Goal: Task Accomplishment & Management: Use online tool/utility

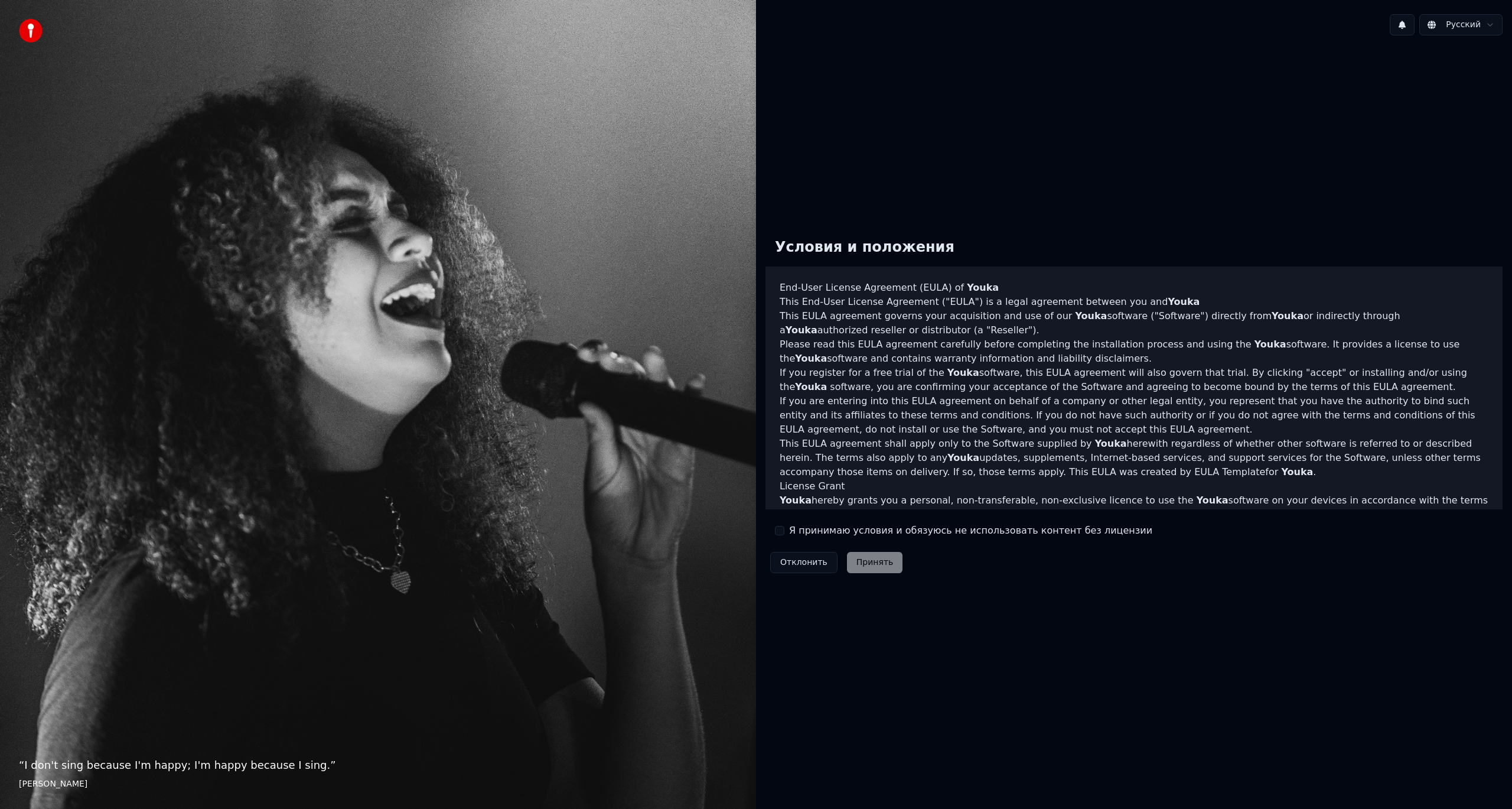
click at [781, 530] on button "Я принимаю условия и обязуюсь не использовать контент без лицензии" at bounding box center [780, 530] width 10 height 10
click at [871, 568] on button "Принять" at bounding box center [875, 562] width 56 height 21
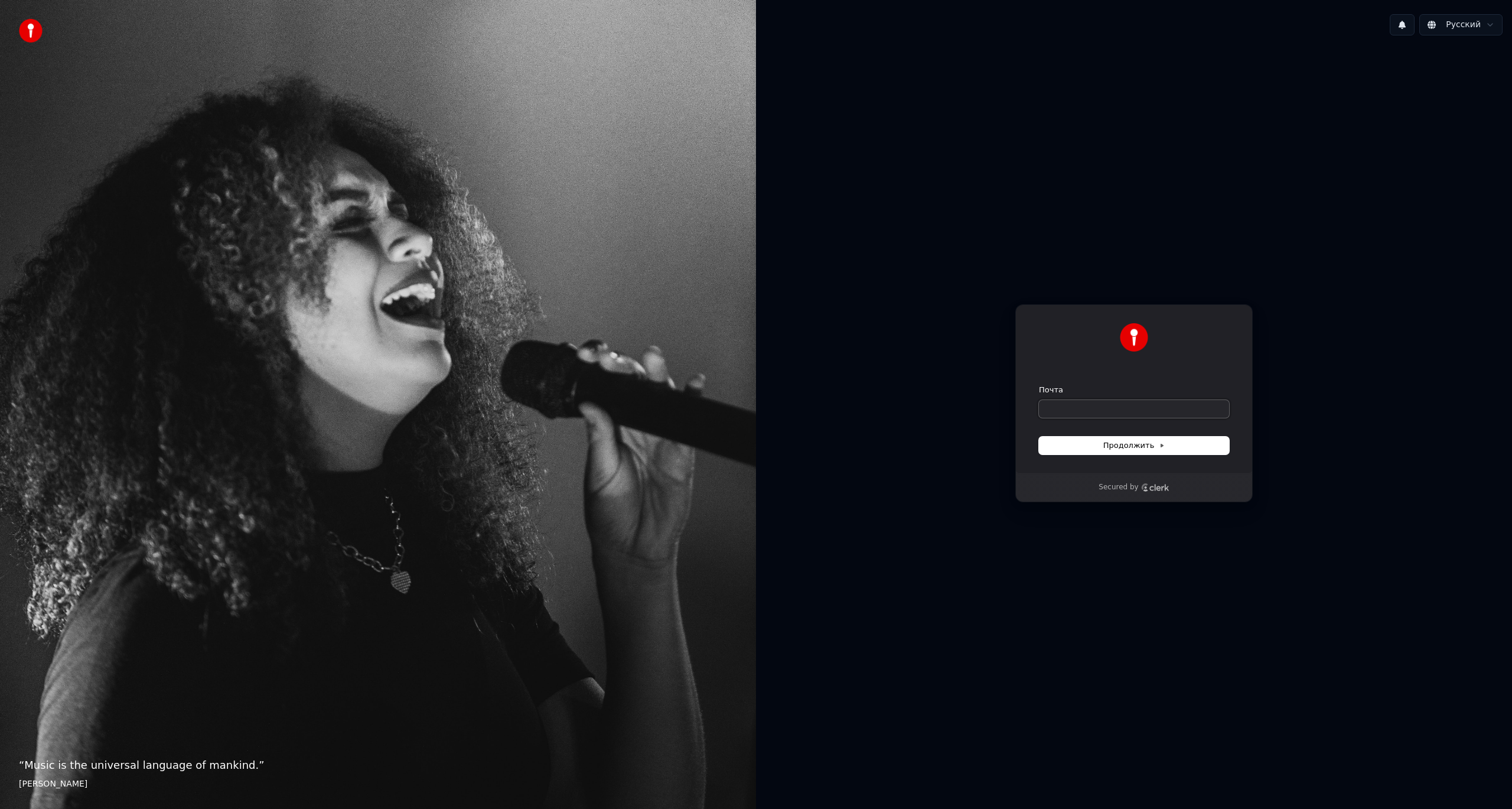
click at [1115, 403] on input "Почта" at bounding box center [1134, 409] width 190 height 18
click at [1132, 446] on span "Продолжить" at bounding box center [1134, 446] width 62 height 11
type input "**********"
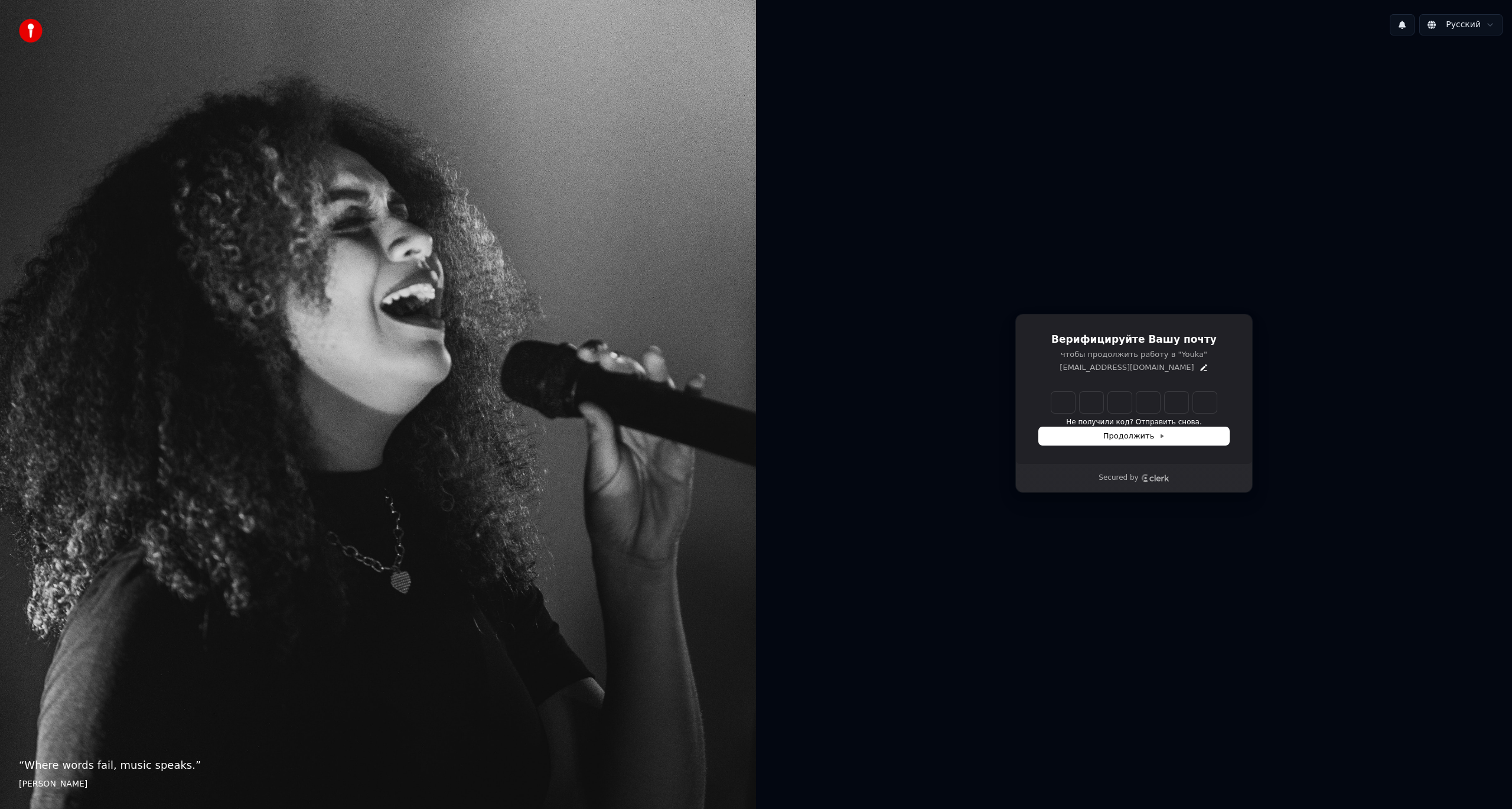
click at [1071, 395] on input "Enter verification code" at bounding box center [1134, 402] width 166 height 21
type input "******"
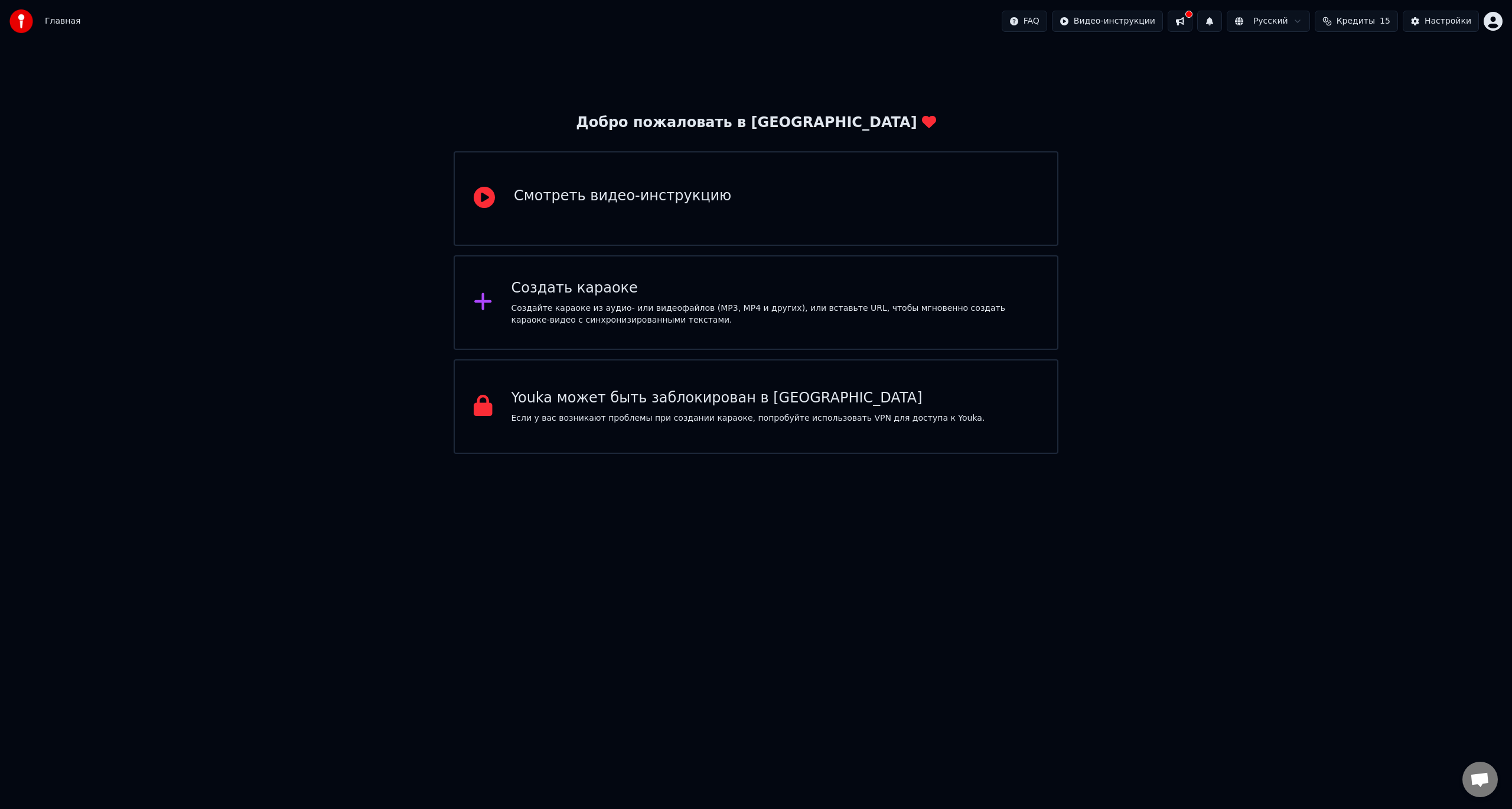
click at [700, 210] on div "Смотреть видео-инструкцию" at bounding box center [756, 198] width 605 height 94
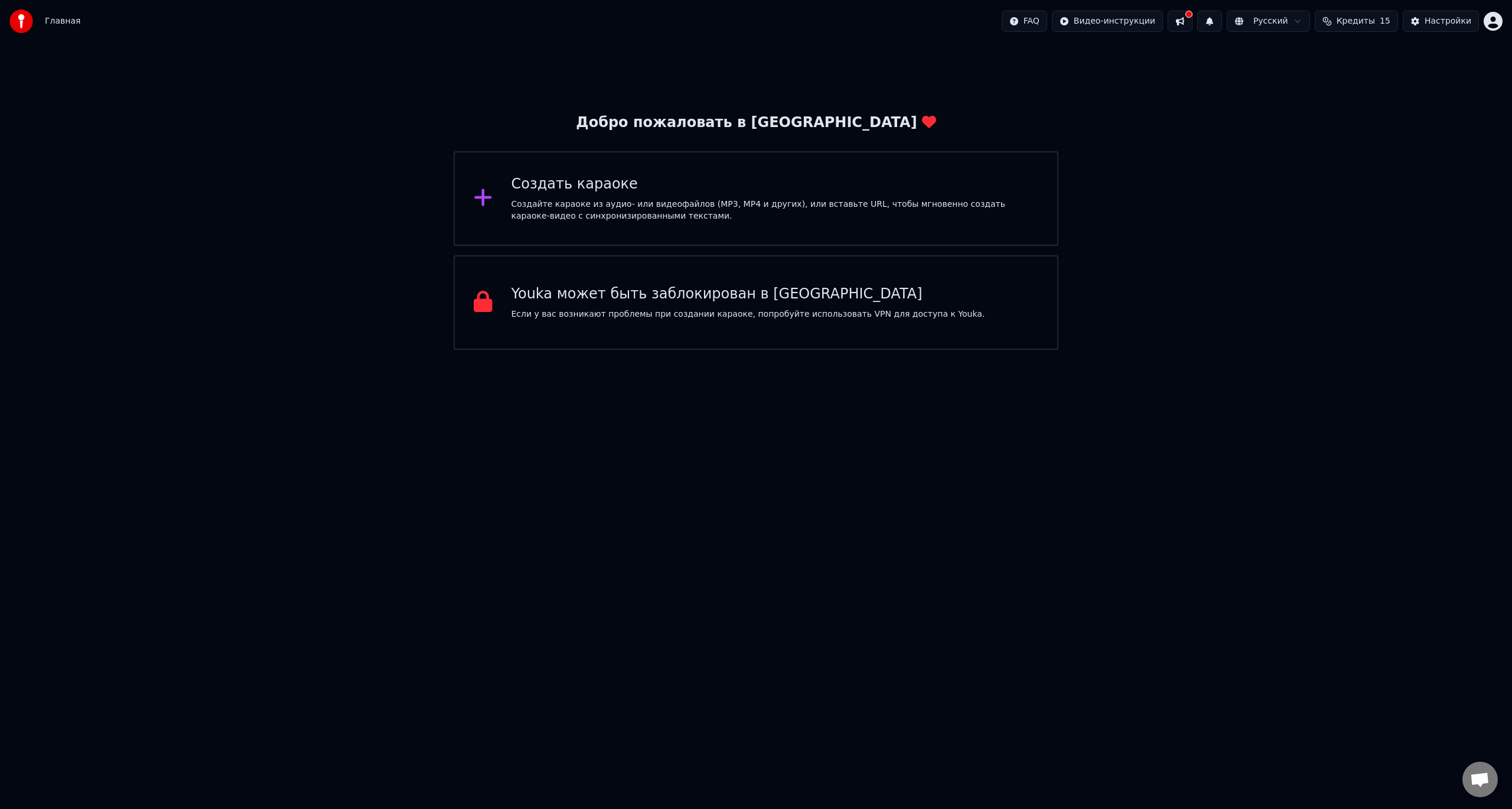
click at [685, 222] on div "Создать караоке Создайте караоке из аудио- или видеофайлов (MP3, MP4 и других),…" at bounding box center [756, 198] width 605 height 94
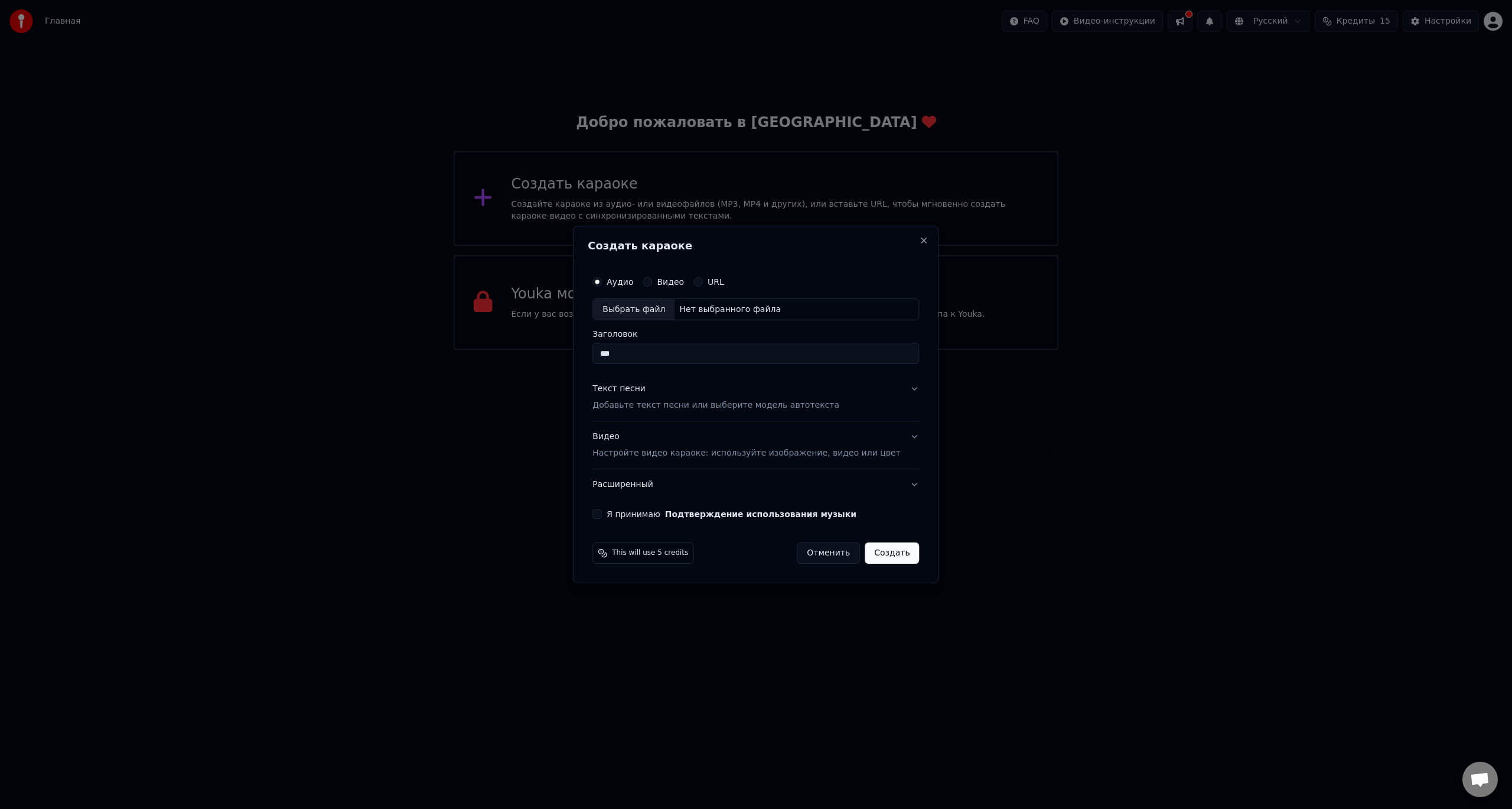
type input "***"
click at [880, 553] on button "Создать" at bounding box center [892, 552] width 54 height 21
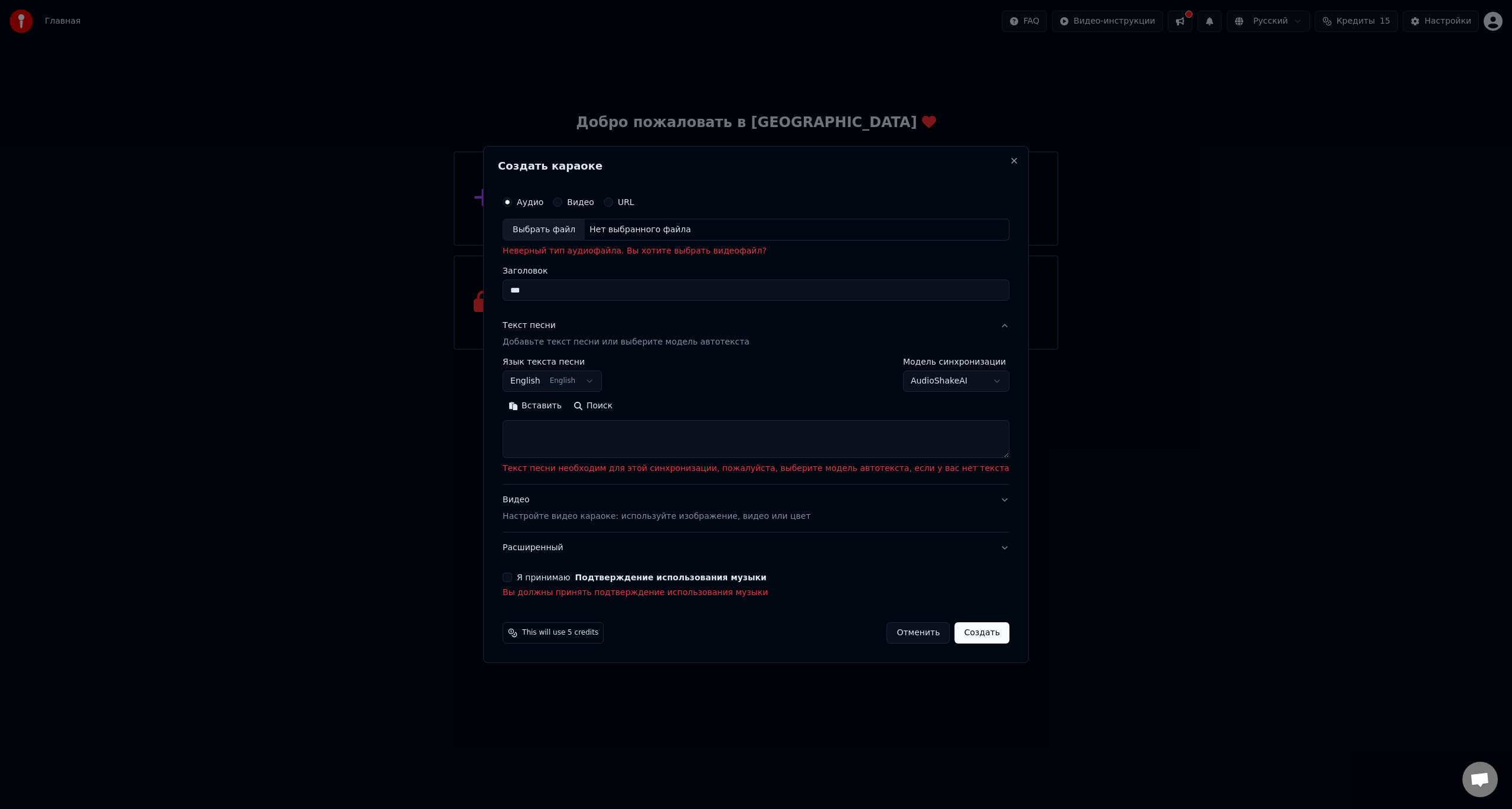
click at [602, 380] on button "English English" at bounding box center [552, 381] width 99 height 21
select select "**"
click at [622, 440] on textarea at bounding box center [756, 439] width 507 height 38
type textarea "*"
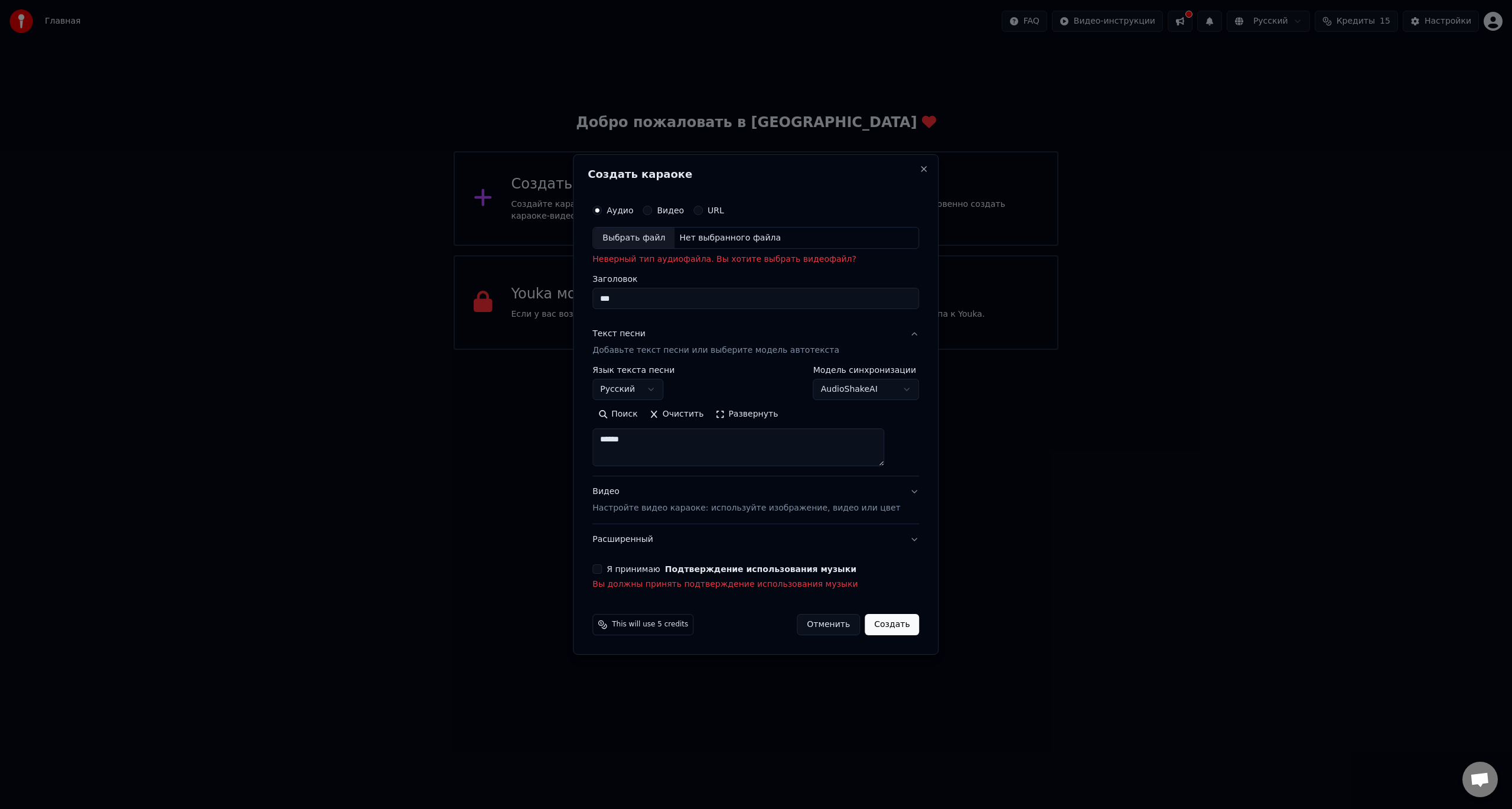
click at [643, 412] on button "Поиск" at bounding box center [618, 415] width 51 height 19
click at [660, 437] on textarea "******" at bounding box center [739, 448] width 292 height 38
click at [725, 444] on textarea "**********" at bounding box center [739, 448] width 292 height 38
type textarea "**********"
click at [602, 568] on button "Я принимаю Подтверждение использования музыки" at bounding box center [598, 569] width 10 height 10
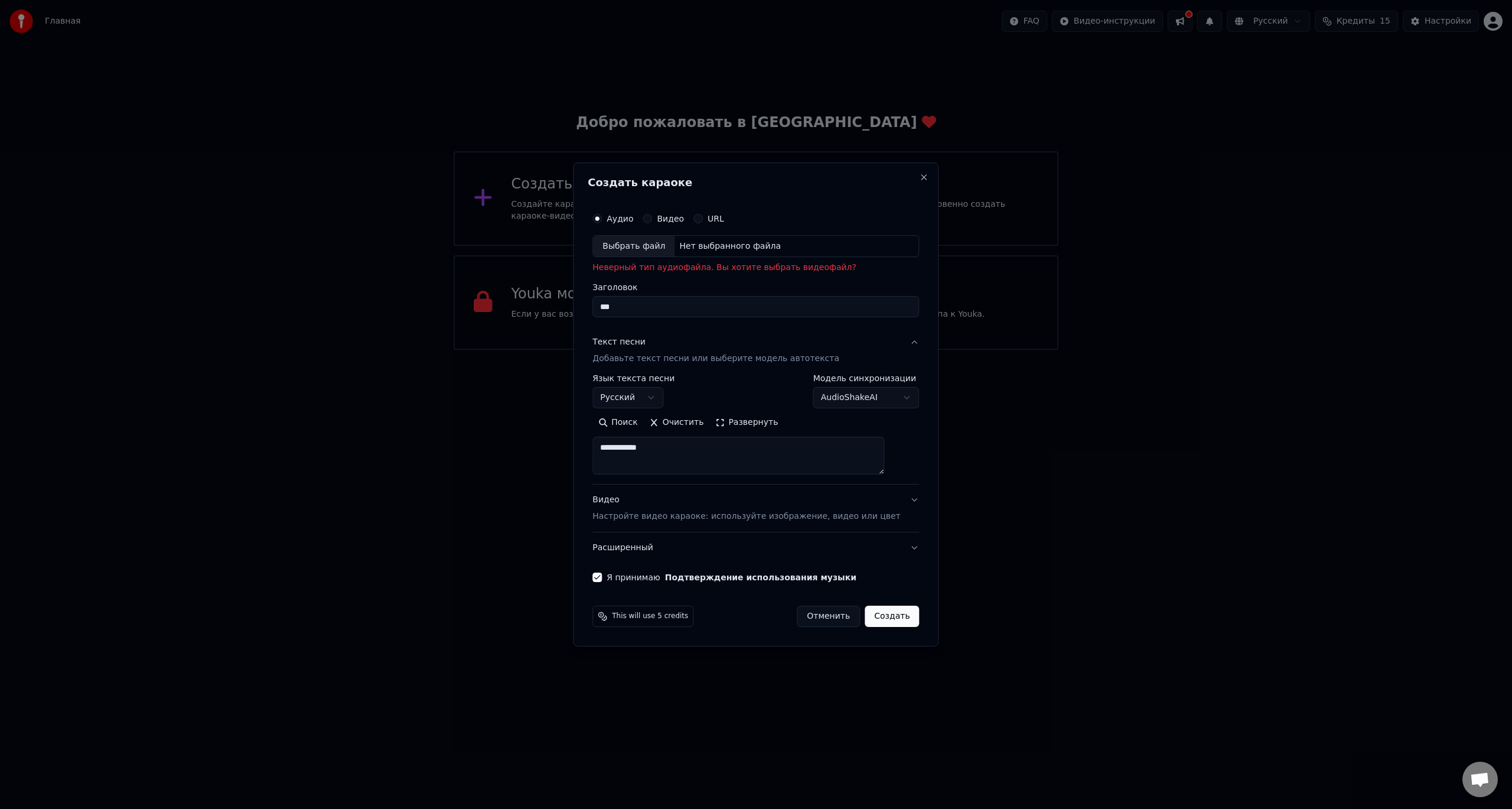
click at [766, 450] on textarea "**********" at bounding box center [739, 455] width 292 height 38
click at [643, 425] on button "Поиск" at bounding box center [618, 422] width 51 height 19
click at [858, 350] on body "**********" at bounding box center [756, 175] width 1512 height 350
click at [743, 350] on body "**********" at bounding box center [756, 175] width 1512 height 350
click at [744, 450] on textarea "**********" at bounding box center [739, 455] width 292 height 38
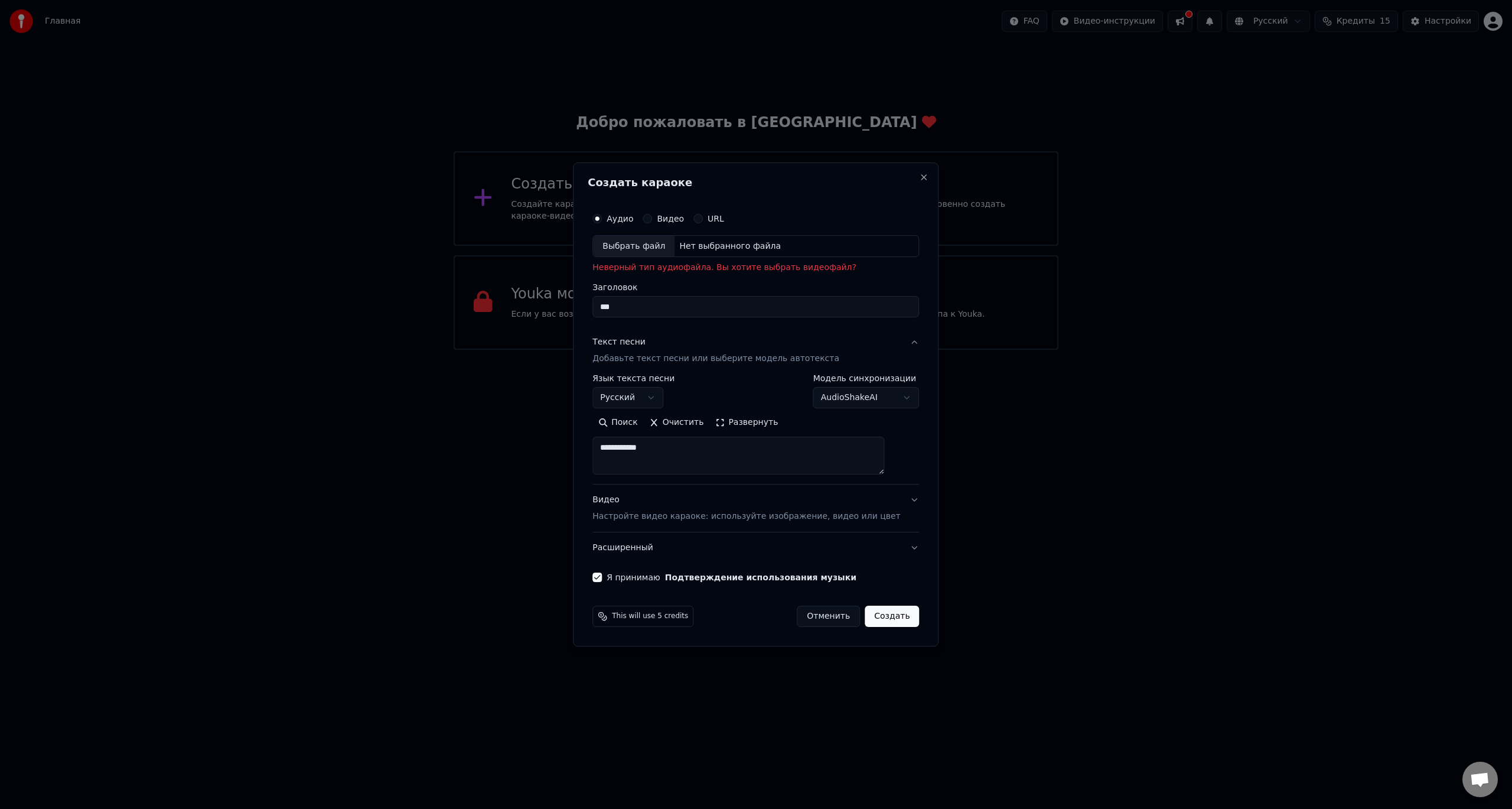
click at [749, 420] on button "Развернуть" at bounding box center [747, 422] width 75 height 19
click at [751, 422] on button "Свернуть" at bounding box center [743, 422] width 66 height 19
drag, startPoint x: 627, startPoint y: 425, endPoint x: 639, endPoint y: 427, distance: 12.2
click at [628, 425] on button "Поиск" at bounding box center [618, 422] width 51 height 19
click at [652, 218] on button "Видео" at bounding box center [648, 218] width 10 height 10
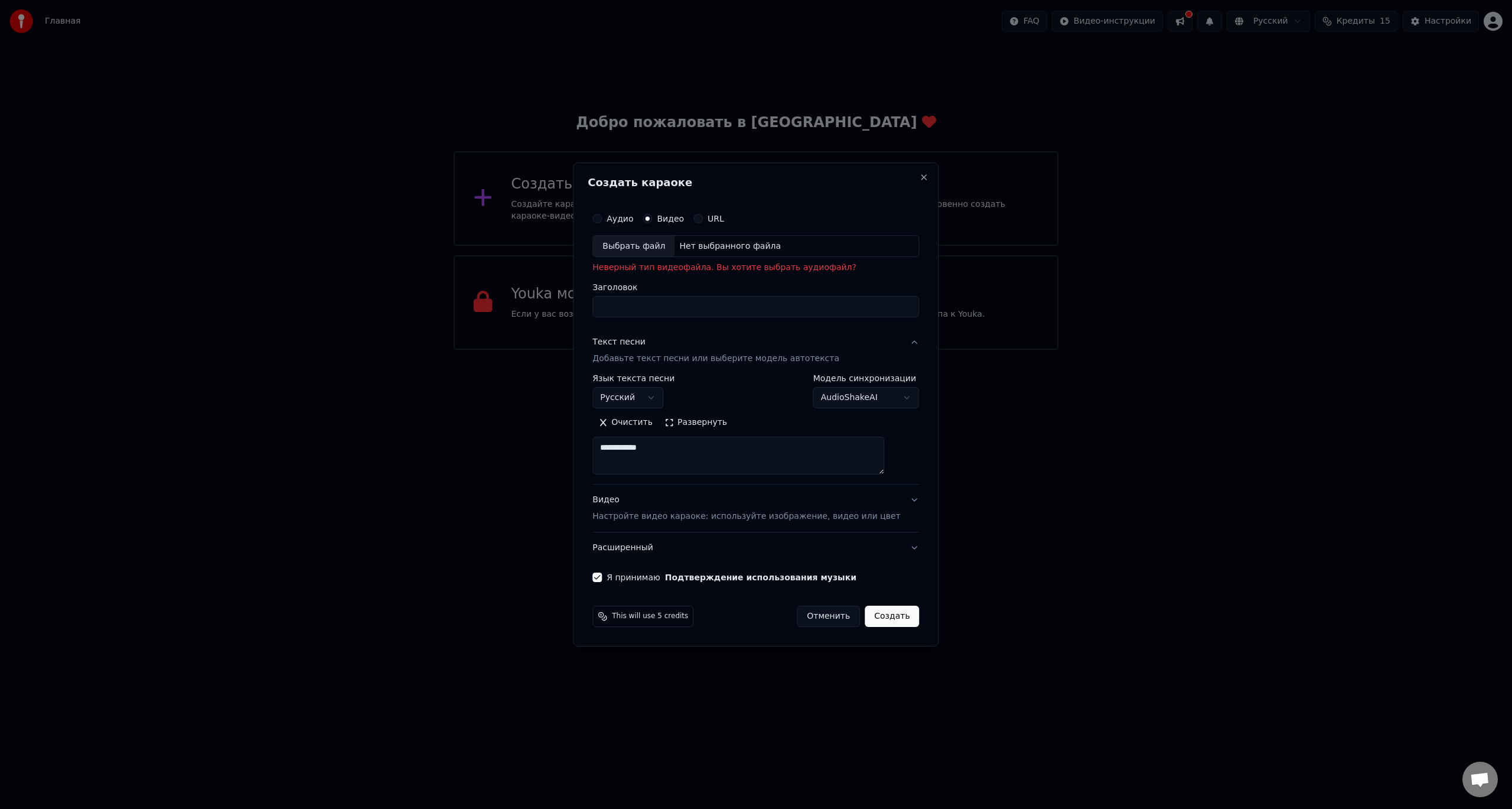
click at [688, 296] on div "Заголовок" at bounding box center [756, 300] width 326 height 34
click at [688, 304] on input "Заголовок" at bounding box center [756, 307] width 326 height 21
paste input "**********"
type input "**********"
click at [867, 617] on button "Создать" at bounding box center [892, 616] width 54 height 21
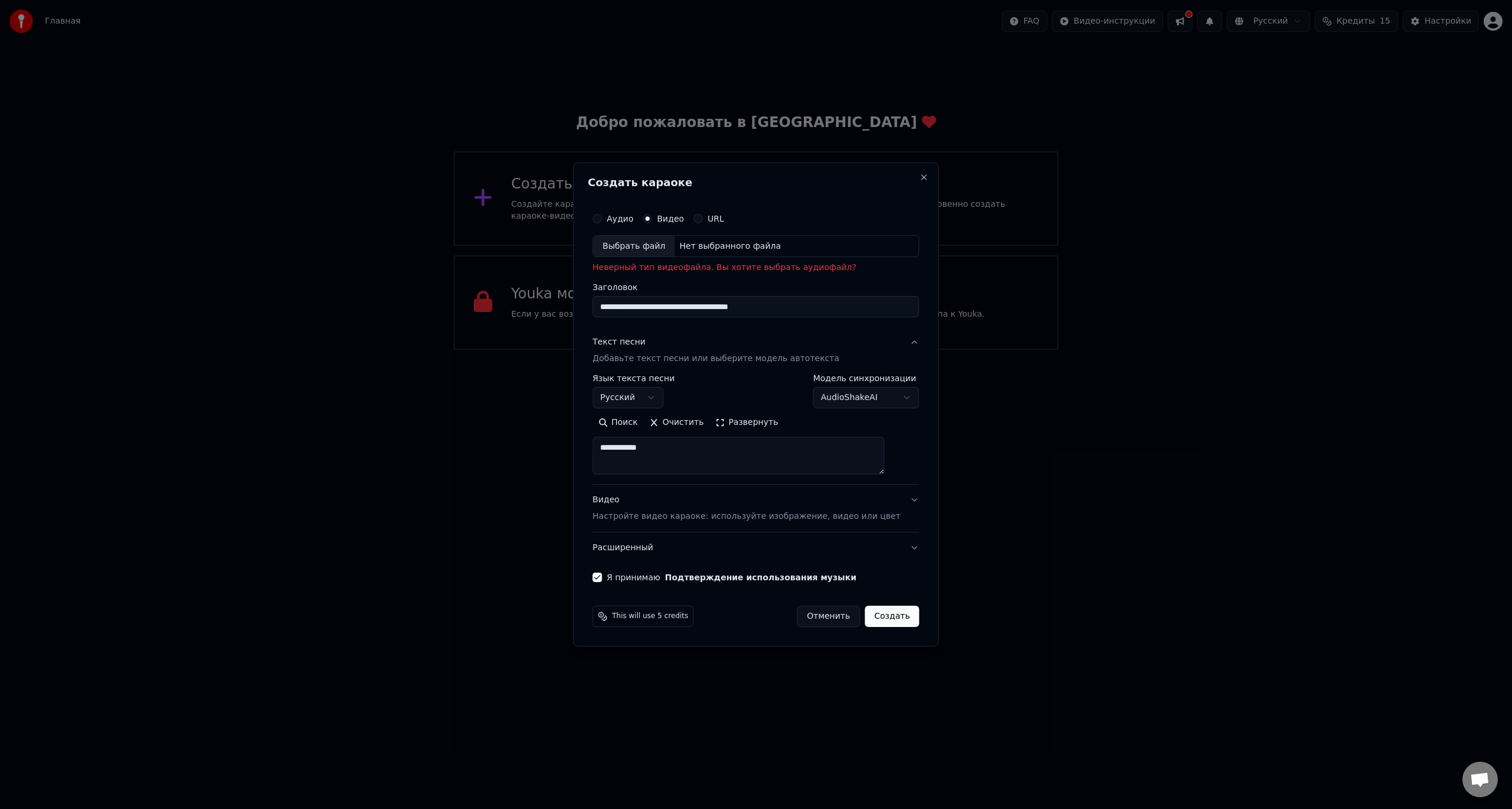
click at [881, 615] on button "Создать" at bounding box center [892, 616] width 54 height 21
drag, startPoint x: 823, startPoint y: 311, endPoint x: 515, endPoint y: 303, distance: 308.1
click at [516, 303] on body "**********" at bounding box center [756, 175] width 1512 height 350
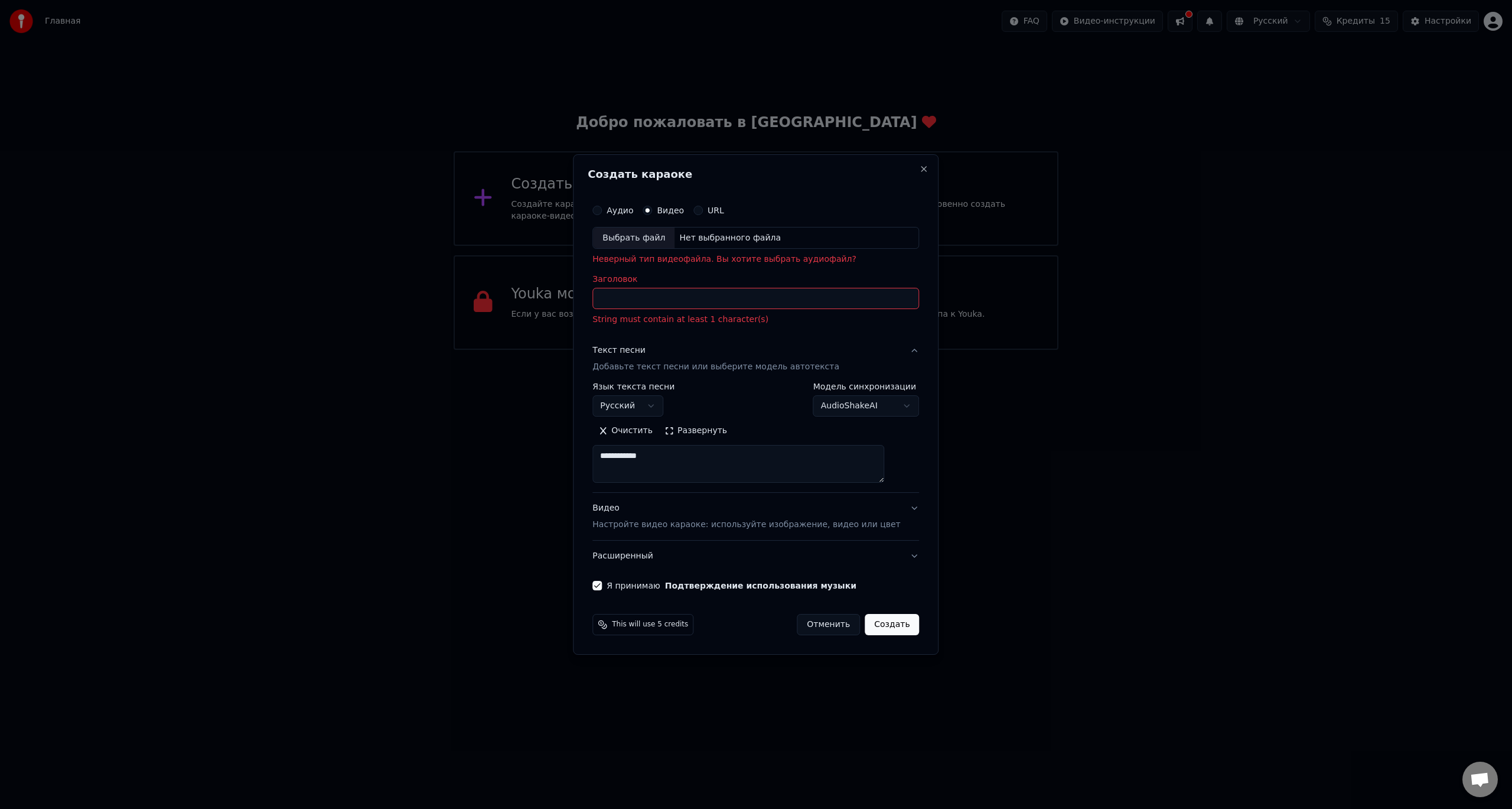
click at [769, 234] on div "Нет выбранного файла" at bounding box center [730, 237] width 111 height 12
click at [703, 211] on button "URL" at bounding box center [698, 210] width 10 height 10
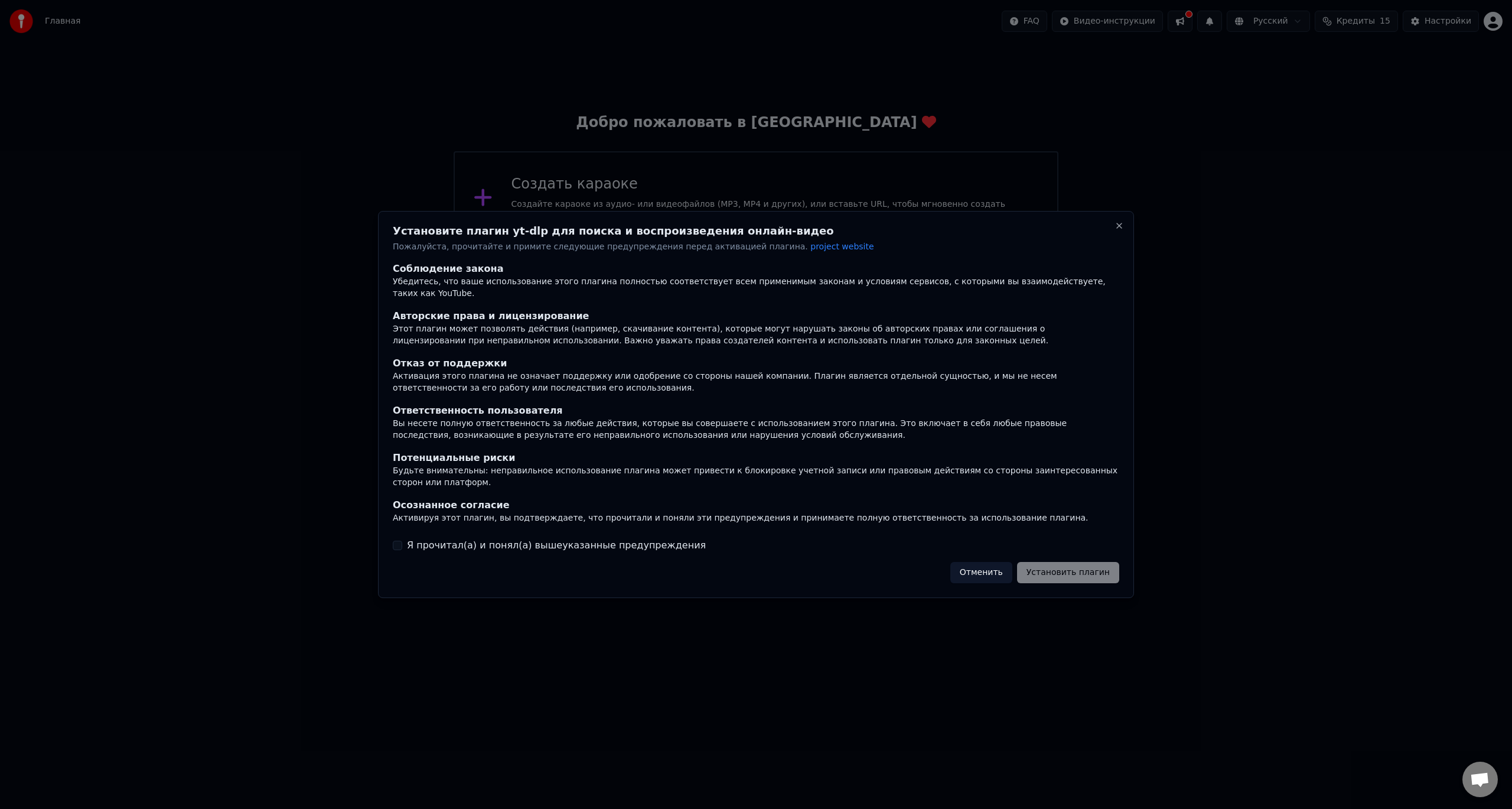
click at [385, 537] on div "Установите плагин yt-dlp для поиска и воспроизведения онлайн-видео Пожалуйста, …" at bounding box center [756, 404] width 756 height 387
click at [390, 535] on div "Установите плагин yt-dlp для поиска и воспроизведения онлайн-видео Пожалуйста, …" at bounding box center [756, 404] width 756 height 387
click at [401, 541] on button "Я прочитал(а) и понял(а) вышеуказанные предупреждения" at bounding box center [398, 545] width 10 height 10
click at [1075, 562] on button "Установить плагин" at bounding box center [1068, 572] width 102 height 21
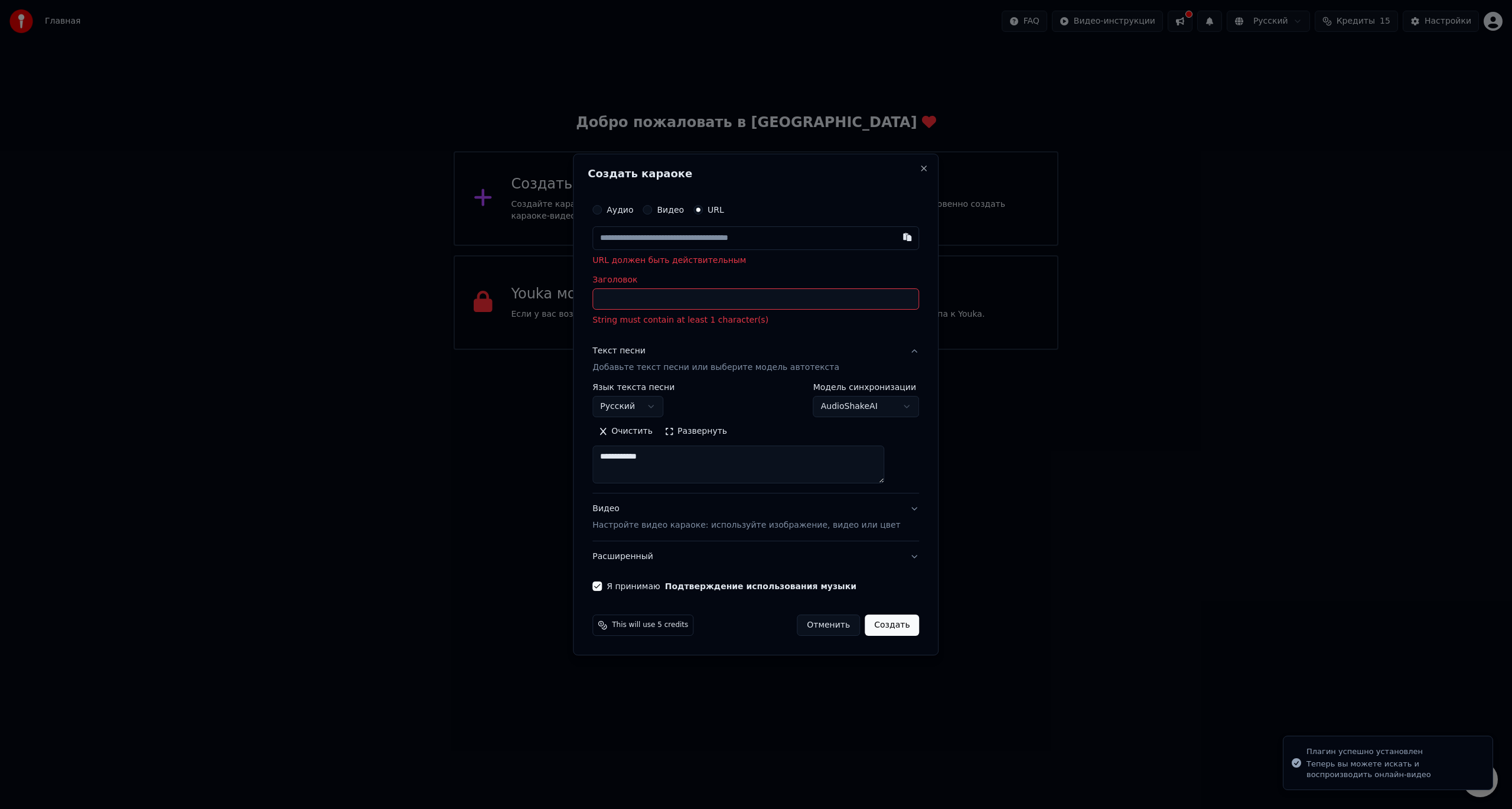
click at [667, 303] on input "Заголовок" at bounding box center [756, 299] width 326 height 21
paste input "**********"
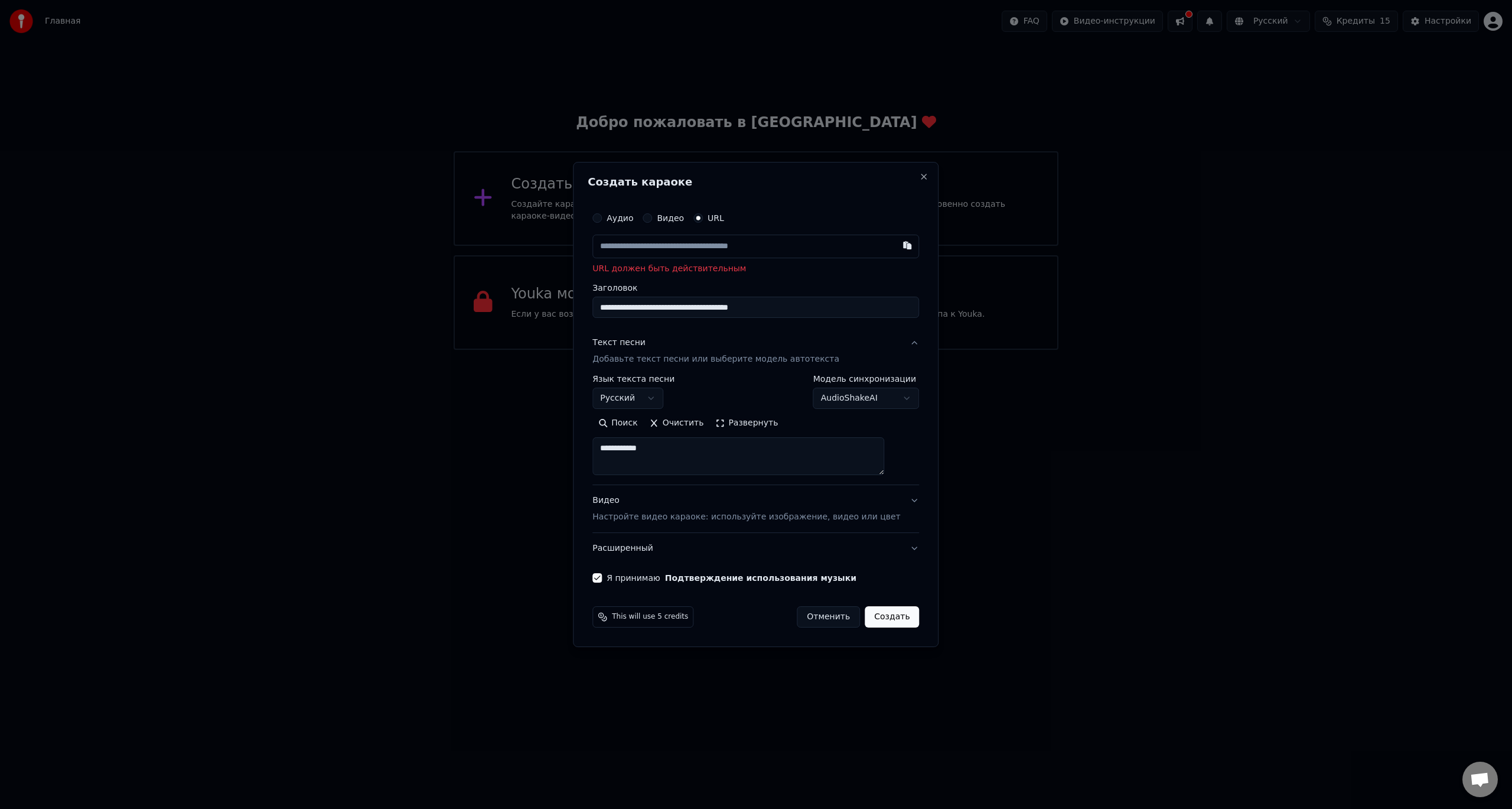
type input "**********"
click at [877, 618] on button "Создать" at bounding box center [892, 616] width 54 height 21
click at [896, 252] on button "button" at bounding box center [908, 245] width 24 height 21
type input "**********"
click at [873, 622] on button "Создать" at bounding box center [892, 616] width 54 height 21
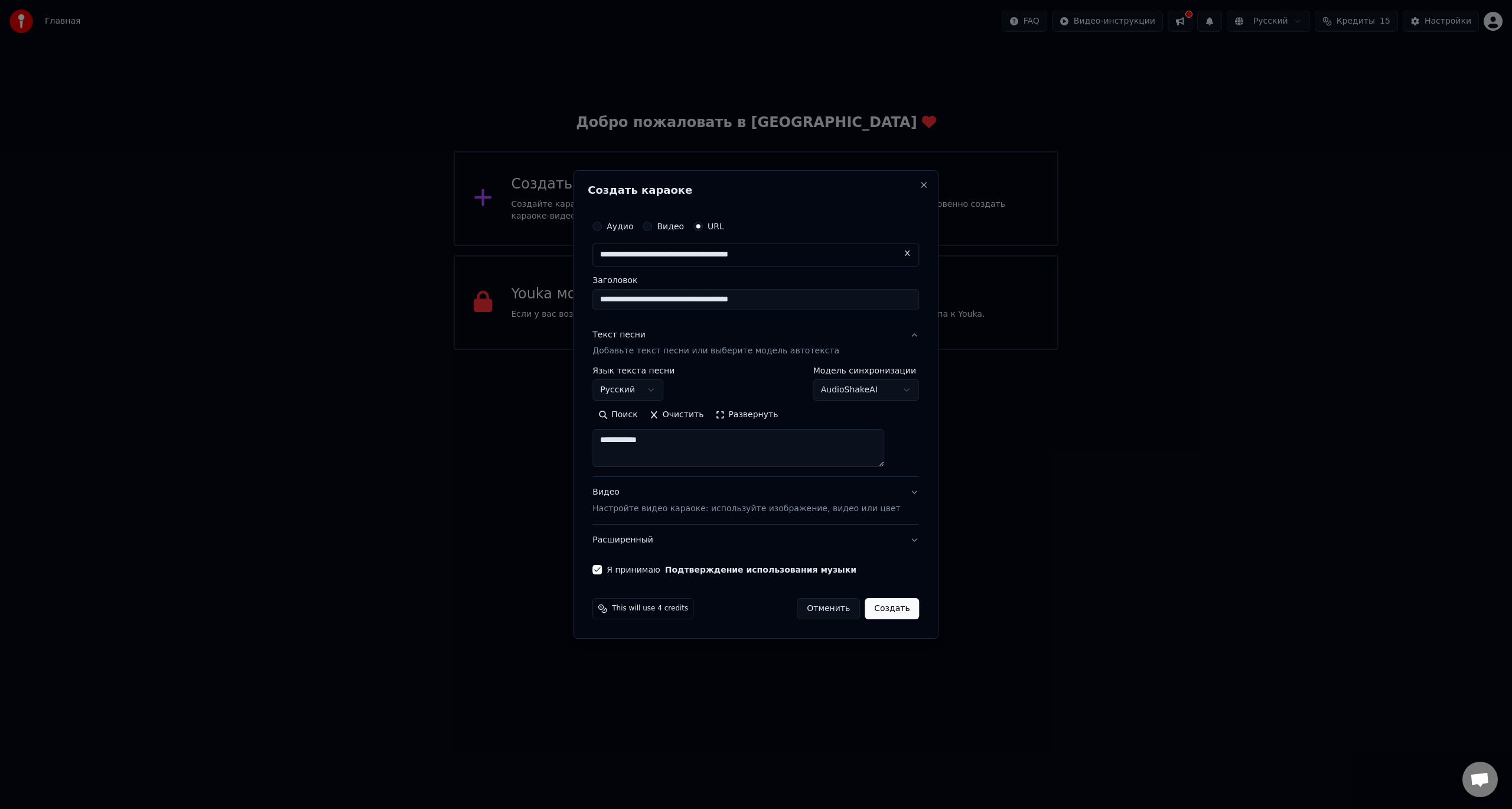
type input "**********"
click at [871, 598] on button "Создать" at bounding box center [892, 608] width 54 height 21
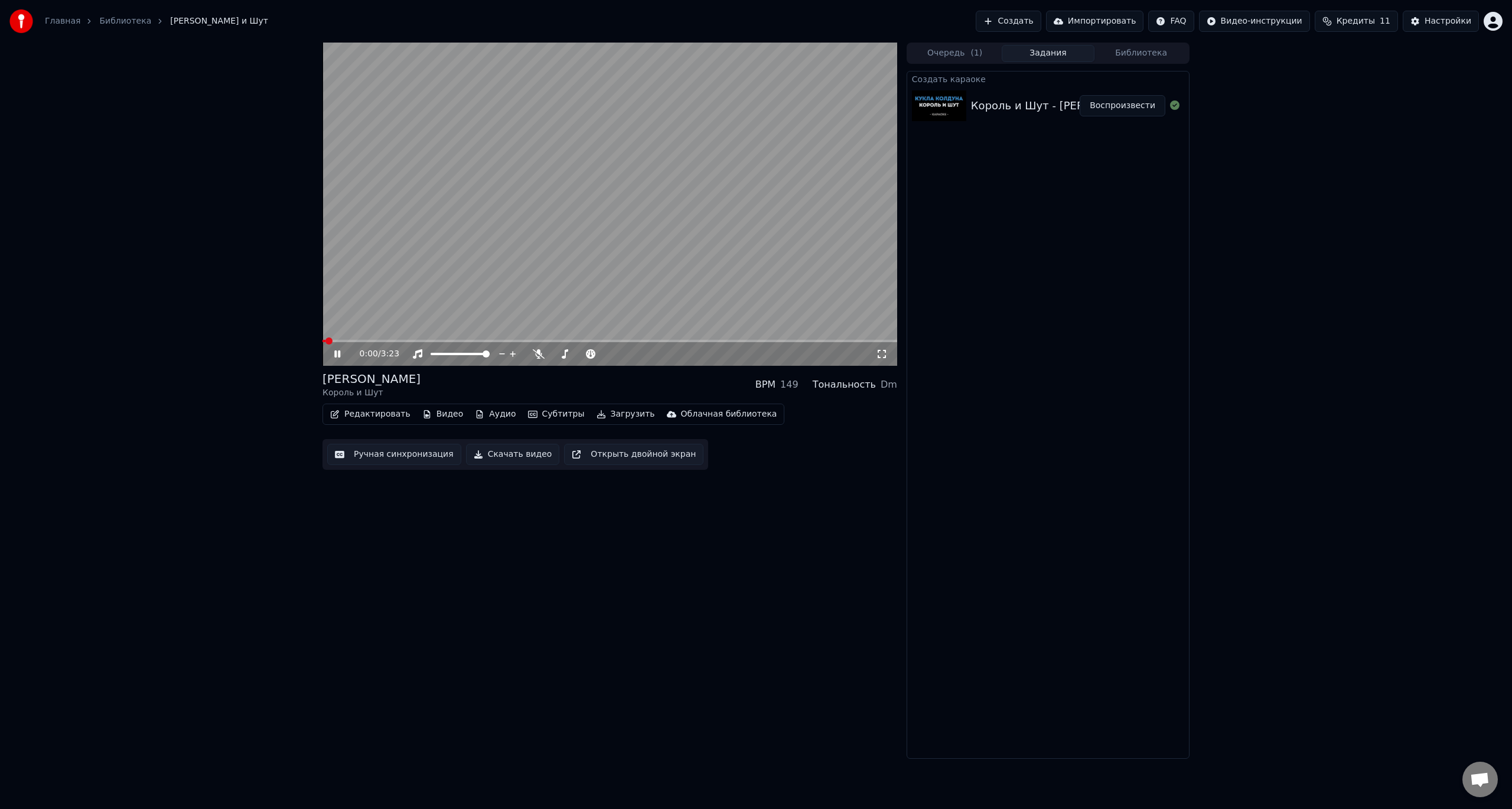
click at [691, 163] on video at bounding box center [610, 204] width 575 height 323
click at [882, 354] on icon at bounding box center [882, 354] width 12 height 10
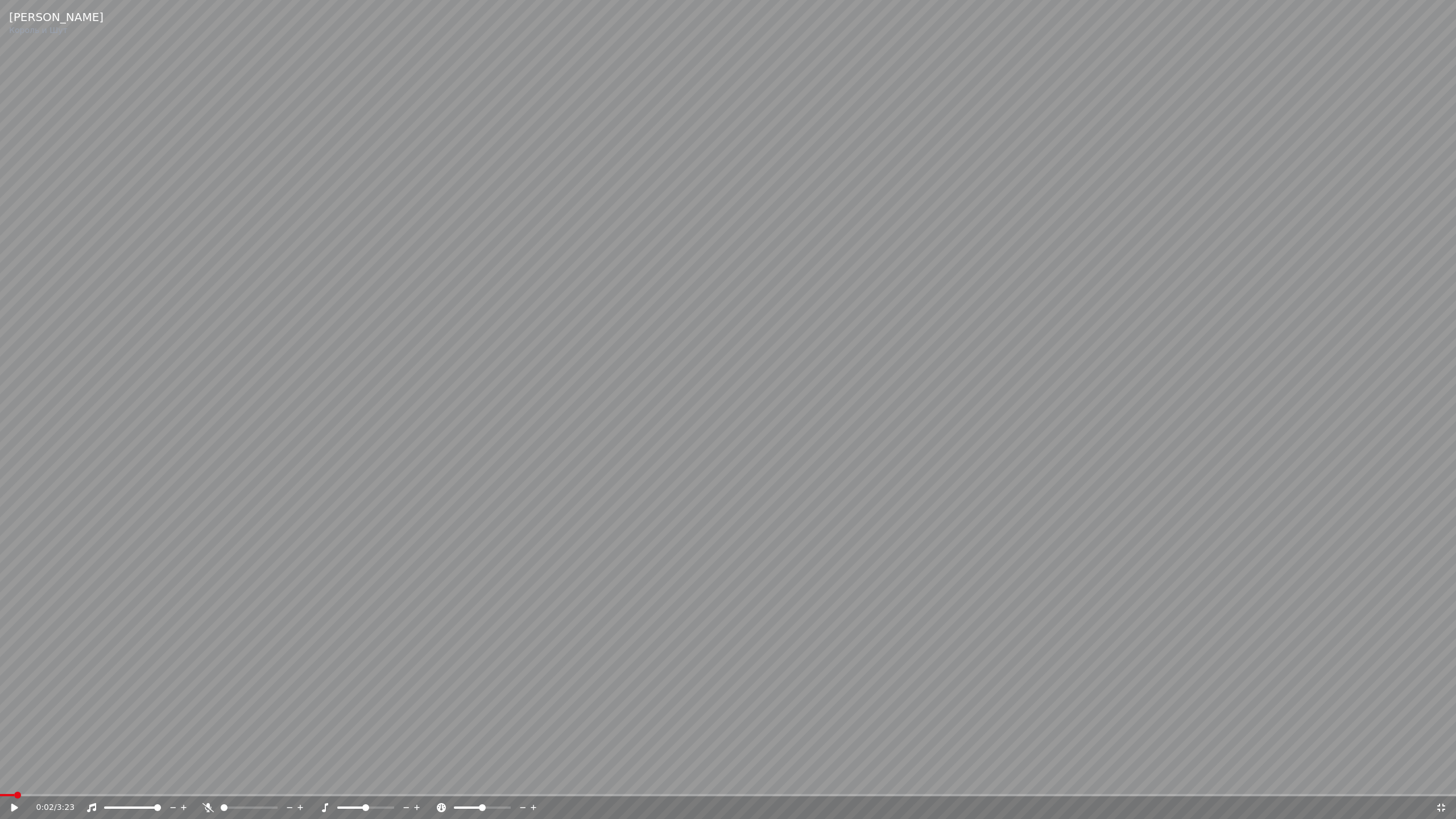
click at [15, 778] on span at bounding box center [18, 795] width 7 height 7
click at [837, 443] on video at bounding box center [728, 409] width 1456 height 819
click at [916, 359] on video at bounding box center [728, 409] width 1456 height 819
click at [210, 778] on icon at bounding box center [208, 808] width 11 height 9
click at [127, 778] on span at bounding box center [115, 807] width 23 height 2
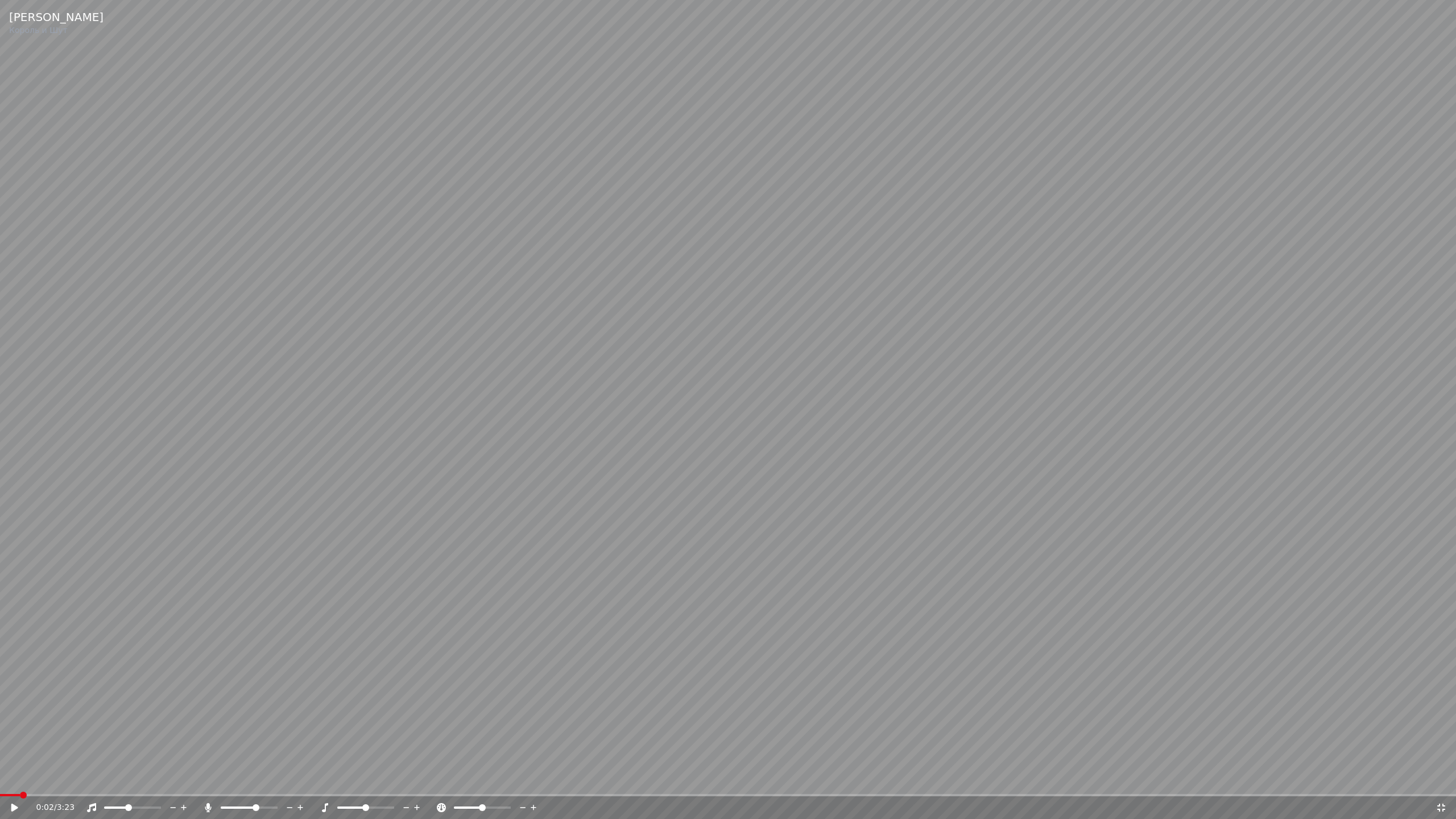
click at [256, 778] on span at bounding box center [239, 807] width 36 height 2
drag, startPoint x: 250, startPoint y: 803, endPoint x: 230, endPoint y: 806, distance: 20.2
click at [230, 778] on div at bounding box center [260, 807] width 92 height 11
drag, startPoint x: 237, startPoint y: 806, endPoint x: 209, endPoint y: 806, distance: 28.0
click at [209, 778] on div at bounding box center [254, 807] width 103 height 11
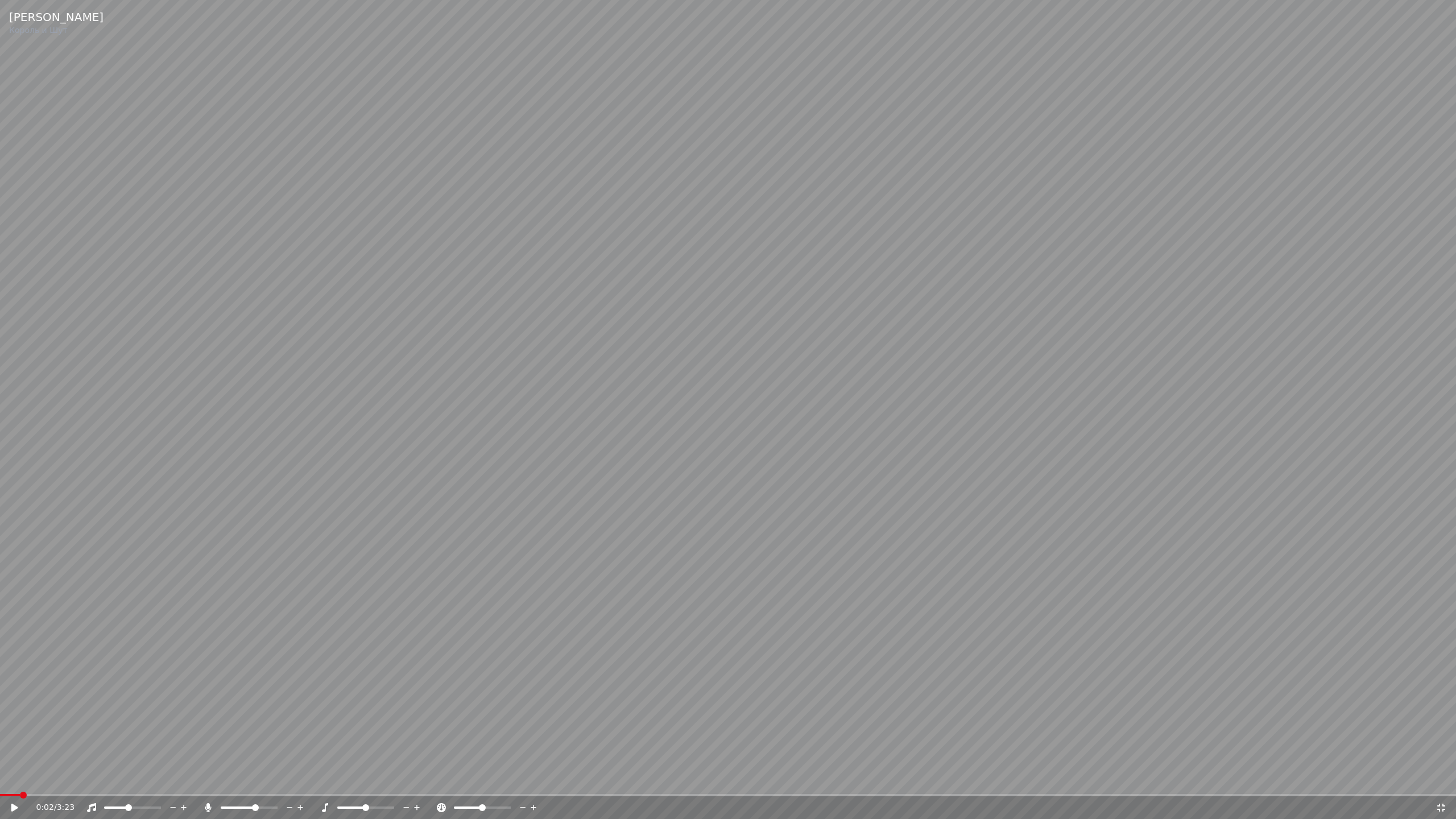
drag, startPoint x: 240, startPoint y: 805, endPoint x: 218, endPoint y: 808, distance: 22.2
click at [218, 778] on div at bounding box center [260, 807] width 92 height 11
click at [221, 778] on span at bounding box center [225, 807] width 10 height 2
drag, startPoint x: 228, startPoint y: 806, endPoint x: 238, endPoint y: 808, distance: 10.2
click at [238, 778] on div at bounding box center [260, 807] width 92 height 11
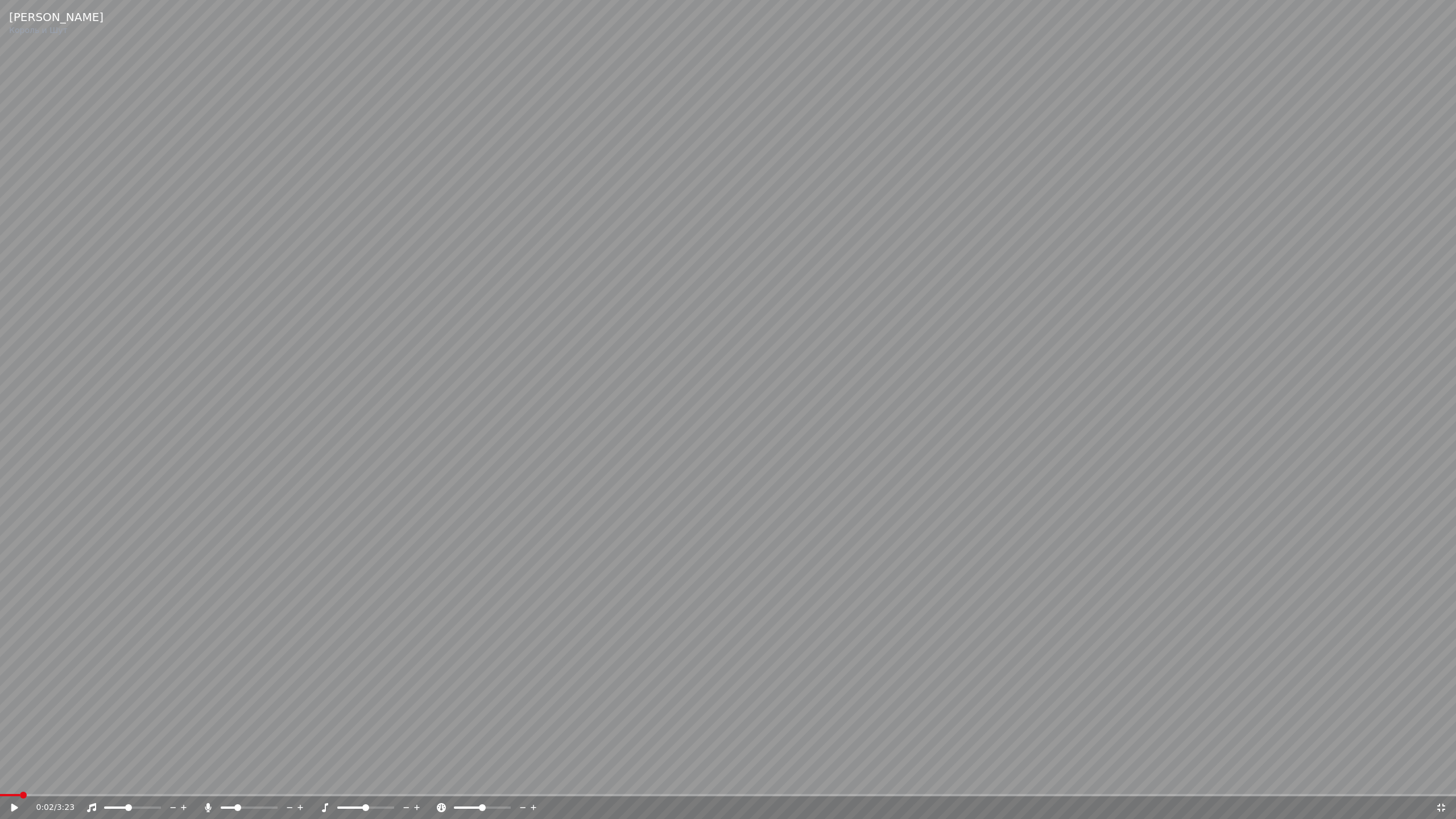
click at [243, 778] on span at bounding box center [249, 807] width 57 height 2
click at [342, 778] on span at bounding box center [345, 807] width 7 height 7
click at [337, 778] on span at bounding box center [341, 807] width 7 height 7
click at [357, 778] on span at bounding box center [358, 807] width 7 height 7
click at [454, 778] on span at bounding box center [457, 807] width 7 height 7
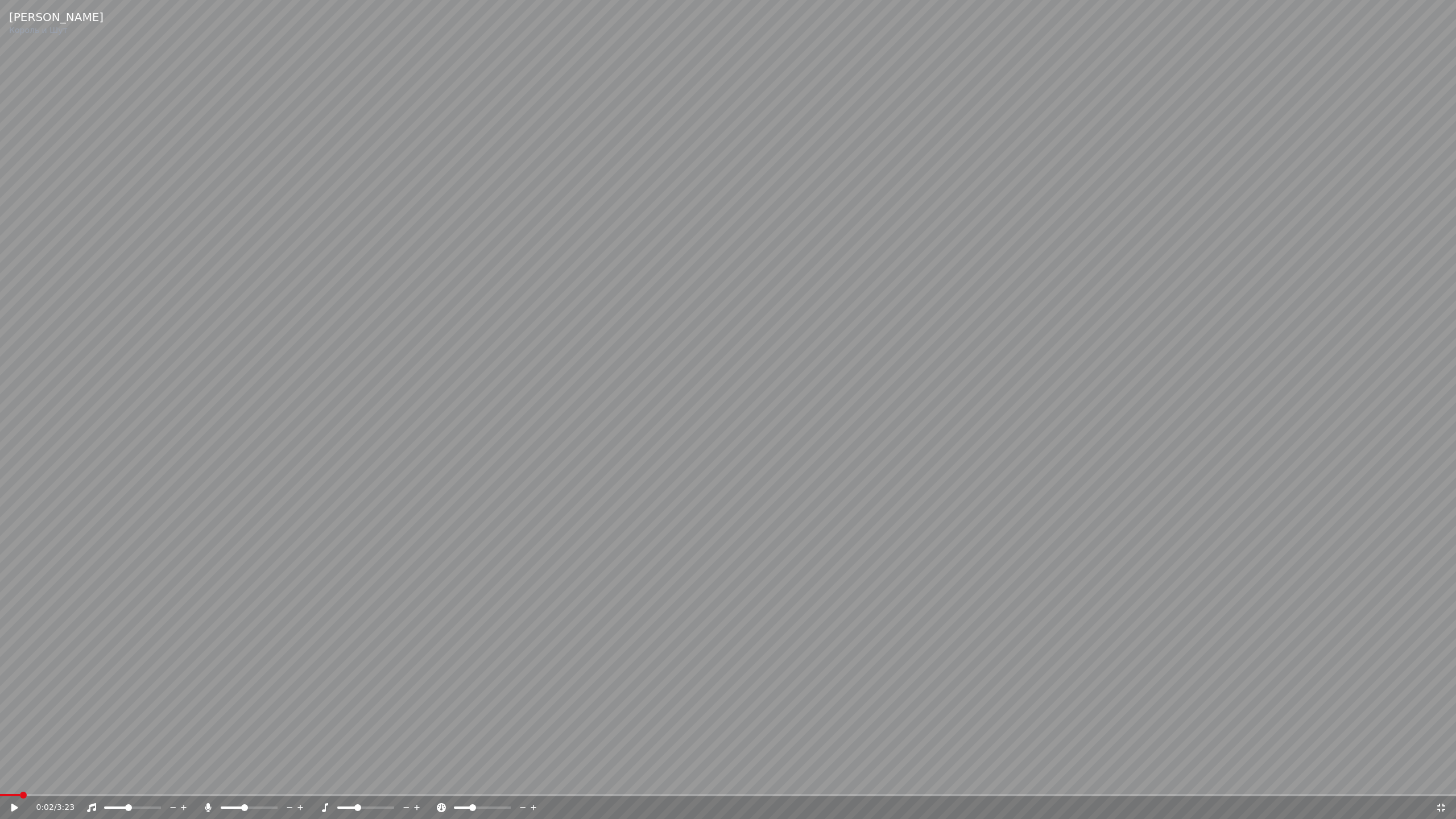
click at [473, 778] on span at bounding box center [473, 807] width 7 height 7
click at [104, 778] on span at bounding box center [107, 807] width 7 height 7
click at [127, 778] on span at bounding box center [126, 807] width 7 height 7
drag, startPoint x: 571, startPoint y: 374, endPoint x: 555, endPoint y: 416, distance: 44.9
click at [571, 376] on video at bounding box center [728, 409] width 1456 height 819
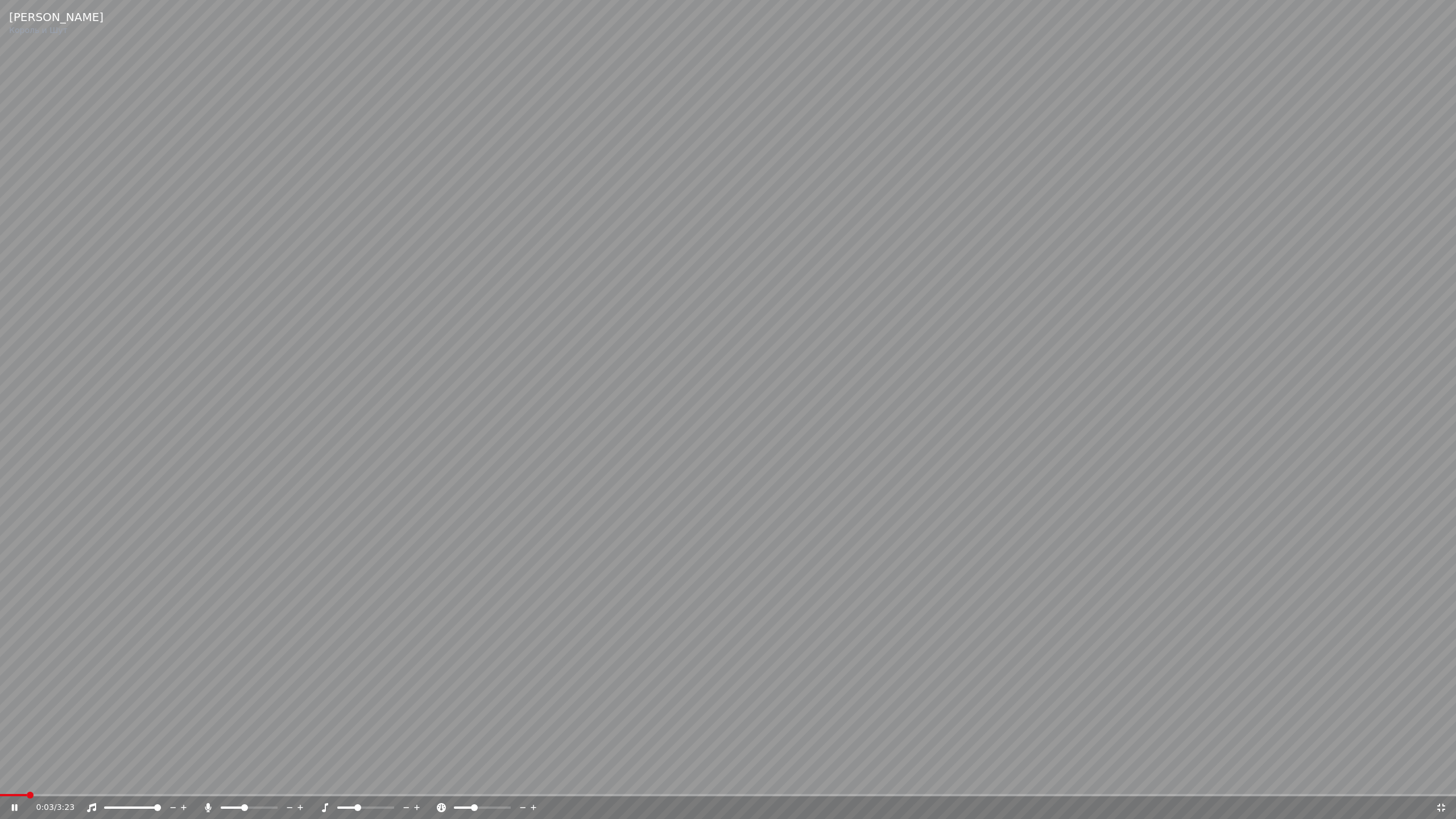
click at [161, 778] on span at bounding box center [158, 807] width 7 height 7
click at [277, 778] on span at bounding box center [274, 807] width 7 height 7
click at [363, 778] on div at bounding box center [376, 807] width 92 height 11
click at [365, 778] on span at bounding box center [362, 807] width 7 height 7
click at [579, 609] on video at bounding box center [728, 409] width 1456 height 819
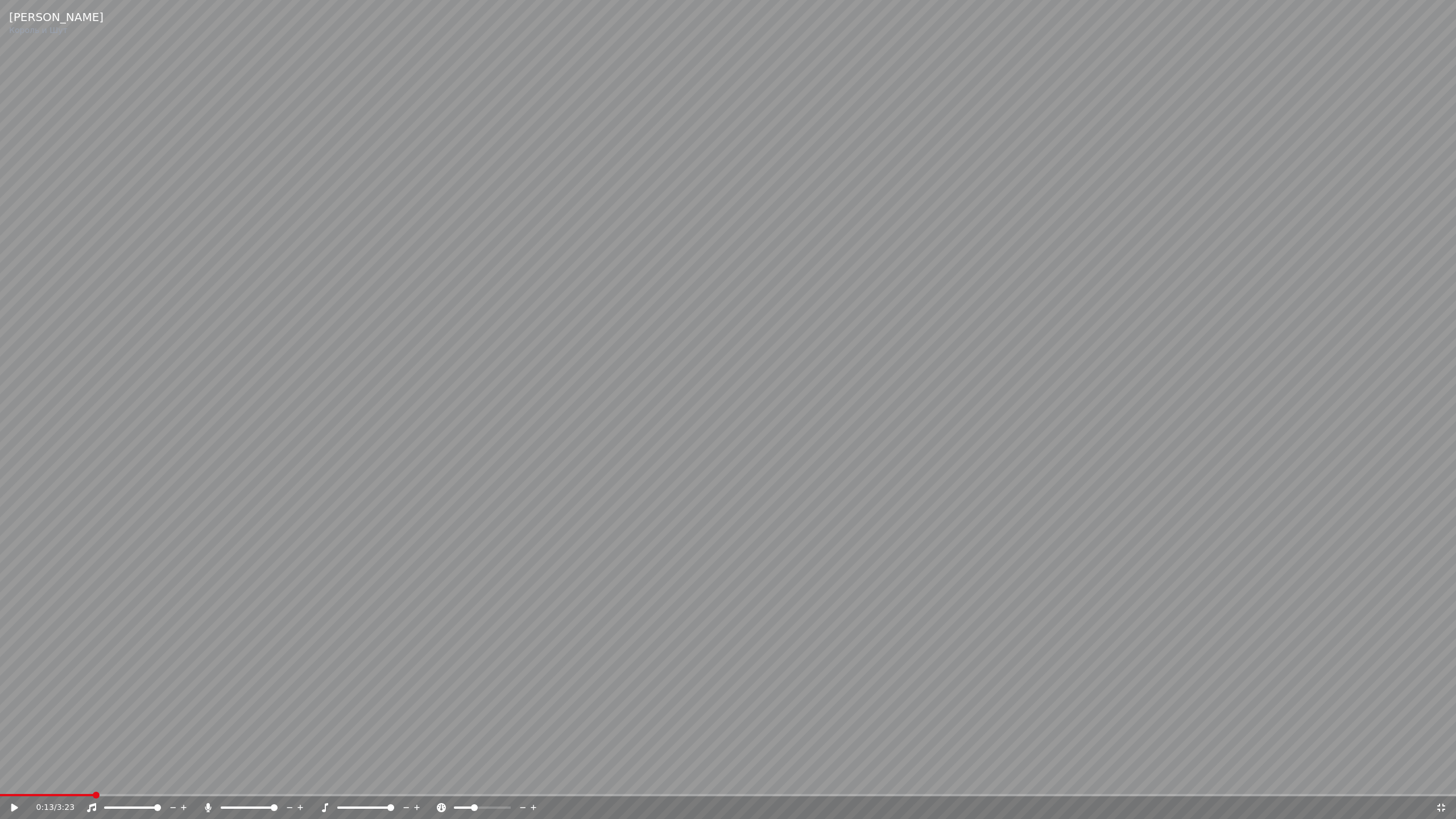
drag, startPoint x: 375, startPoint y: 804, endPoint x: 368, endPoint y: 805, distance: 7.1
click at [368, 778] on div at bounding box center [376, 807] width 92 height 11
click at [374, 778] on span at bounding box center [374, 807] width 7 height 7
click at [496, 644] on video at bounding box center [728, 409] width 1456 height 819
click at [342, 778] on span at bounding box center [341, 807] width 7 height 7
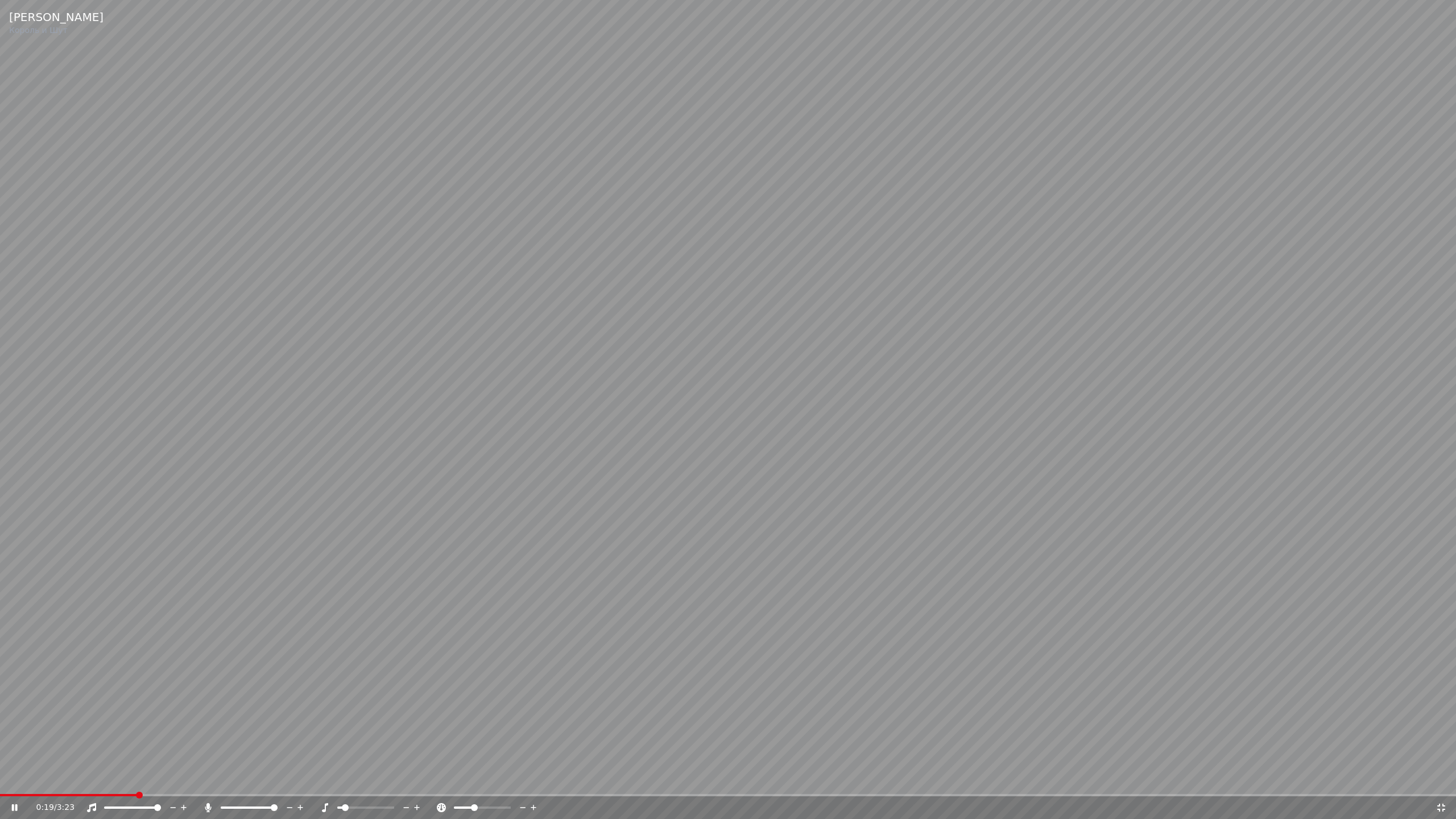
click at [415, 778] on icon at bounding box center [417, 807] width 11 height 11
click at [418, 778] on icon at bounding box center [417, 807] width 11 height 11
click at [417, 778] on icon at bounding box center [417, 807] width 11 height 11
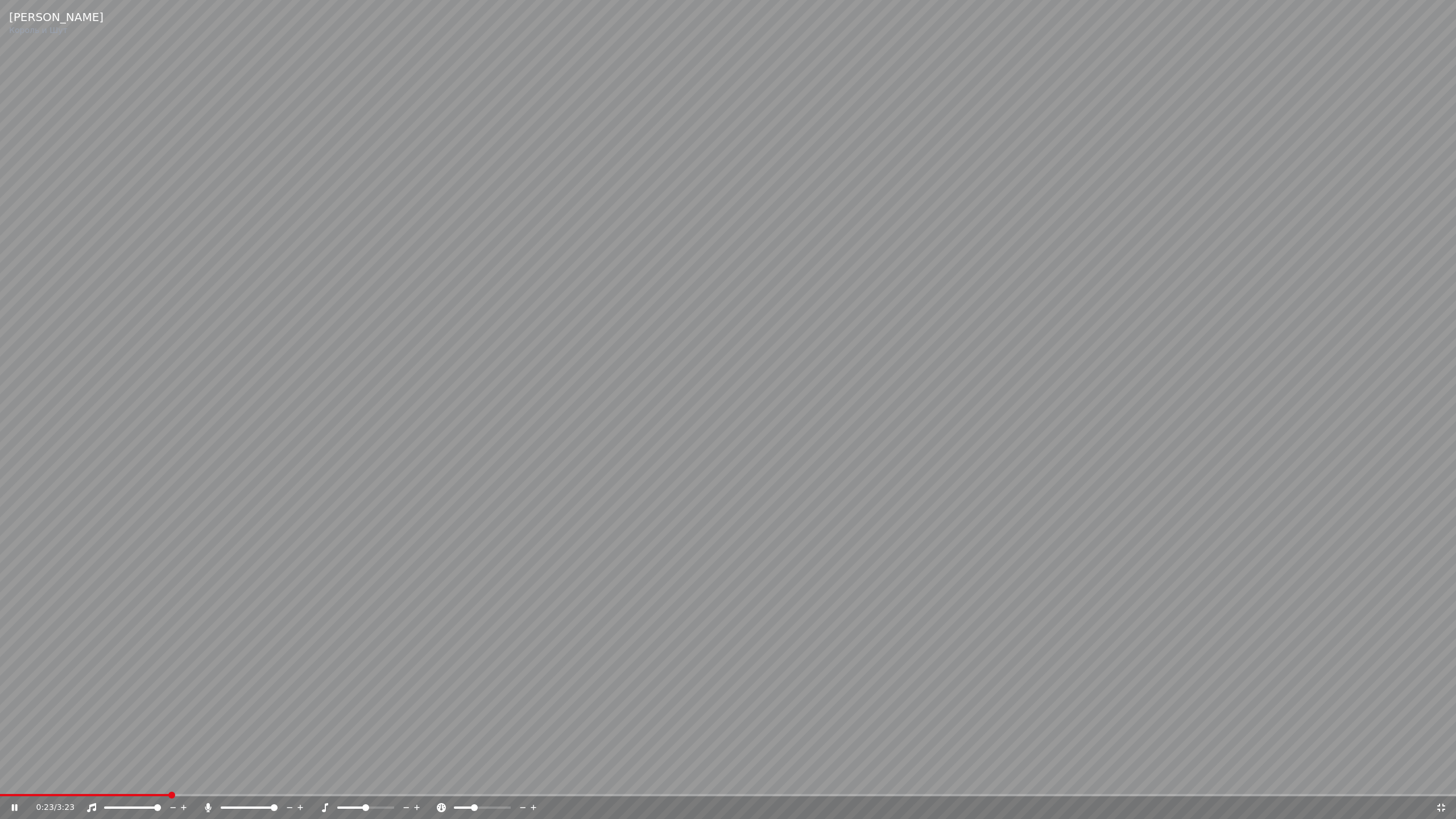
click at [417, 778] on icon at bounding box center [417, 807] width 11 height 11
click at [419, 778] on icon at bounding box center [417, 807] width 11 height 11
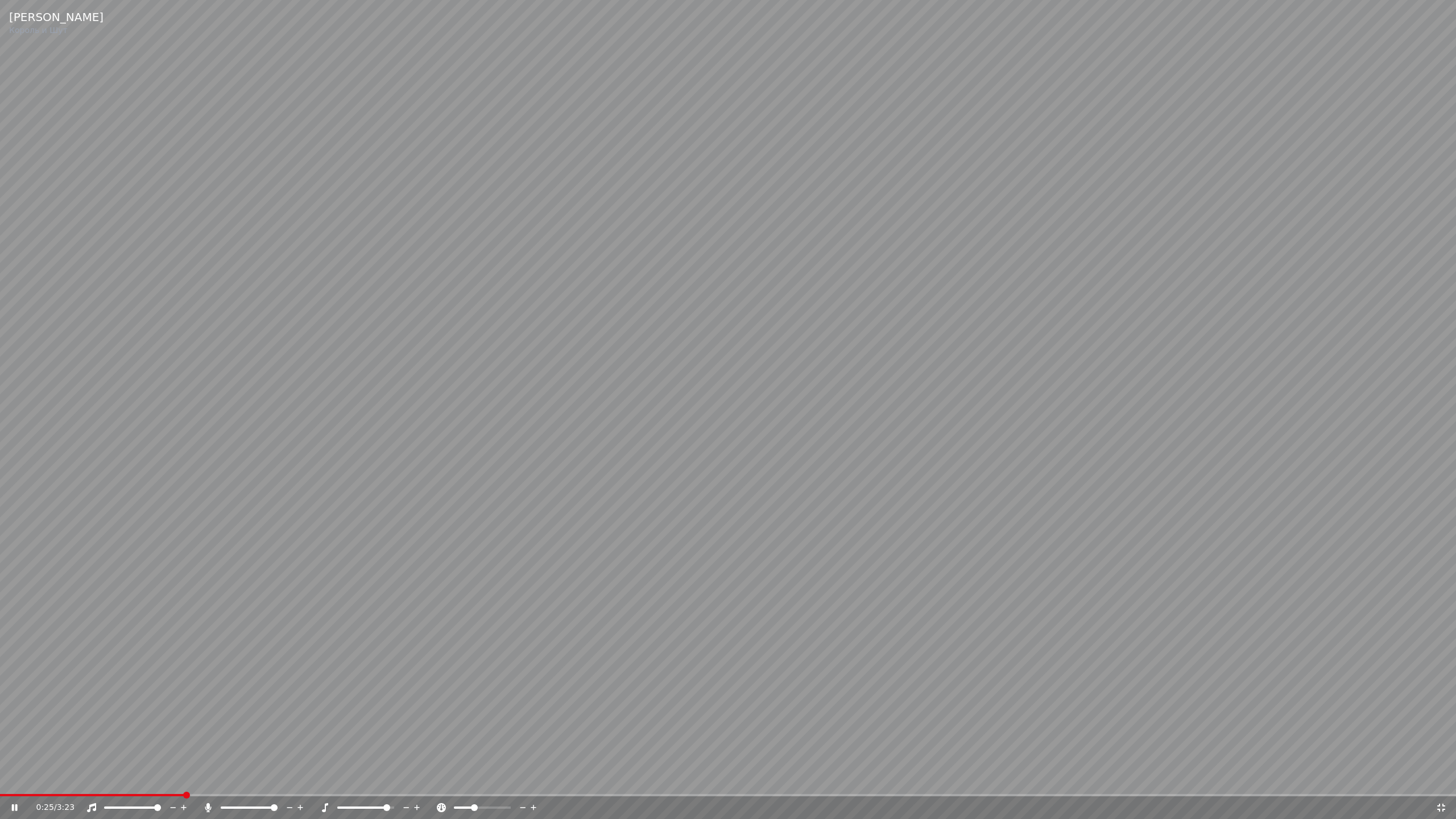
click at [421, 778] on icon at bounding box center [417, 807] width 11 height 11
click at [569, 668] on video at bounding box center [728, 409] width 1456 height 819
click at [642, 635] on video at bounding box center [728, 409] width 1456 height 819
click at [405, 778] on icon at bounding box center [406, 807] width 11 height 11
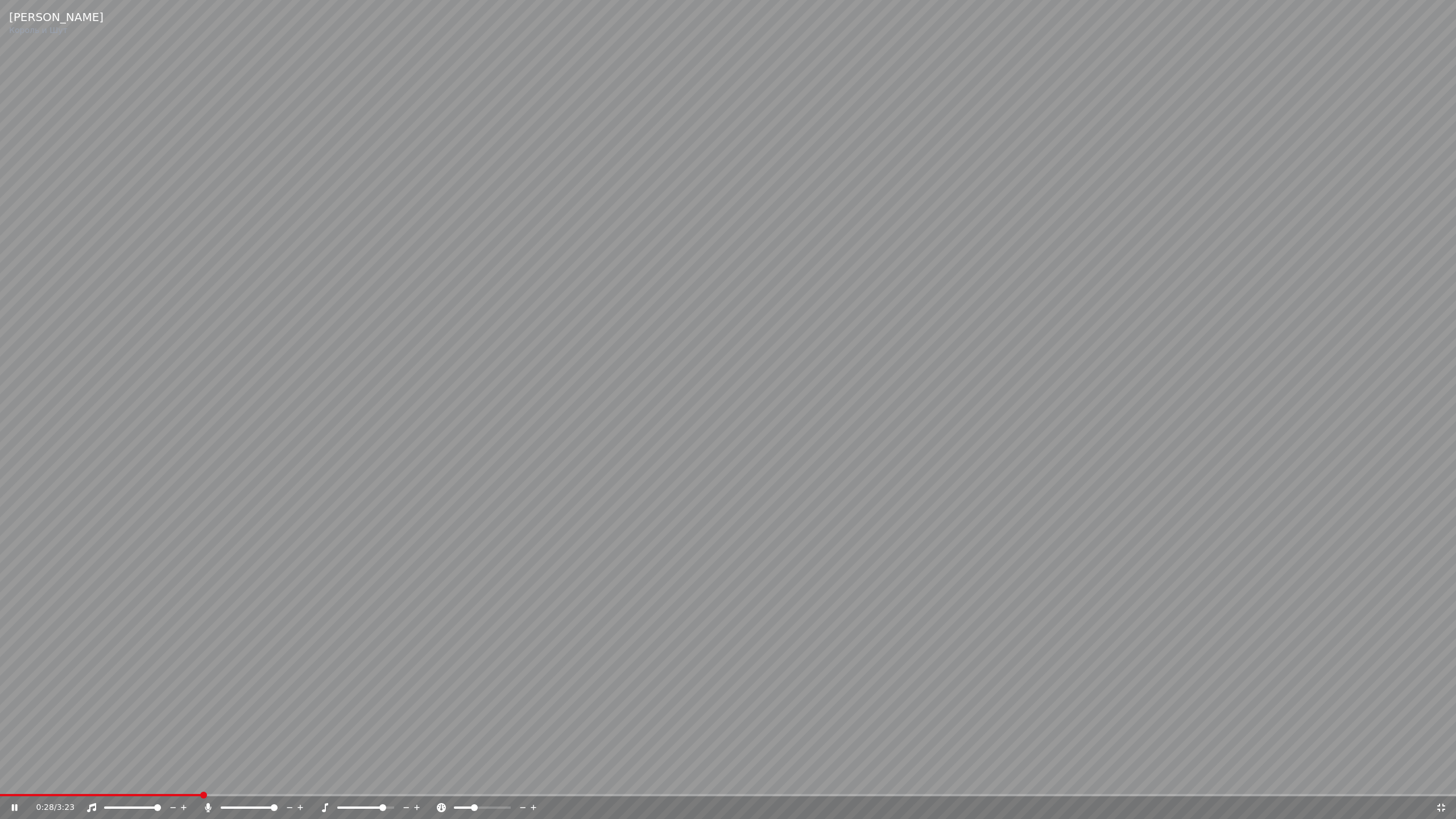
click at [405, 778] on icon at bounding box center [406, 807] width 11 height 11
click at [405, 778] on icon at bounding box center [406, 807] width 11 height 11
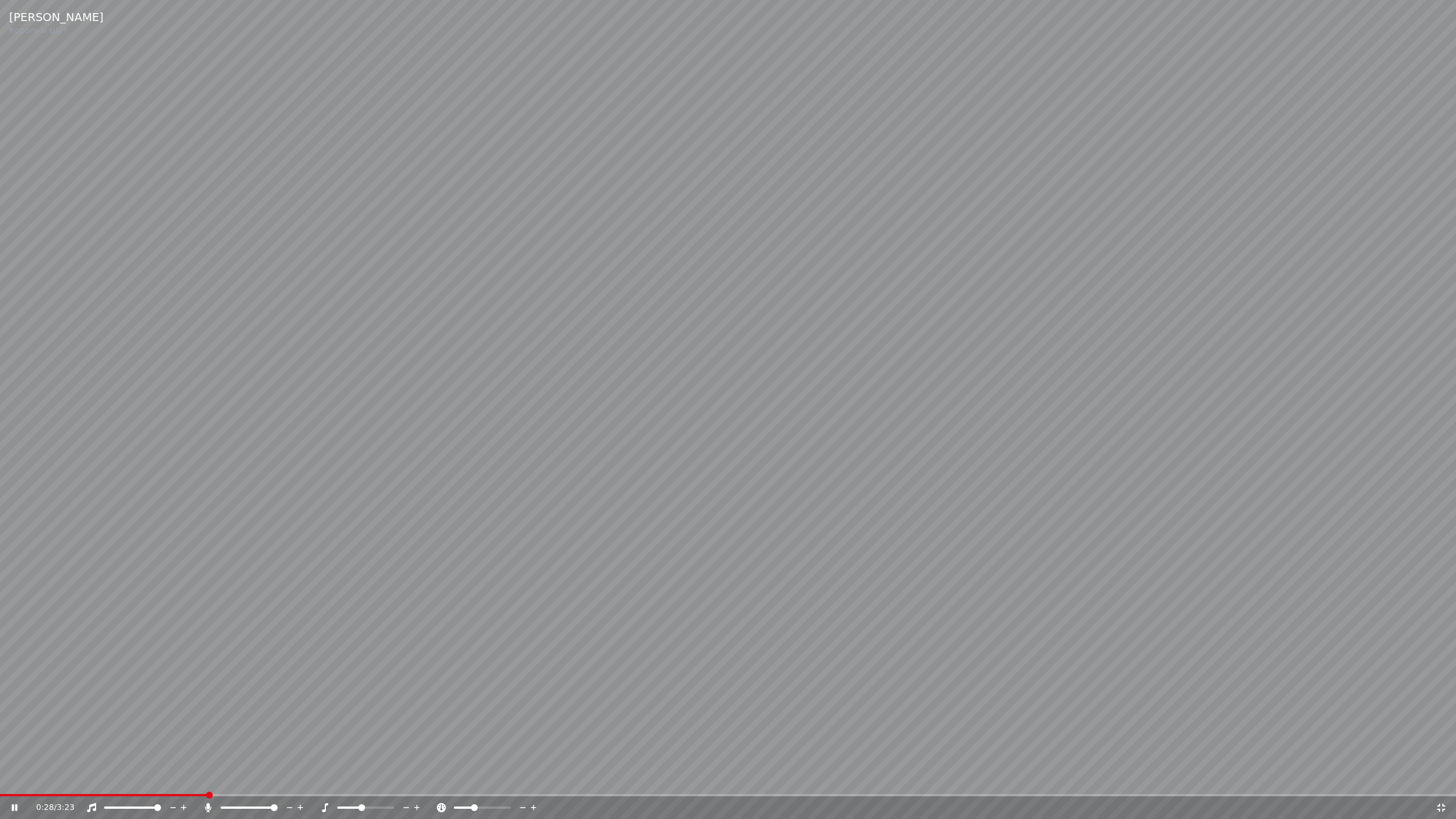
click at [405, 778] on icon at bounding box center [406, 807] width 11 height 11
click at [406, 778] on icon at bounding box center [407, 808] width 6 height 1
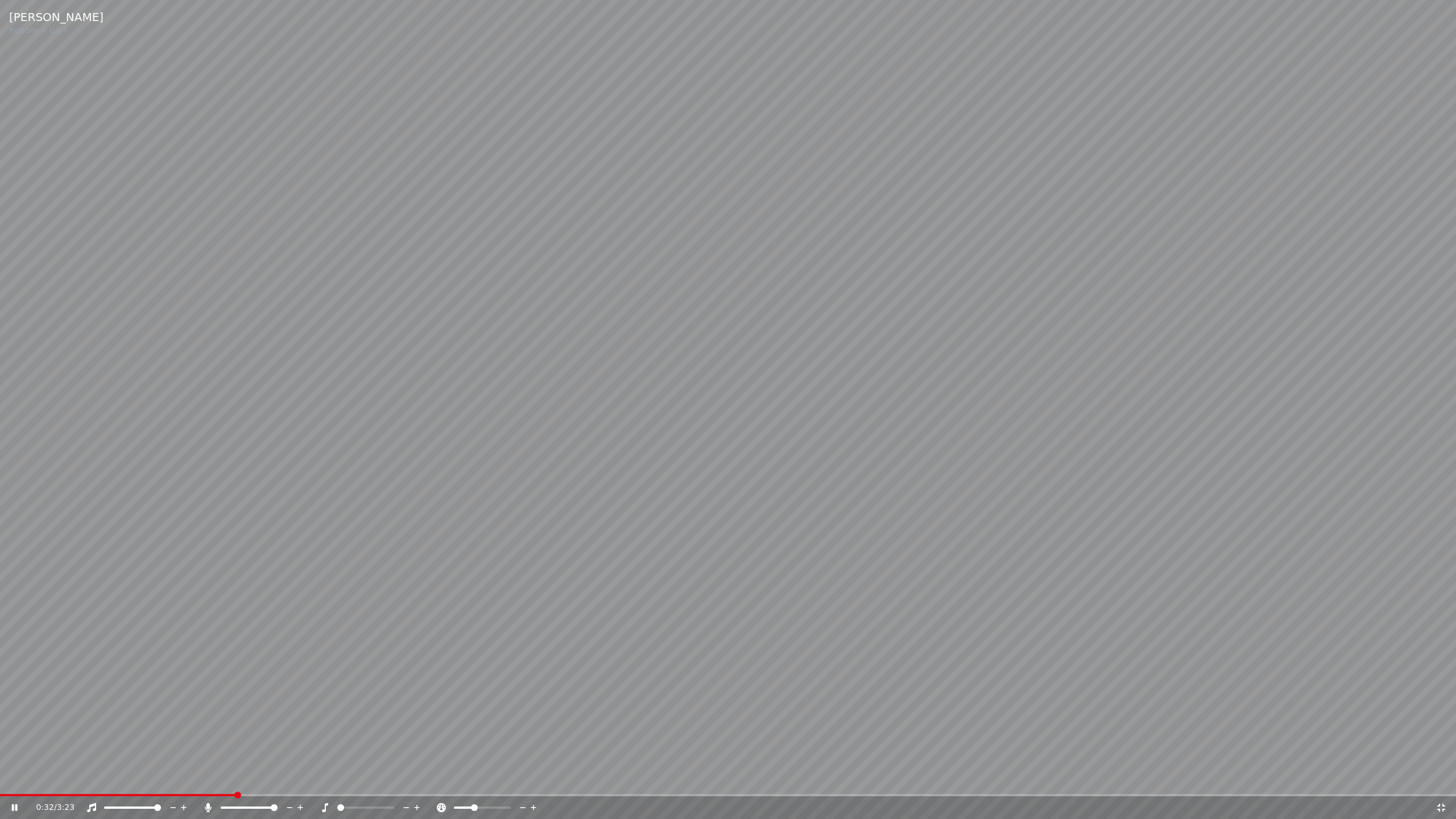
click at [417, 778] on icon at bounding box center [417, 807] width 11 height 11
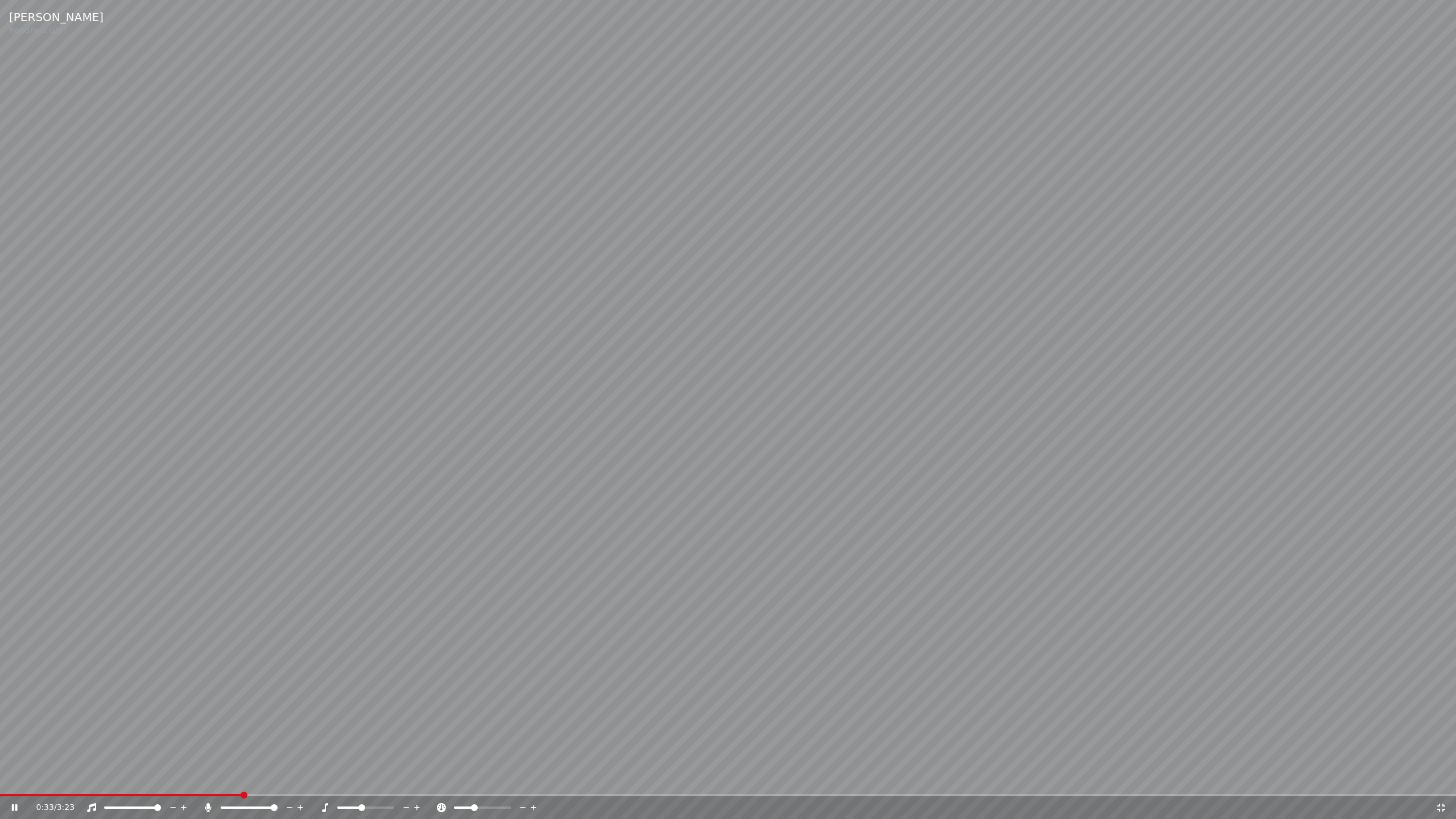
click at [641, 571] on video at bounding box center [728, 409] width 1456 height 819
click at [0, 778] on span at bounding box center [3, 795] width 7 height 7
click at [858, 565] on video at bounding box center [728, 409] width 1456 height 819
click at [420, 778] on icon at bounding box center [417, 807] width 11 height 11
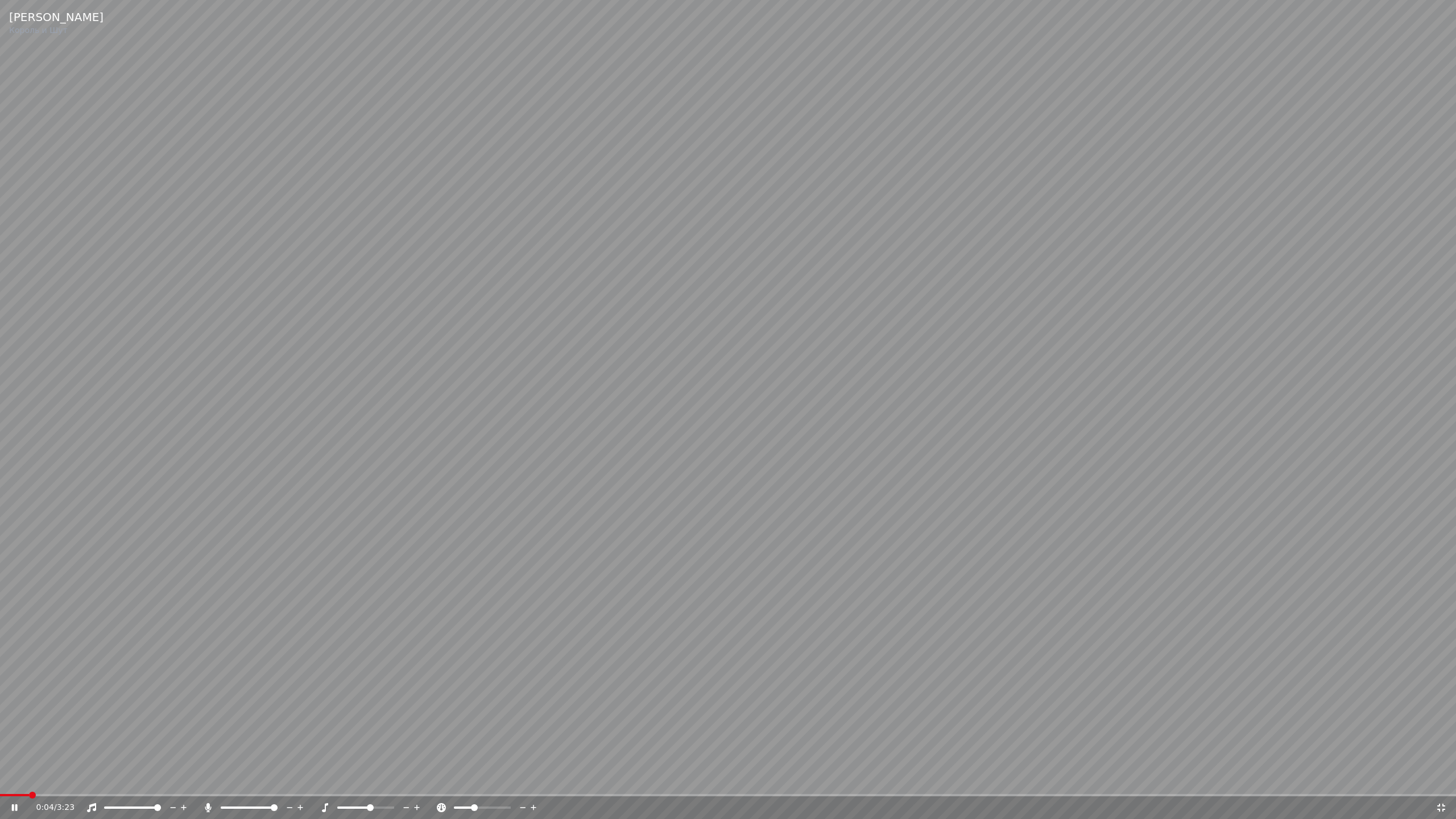
click at [420, 778] on icon at bounding box center [417, 807] width 11 height 11
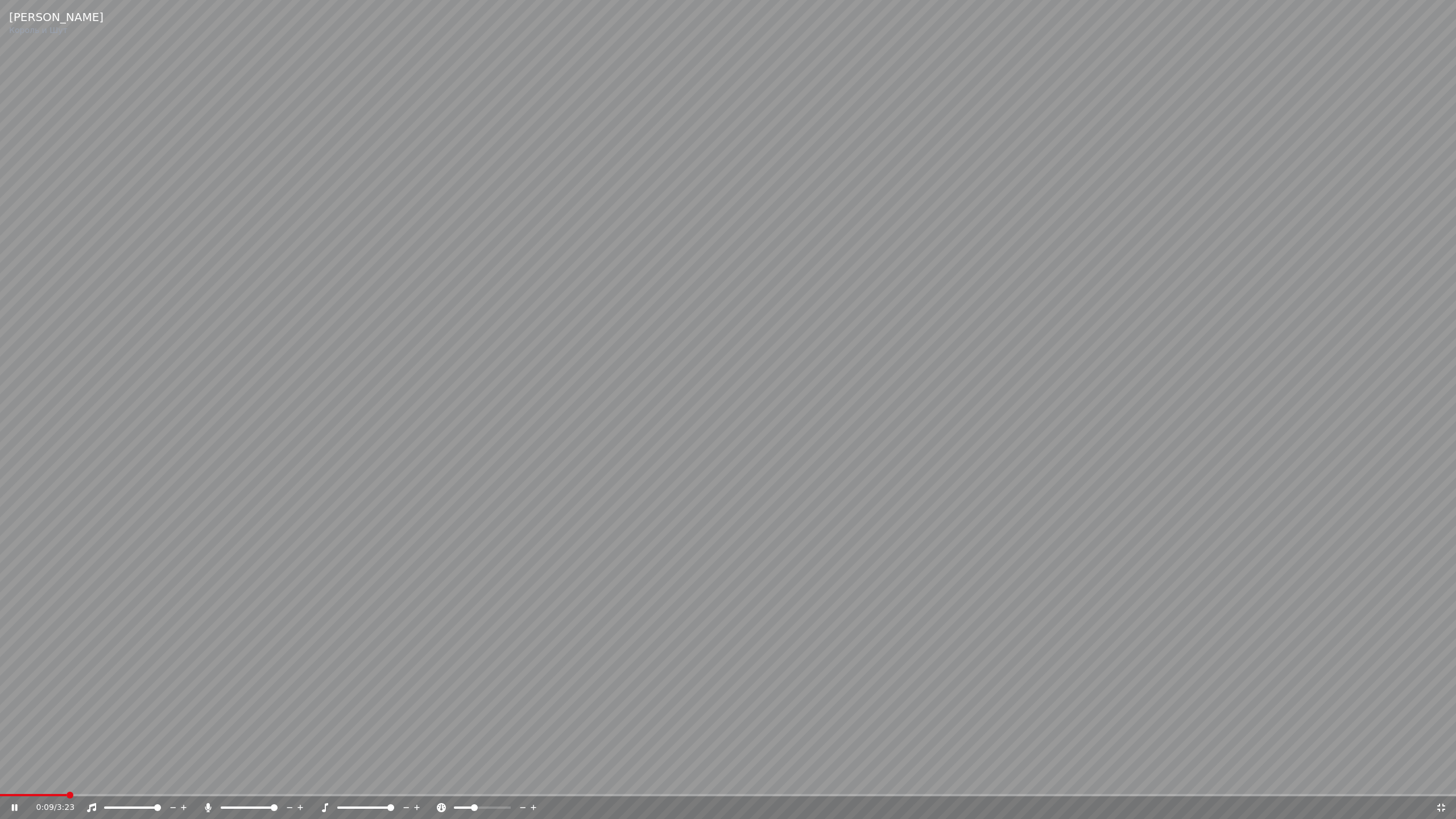
click at [405, 778] on icon at bounding box center [407, 808] width 6 height 1
click at [406, 778] on icon at bounding box center [406, 807] width 11 height 11
click at [406, 778] on icon at bounding box center [407, 808] width 6 height 1
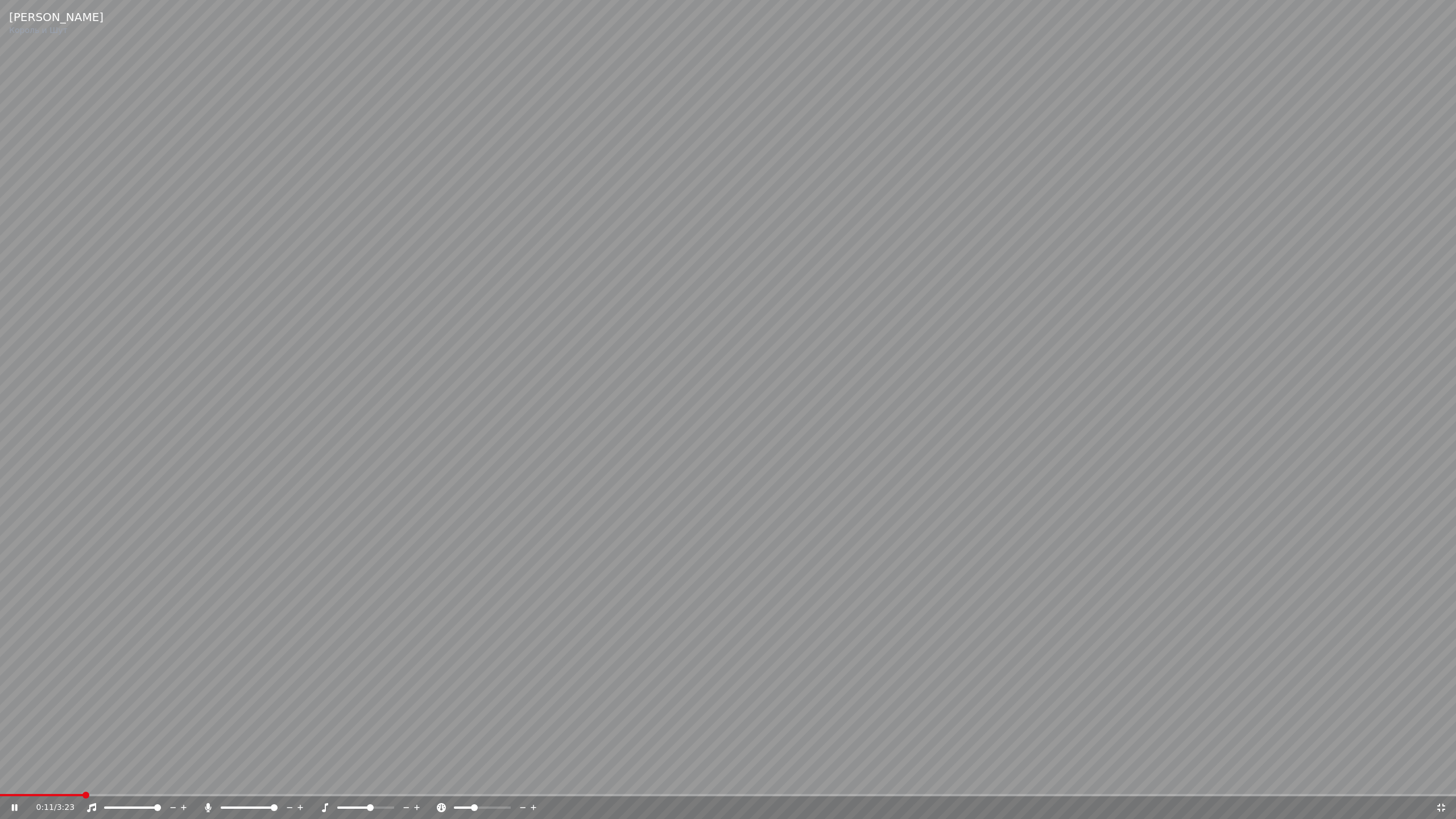
click at [405, 778] on icon at bounding box center [406, 807] width 11 height 11
drag, startPoint x: 473, startPoint y: 803, endPoint x: 438, endPoint y: 803, distance: 35.0
click at [438, 778] on div at bounding box center [487, 807] width 103 height 11
click at [454, 778] on span at bounding box center [457, 807] width 7 height 7
click at [511, 778] on span at bounding box center [508, 807] width 7 height 7
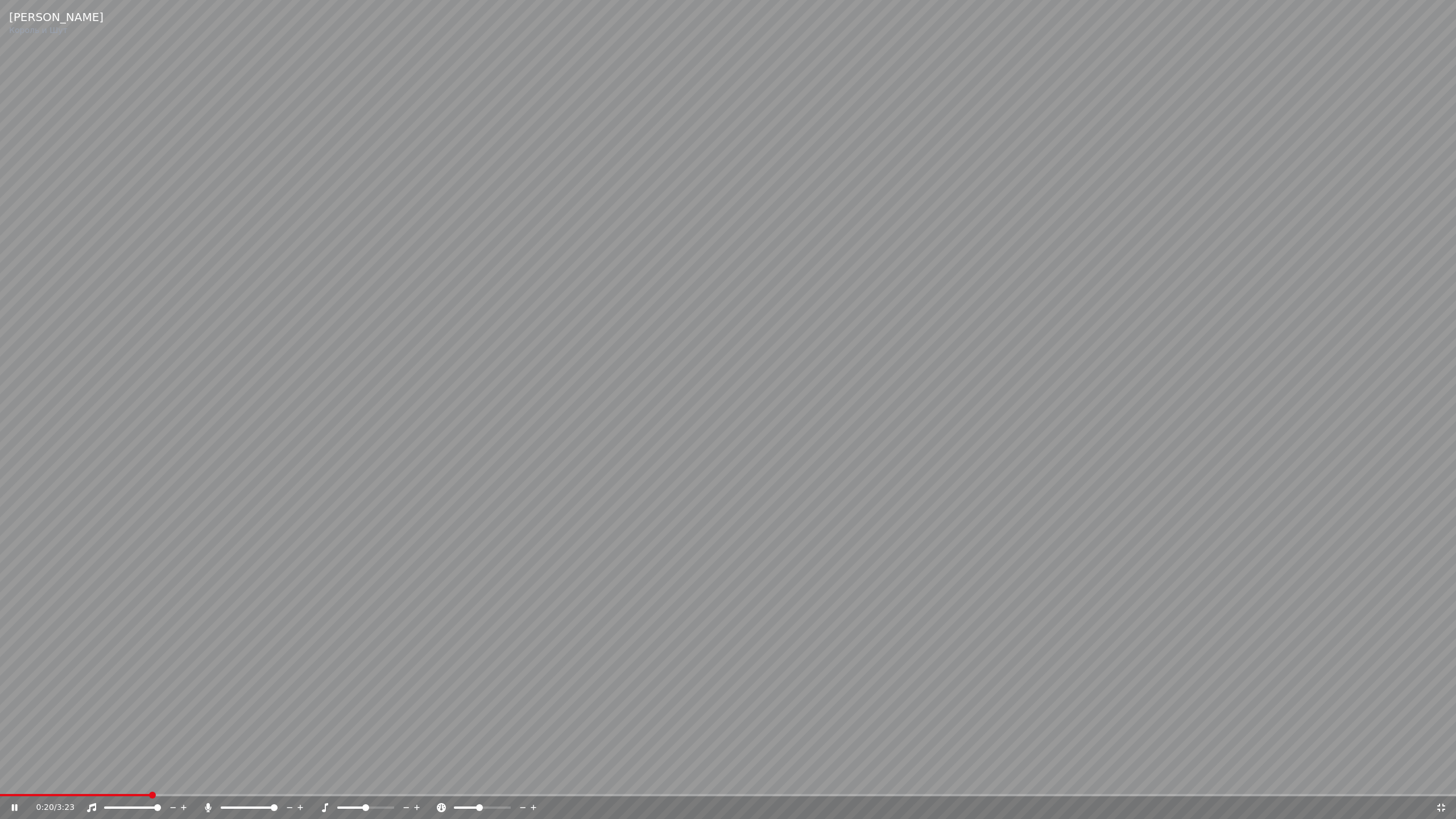
click at [478, 778] on span at bounding box center [479, 807] width 7 height 7
click at [610, 602] on video at bounding box center [728, 409] width 1456 height 819
click at [1440, 778] on icon at bounding box center [1441, 807] width 8 height 8
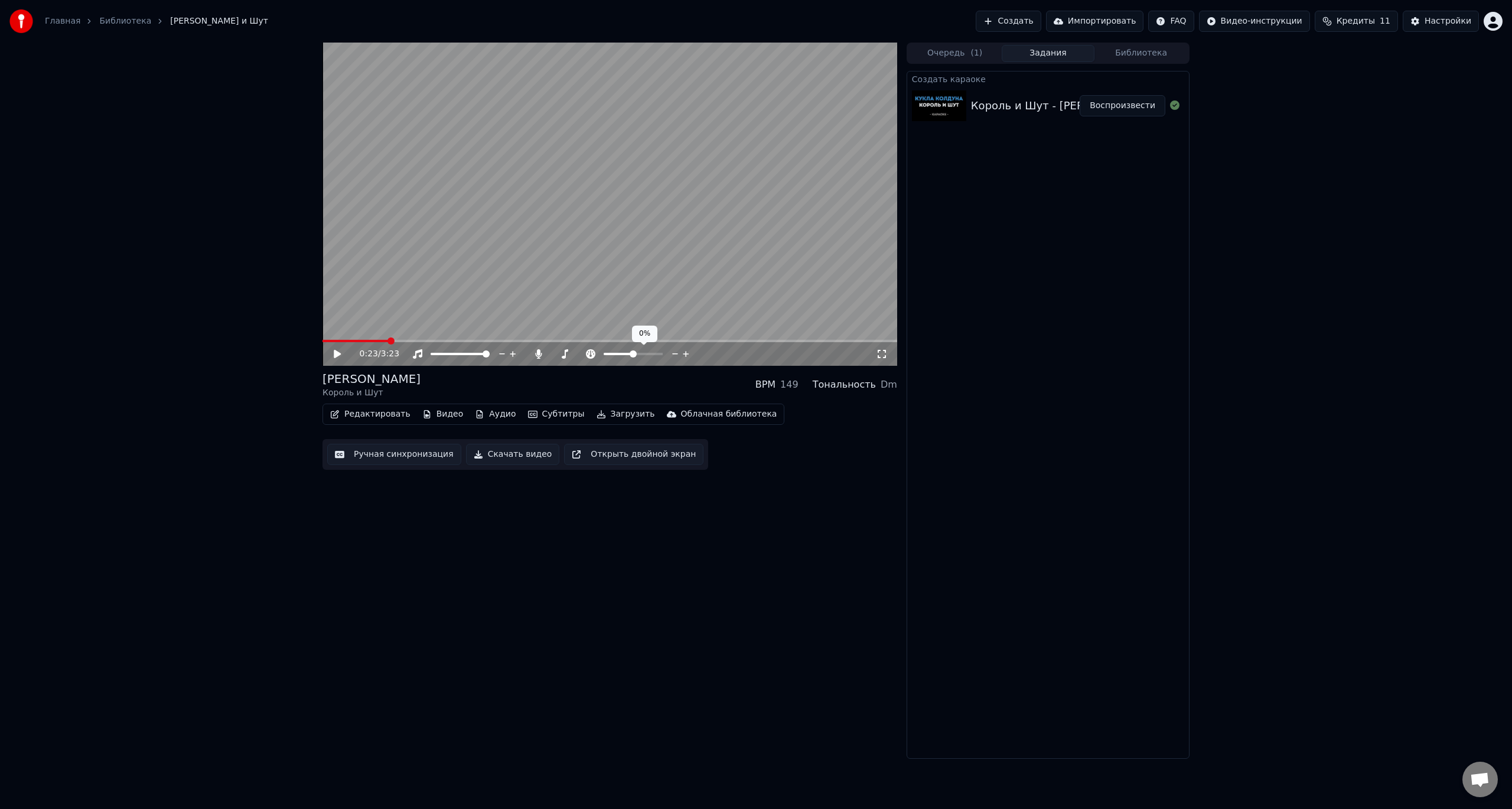
click at [633, 354] on span at bounding box center [633, 354] width 7 height 7
click at [648, 194] on video at bounding box center [610, 204] width 575 height 323
click at [882, 360] on div "0:24 / 3:23" at bounding box center [610, 353] width 565 height 12
click at [882, 356] on icon at bounding box center [882, 354] width 12 height 10
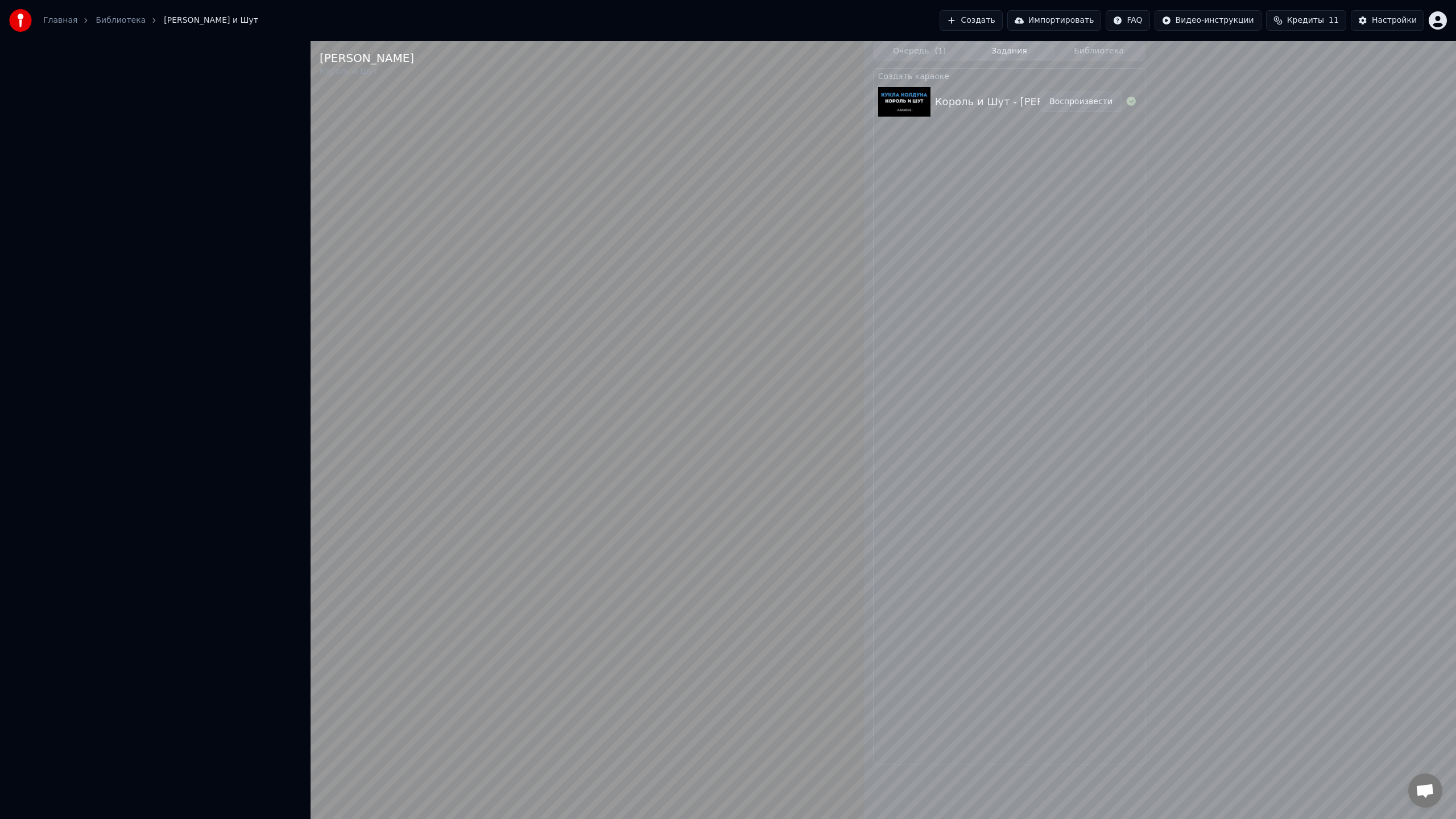
click at [704, 451] on video at bounding box center [587, 450] width 554 height 819
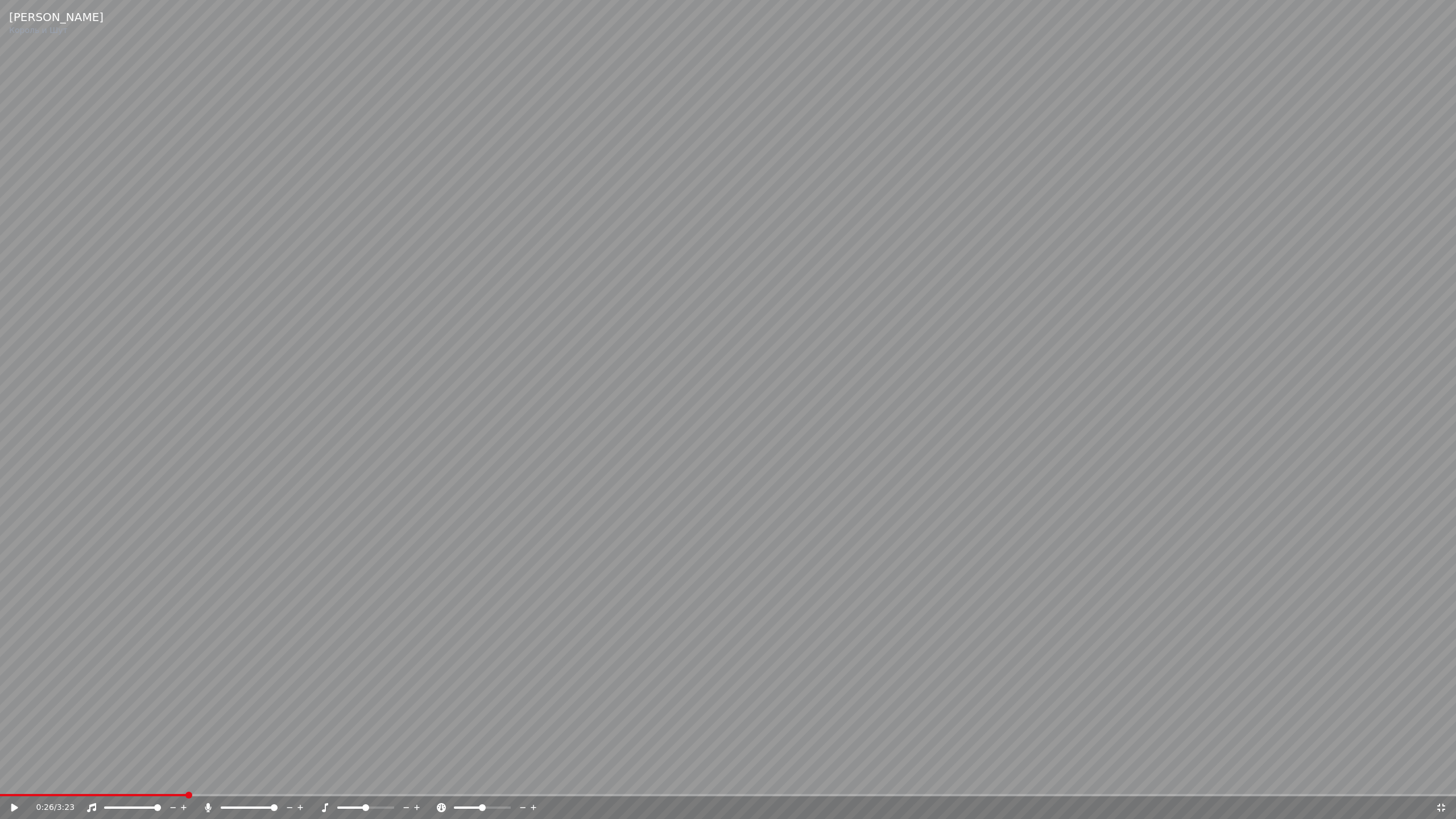
click at [185, 778] on span at bounding box center [189, 795] width 7 height 7
click at [1440, 778] on icon at bounding box center [1441, 807] width 8 height 8
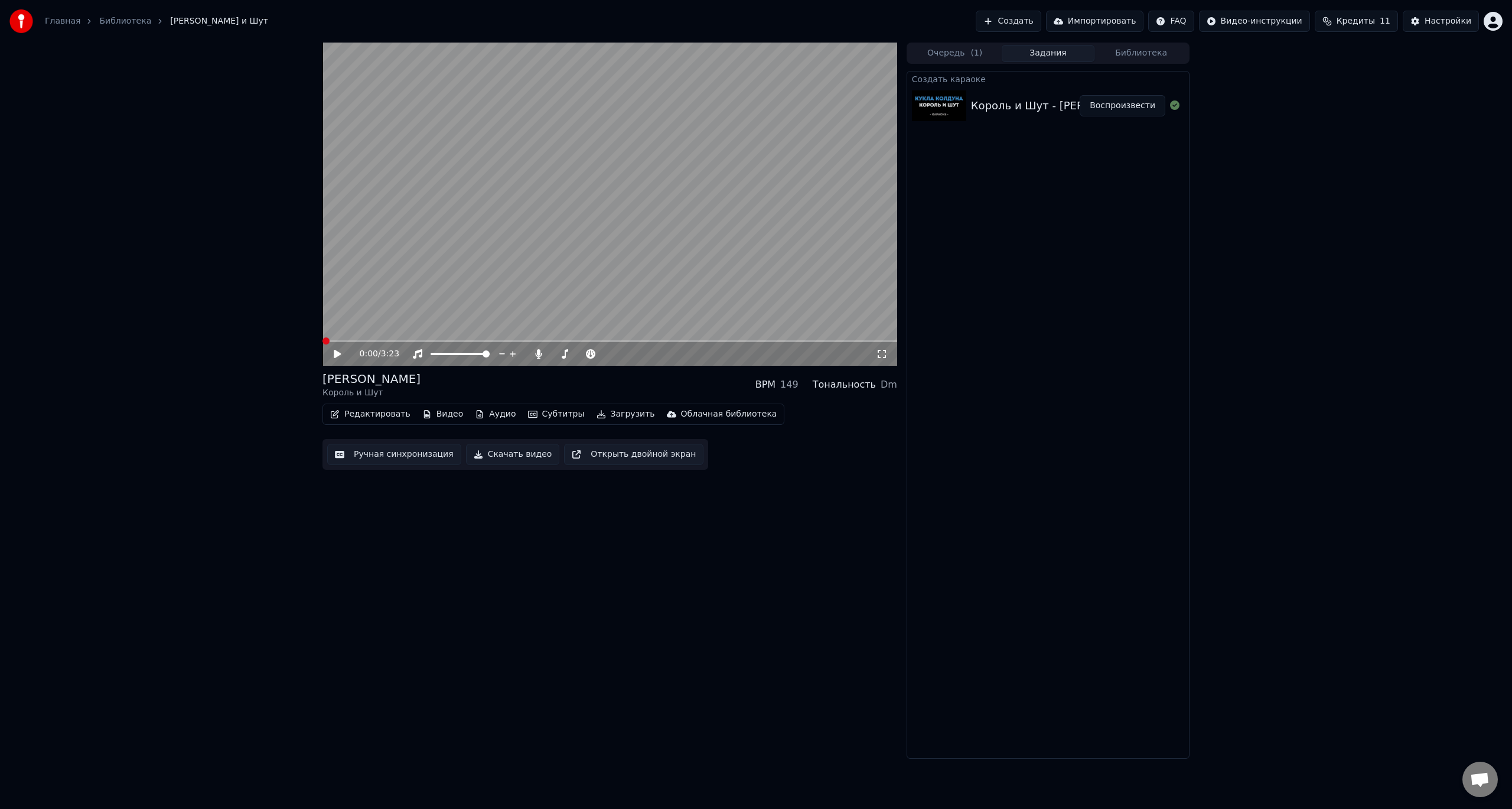
drag, startPoint x: 893, startPoint y: 353, endPoint x: 887, endPoint y: 355, distance: 6.3
click at [890, 354] on div "0:00 / 3:23" at bounding box center [610, 354] width 575 height 24
drag, startPoint x: 878, startPoint y: 355, endPoint x: 878, endPoint y: 369, distance: 14.0
click at [878, 356] on icon at bounding box center [882, 354] width 12 height 10
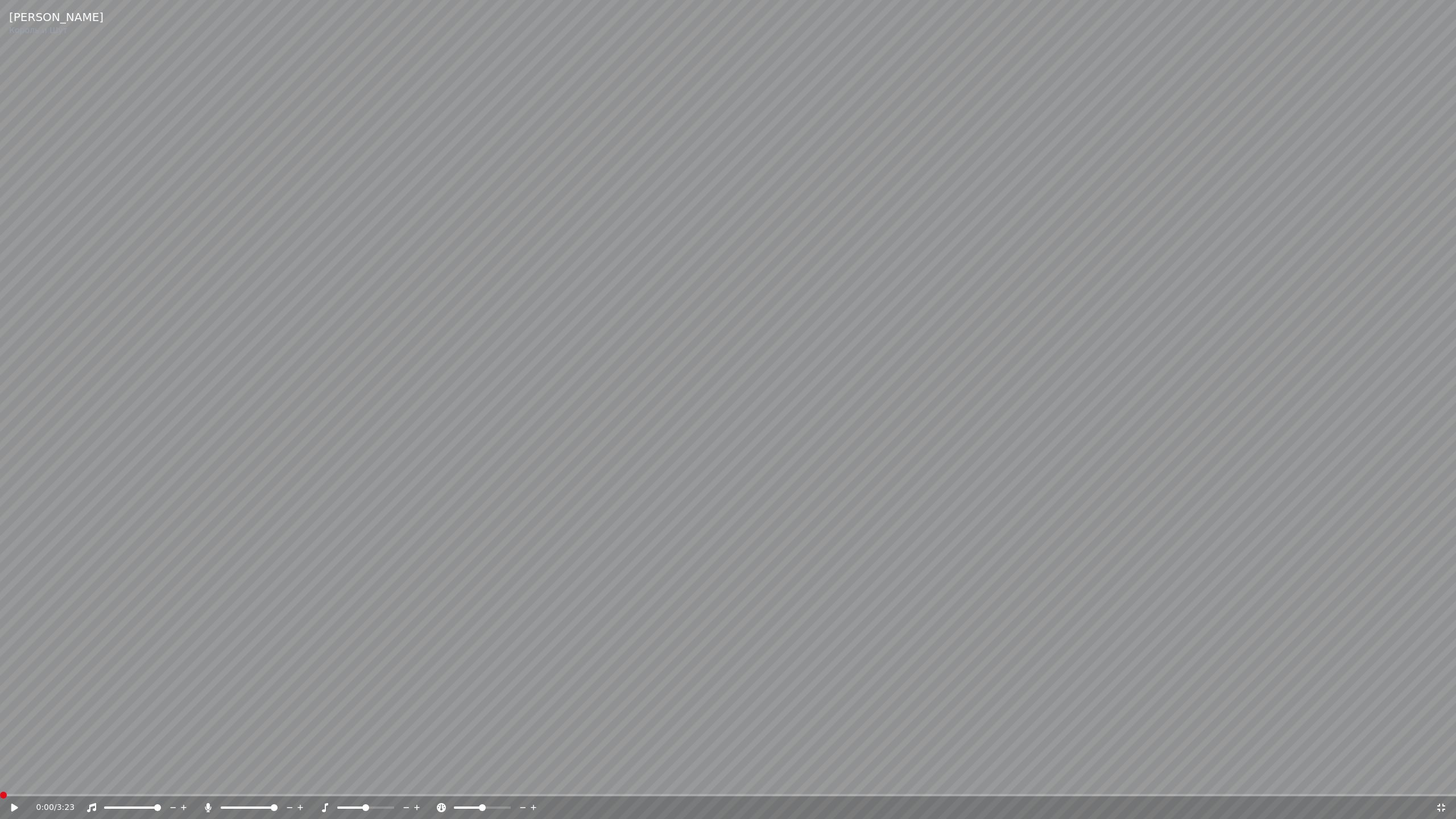
click at [794, 343] on video at bounding box center [728, 409] width 1456 height 819
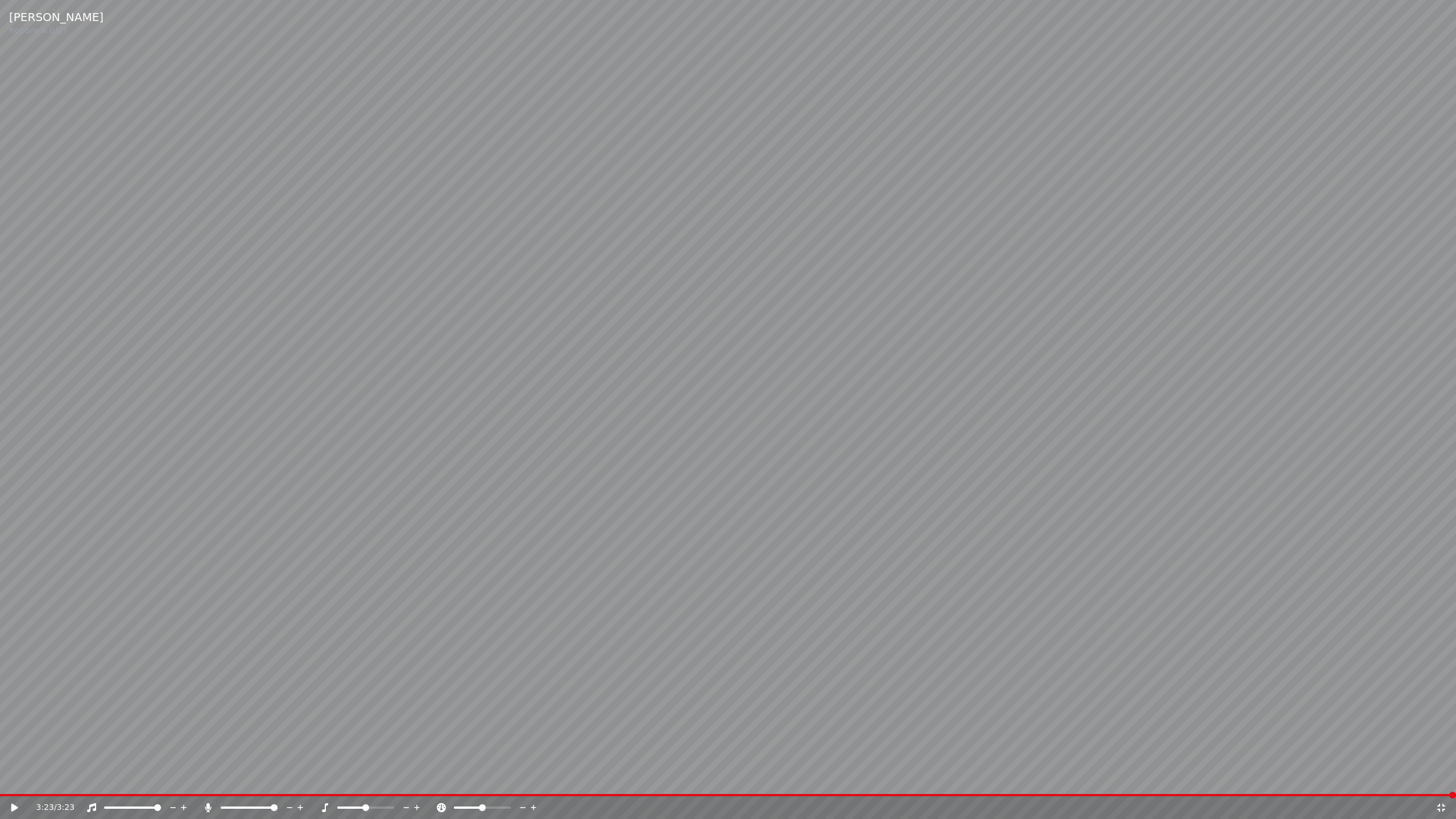
click at [1438, 778] on icon at bounding box center [1441, 808] width 11 height 9
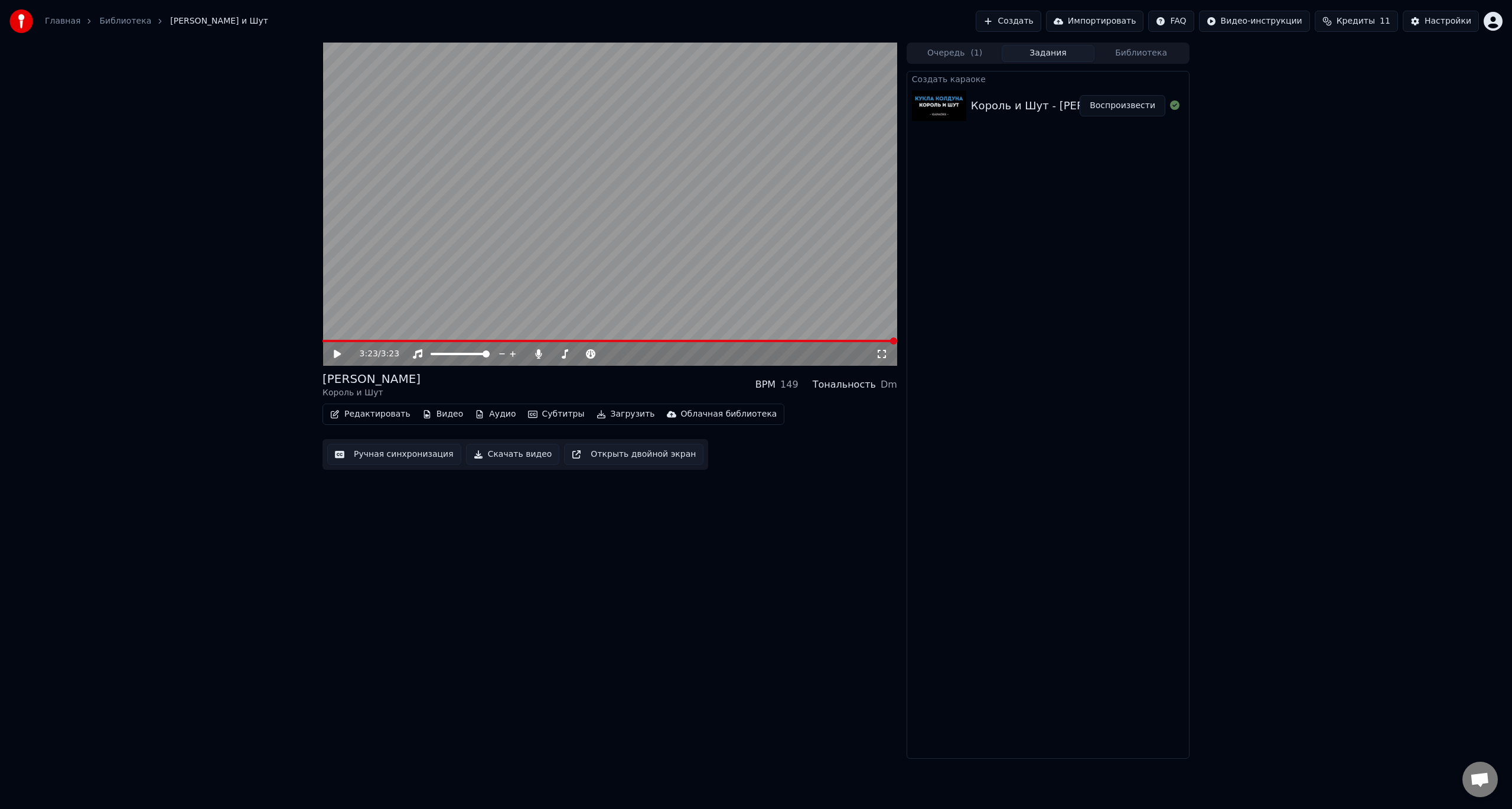
click at [499, 255] on video at bounding box center [610, 204] width 575 height 323
click at [726, 271] on video at bounding box center [610, 204] width 575 height 323
click at [1447, 19] on div "Настройки" at bounding box center [1448, 21] width 47 height 12
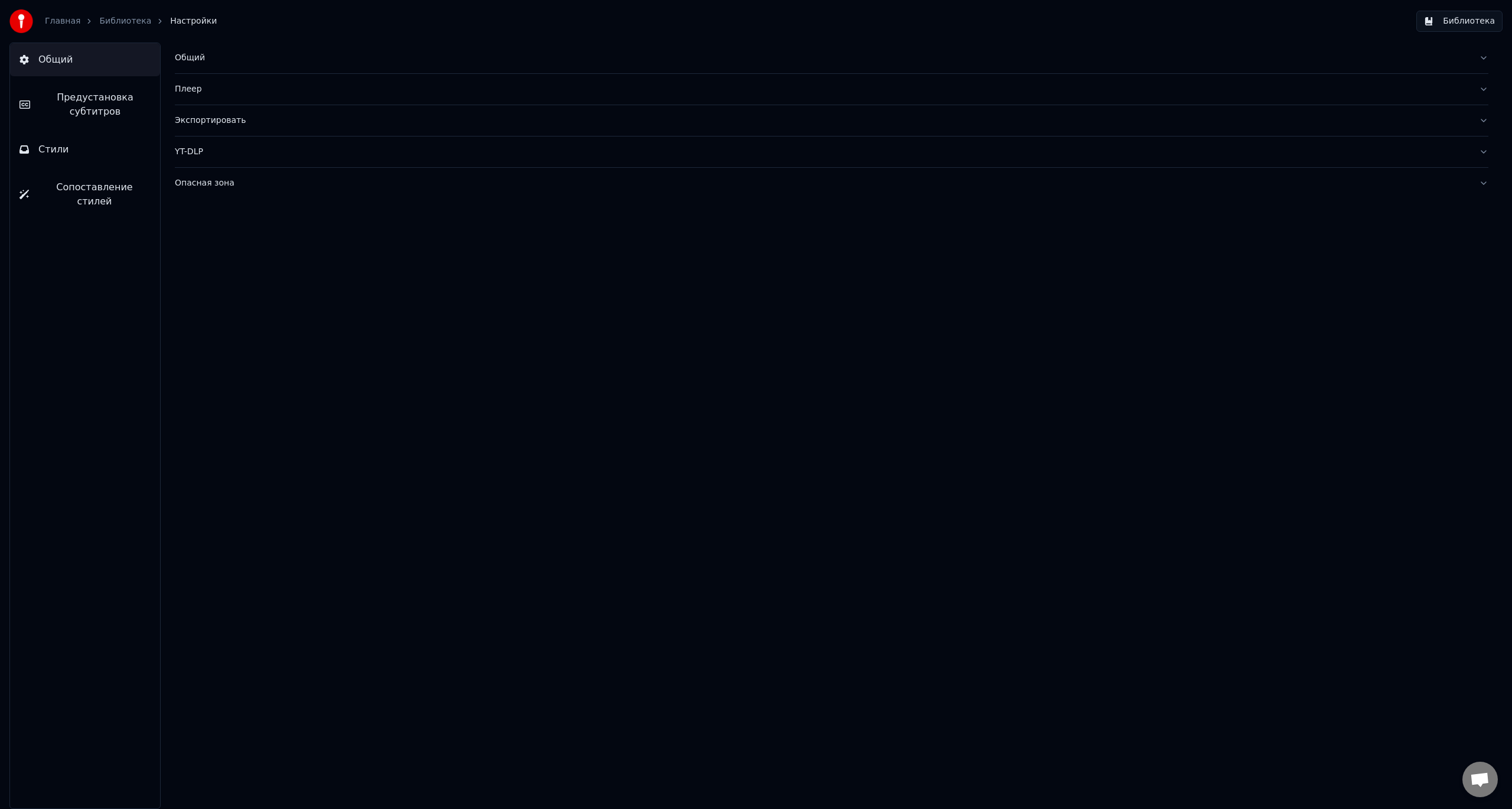
click at [54, 19] on link "Главная" at bounding box center [63, 21] width 36 height 12
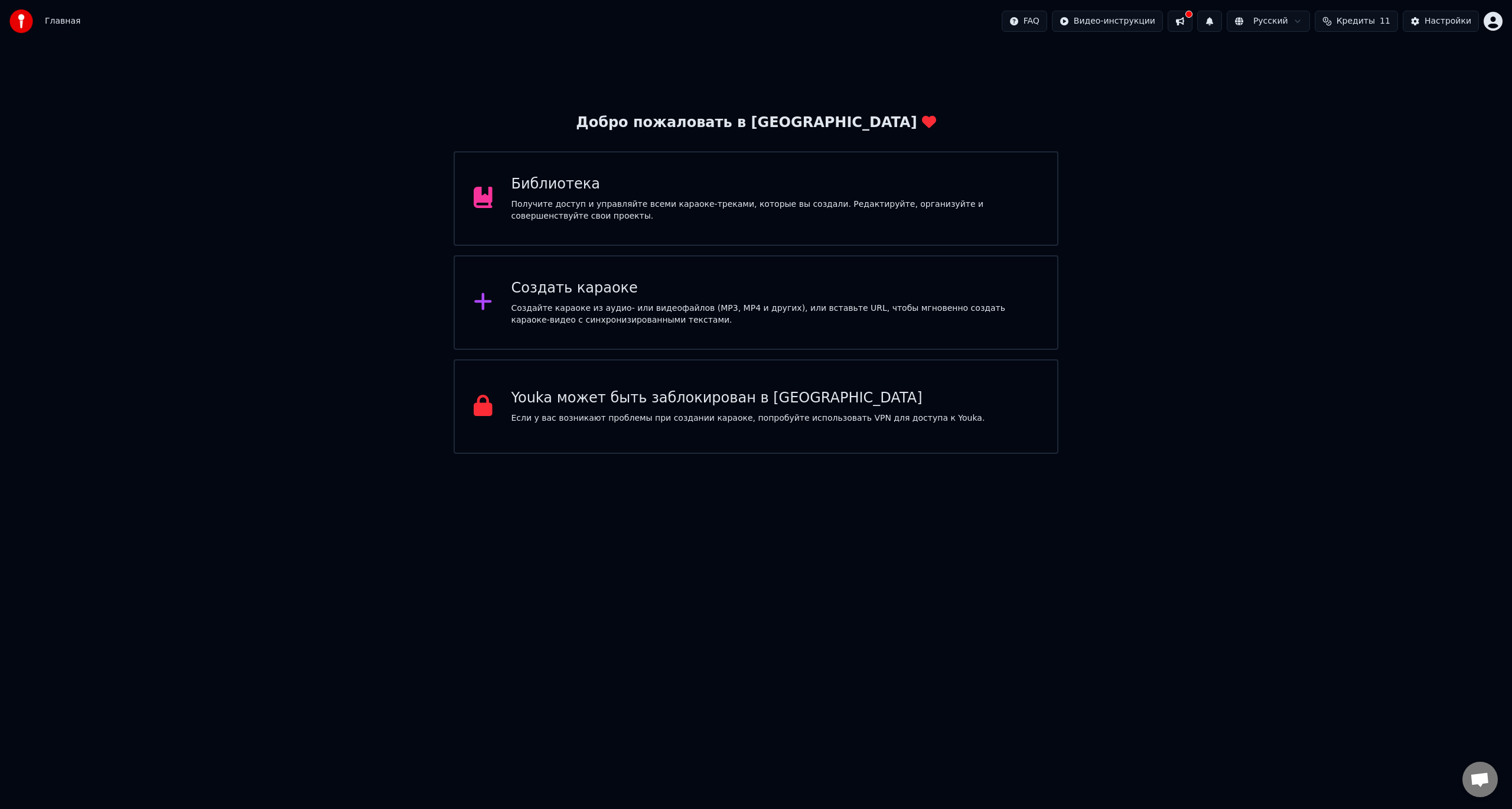
click at [661, 294] on div "Создать караоке" at bounding box center [775, 288] width 528 height 19
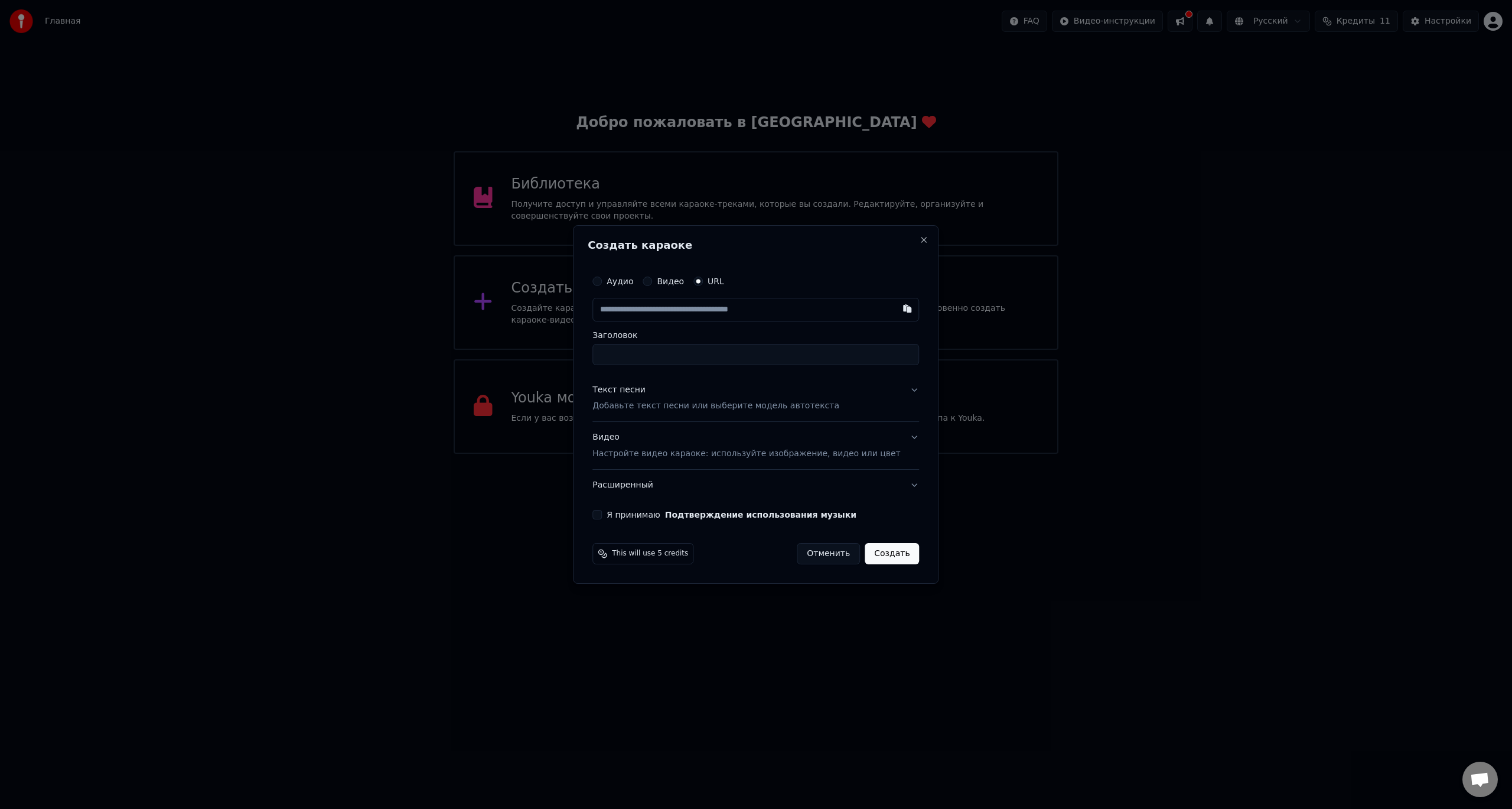
click at [697, 309] on input "text" at bounding box center [756, 309] width 326 height 24
type input "**********"
click at [889, 548] on button "Создать" at bounding box center [892, 553] width 54 height 21
type input "**********"
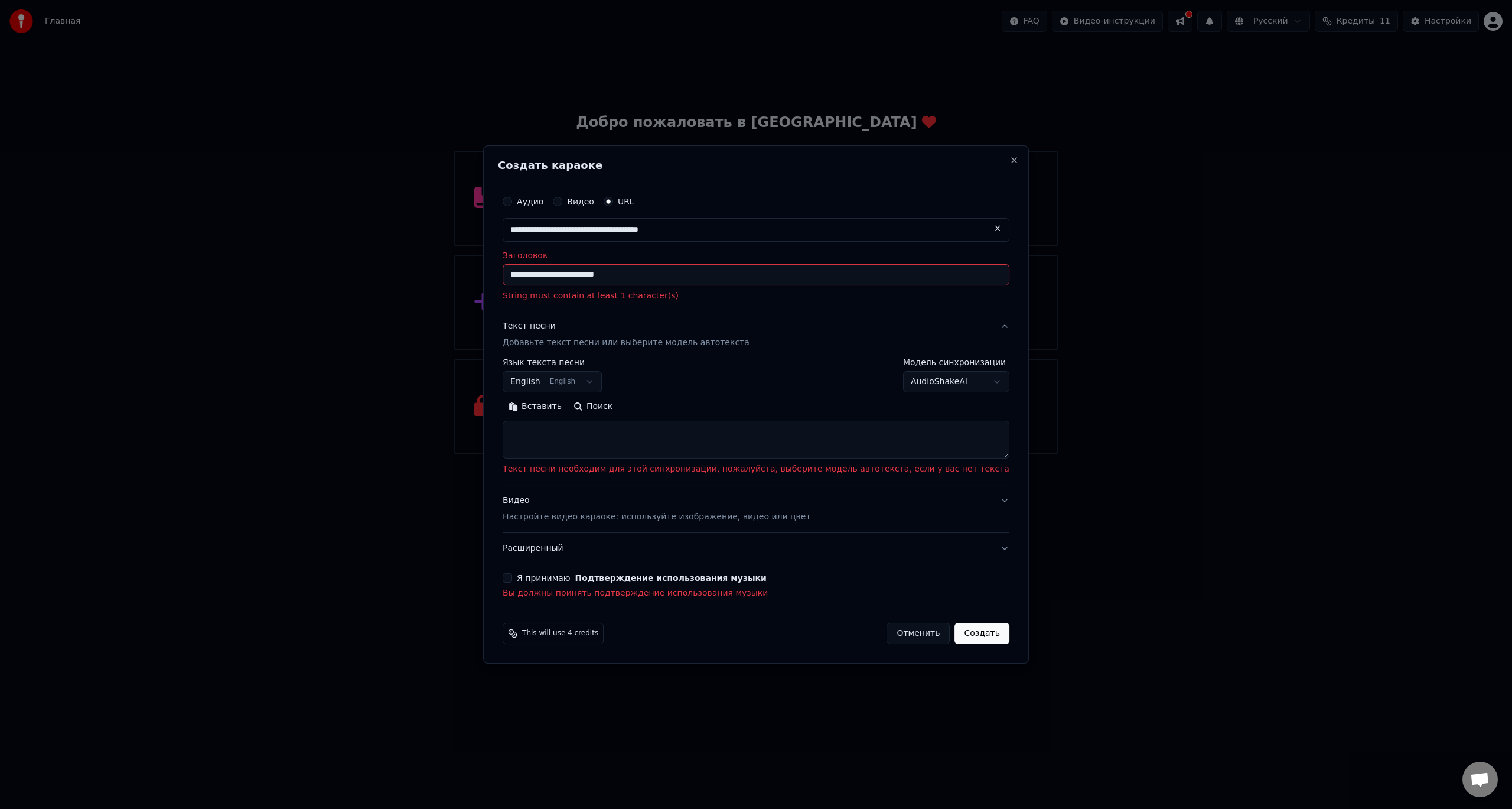
type input "**********"
click at [1010, 158] on button "Close" at bounding box center [1014, 160] width 10 height 10
select select
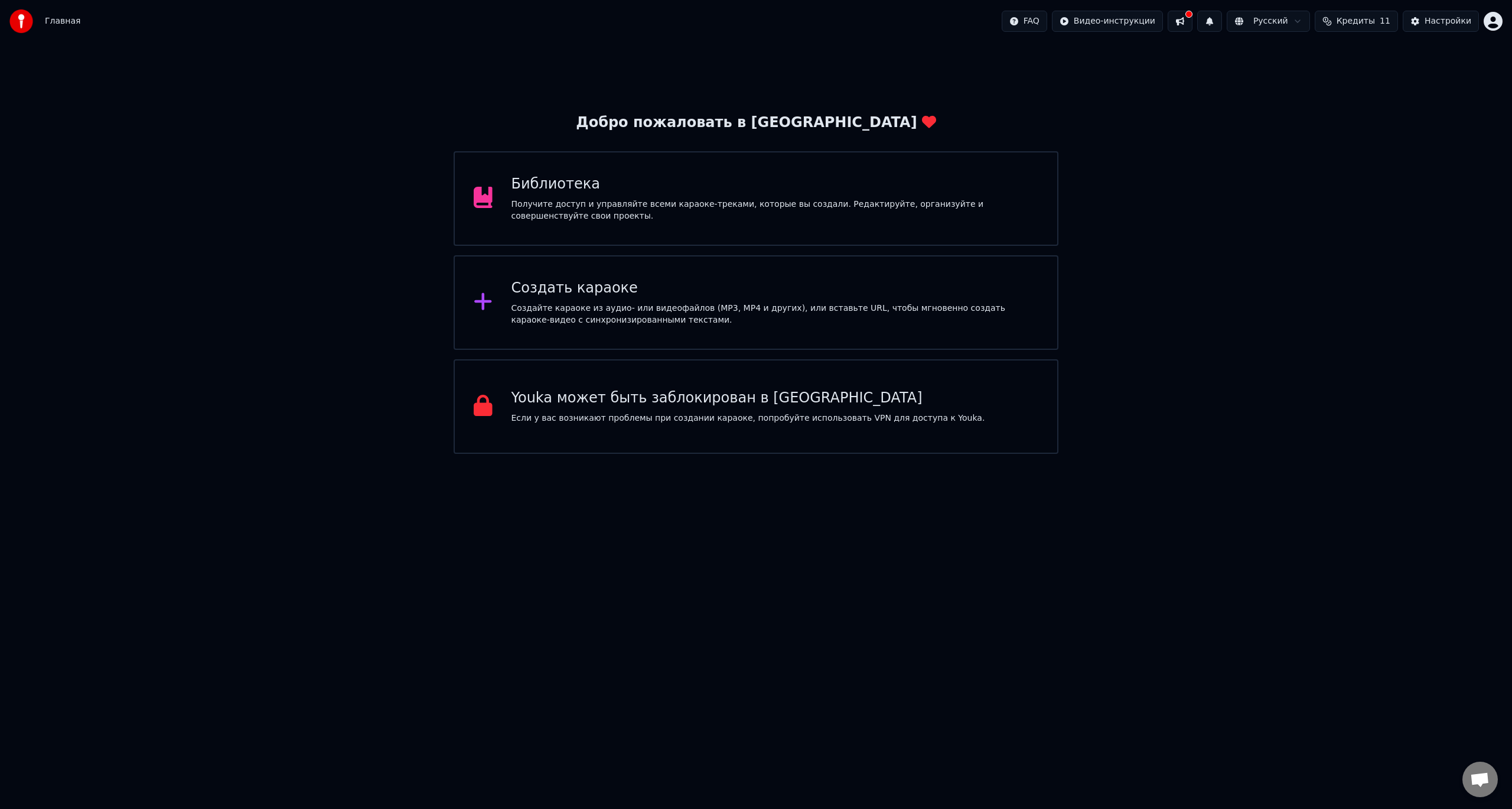
click at [1192, 21] on button at bounding box center [1180, 21] width 25 height 21
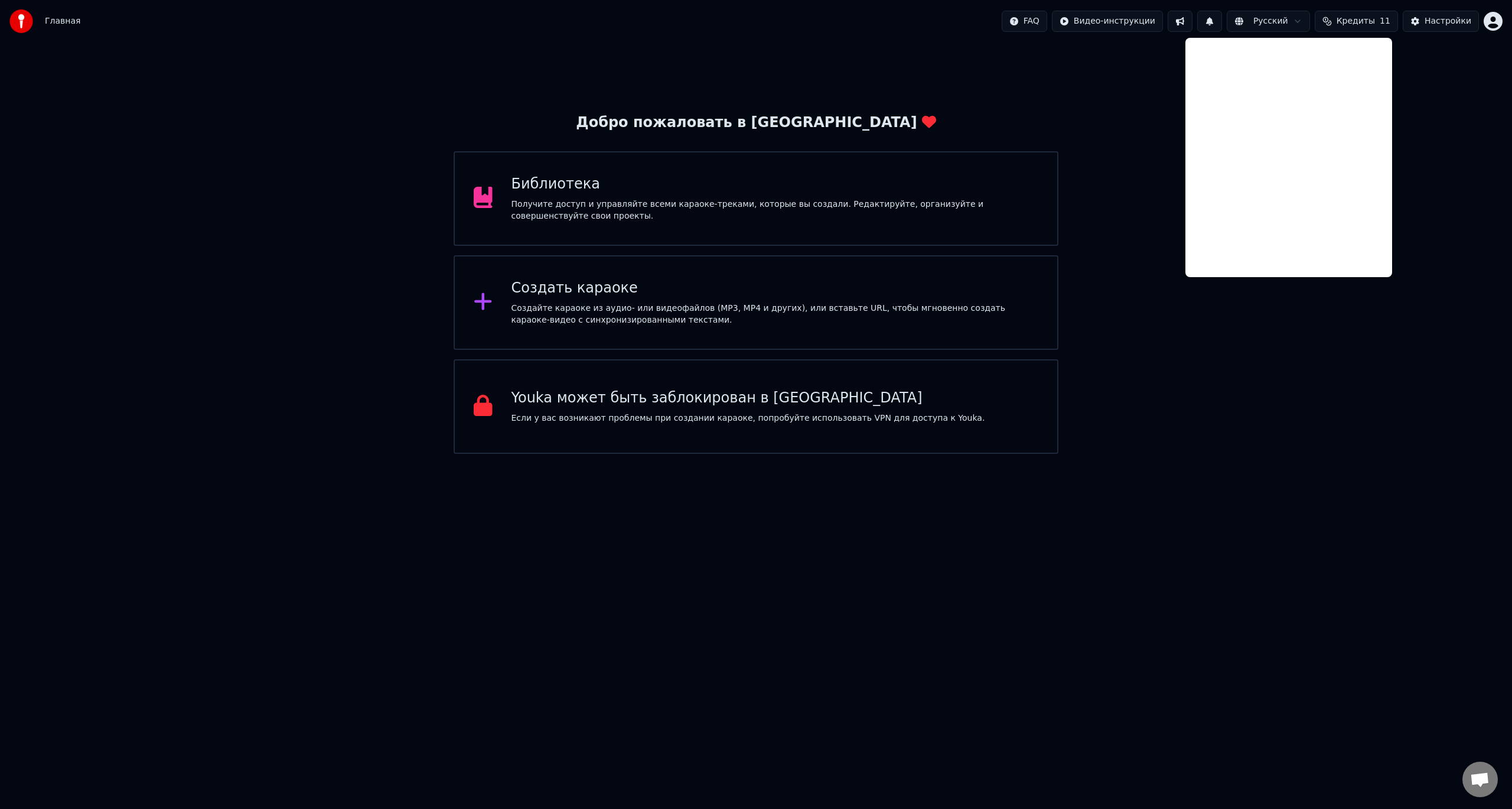
click at [1116, 18] on html "Главная FAQ Видео-инструкции Русский Кредиты 11 Настройки Добро пожаловать в Yo…" at bounding box center [756, 227] width 1512 height 454
click at [1378, 22] on html "Главная FAQ Видео-инструкции Русский Кредиты 11 Настройки Добро пожаловать в Yo…" at bounding box center [756, 227] width 1512 height 454
click at [1375, 23] on span "Кредиты" at bounding box center [1356, 21] width 38 height 12
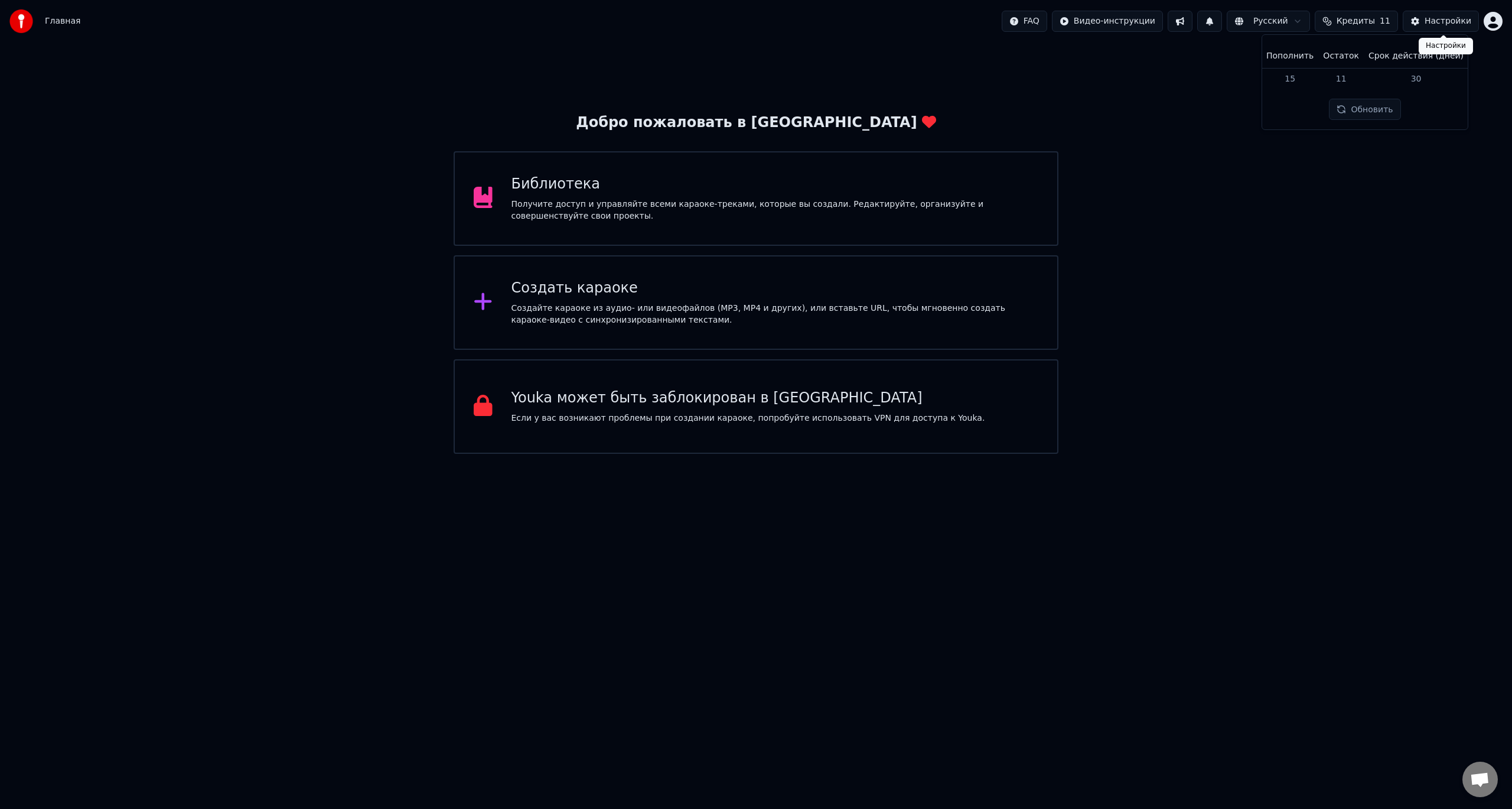
click at [1431, 24] on div "Настройки" at bounding box center [1448, 21] width 47 height 12
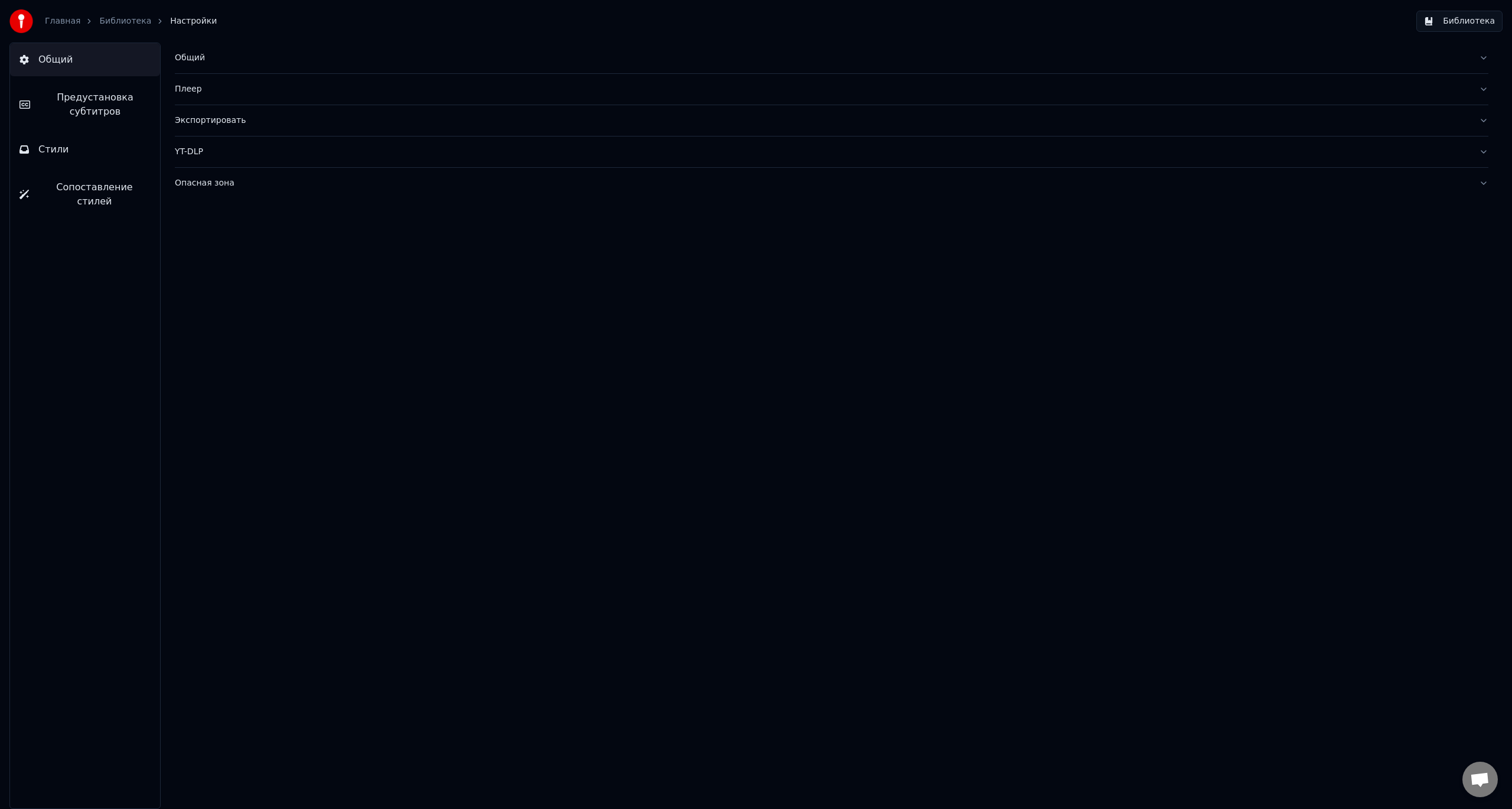
click at [94, 103] on span "Предустановка субтитров" at bounding box center [95, 104] width 111 height 28
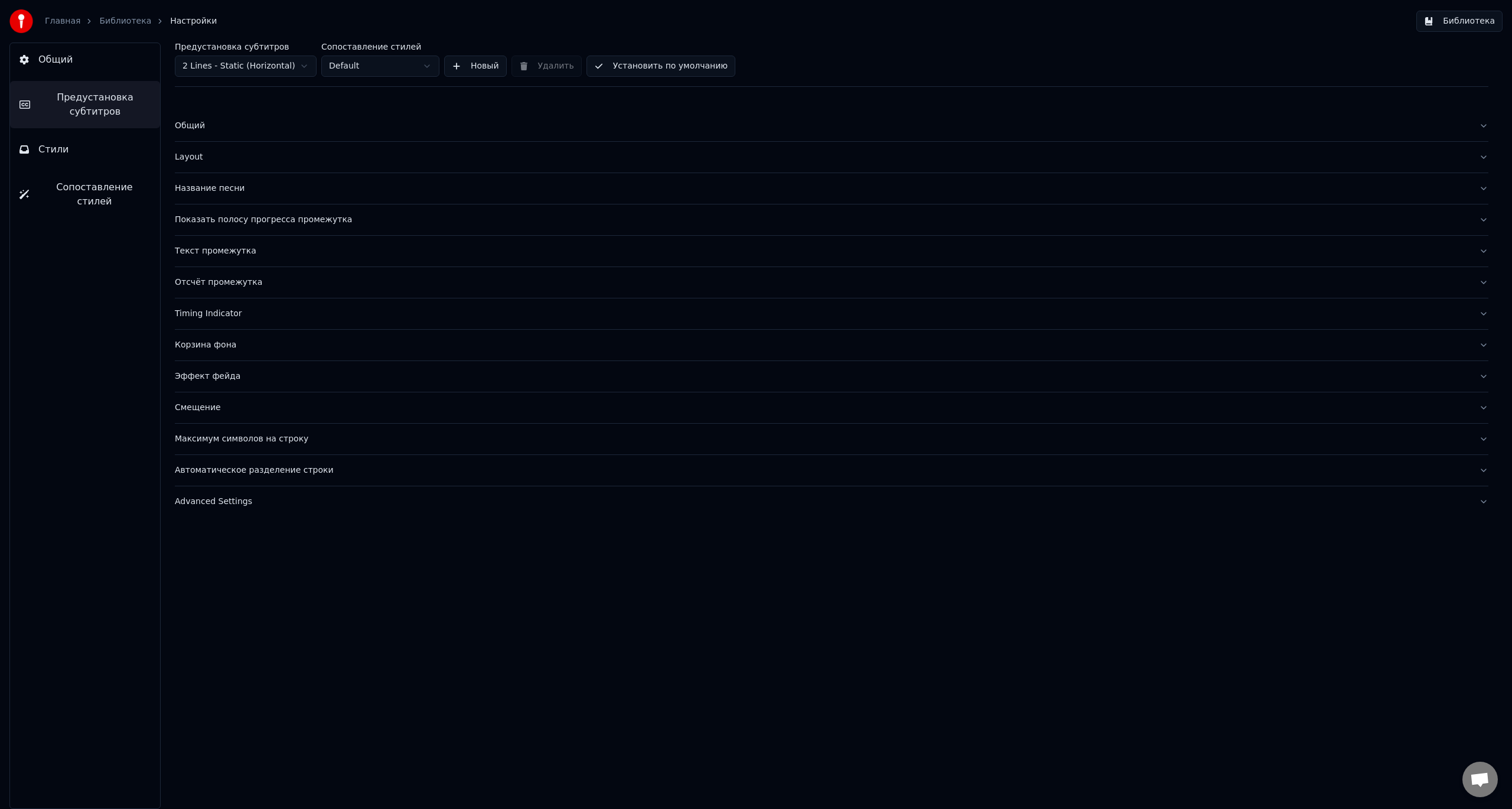
click at [75, 131] on div "Общий Предустановка субтитров Стили Сопоставление стилей" at bounding box center [85, 425] width 151 height 766
click at [72, 144] on button "Стили" at bounding box center [85, 149] width 150 height 33
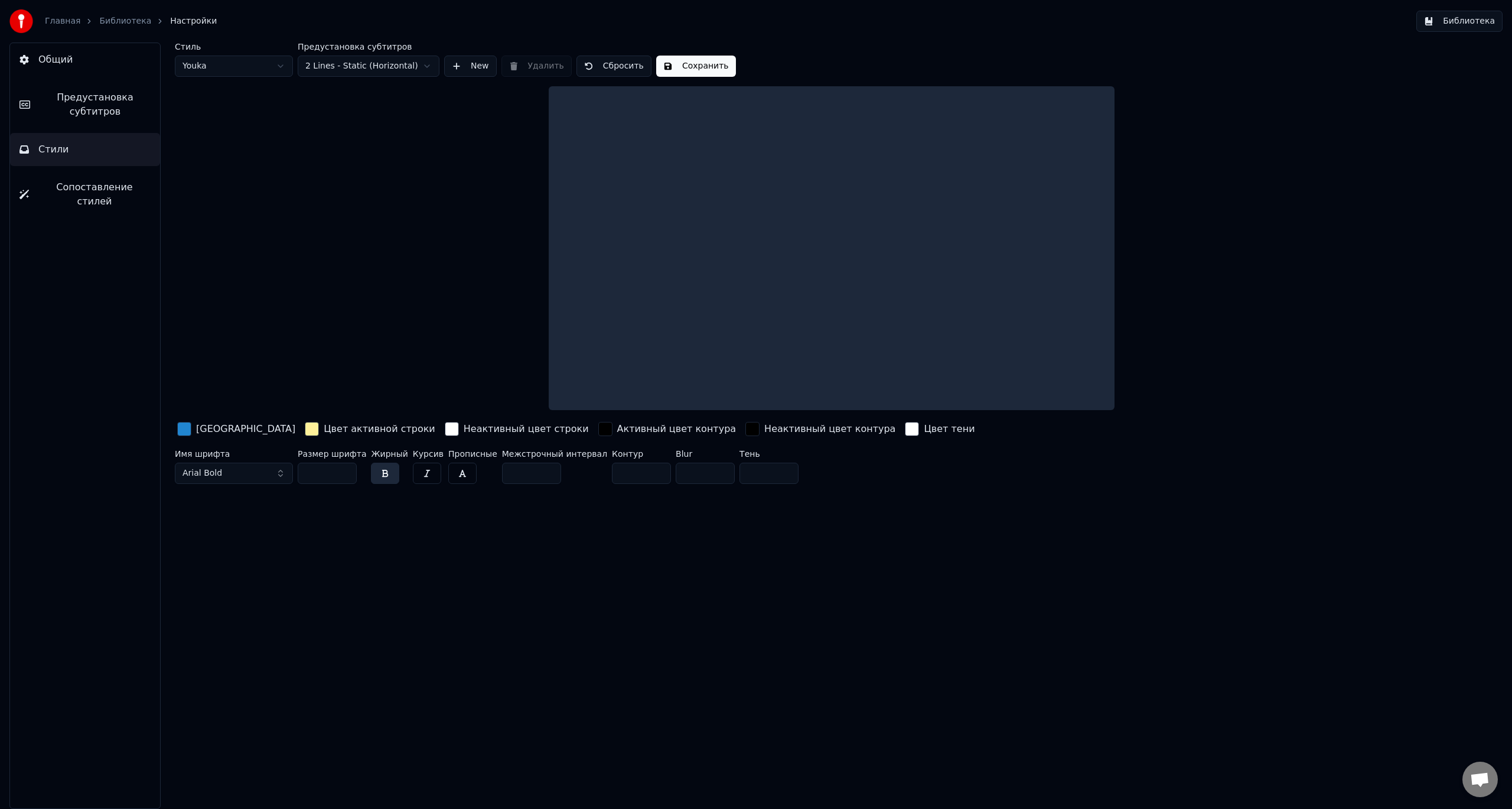
click at [68, 175] on button "Сопоставление стилей" at bounding box center [85, 194] width 150 height 47
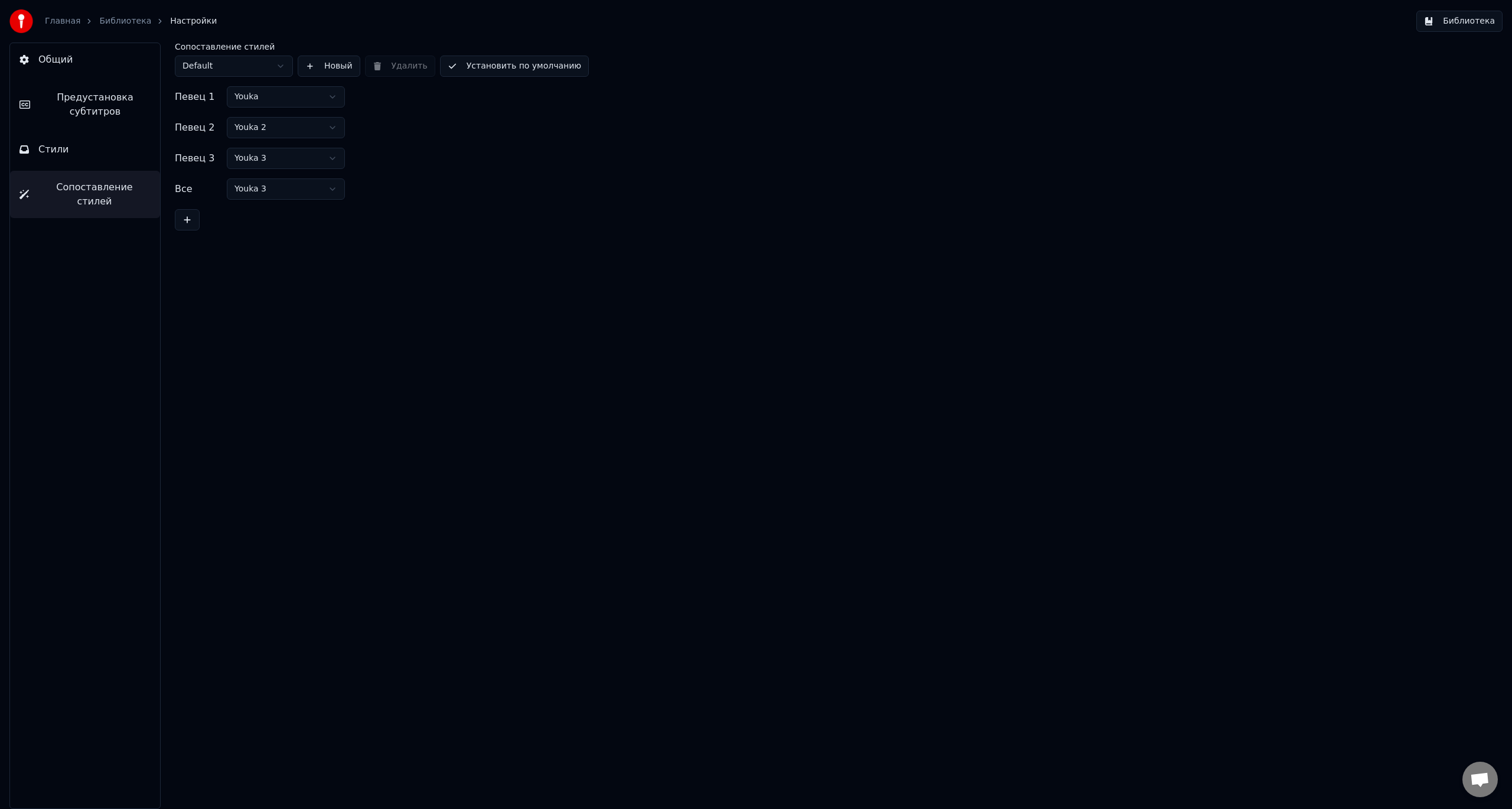
click at [64, 25] on link "Главная" at bounding box center [63, 21] width 36 height 12
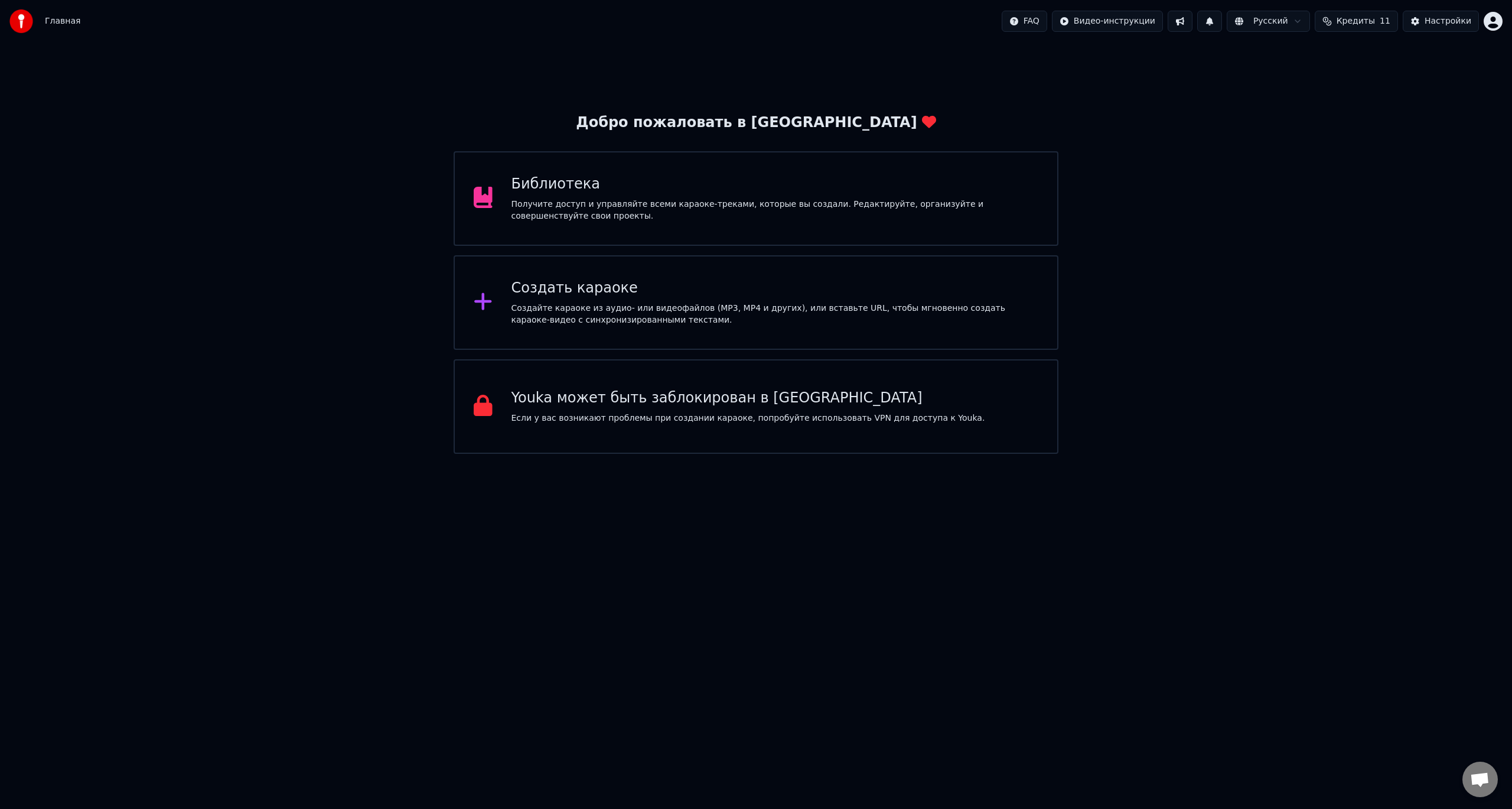
click at [1264, 24] on html "Главная FAQ Видео-инструкции Русский Кредиты 11 Настройки Добро пожаловать в Yo…" at bounding box center [756, 227] width 1512 height 454
click at [1197, 21] on html "Главная FAQ Видео-инструкции Русский Кредиты 11 Настройки Добро пожаловать в Yo…" at bounding box center [756, 227] width 1512 height 454
click at [1143, 16] on html "Главная FAQ Видео-инструкции Русский Кредиты 11 Настройки Добро пожаловать в Yo…" at bounding box center [756, 227] width 1512 height 454
click at [1049, 19] on html "Главная FAQ Видео-инструкции Русский Кредиты 11 Настройки Добро пожаловать в Yo…" at bounding box center [756, 227] width 1512 height 454
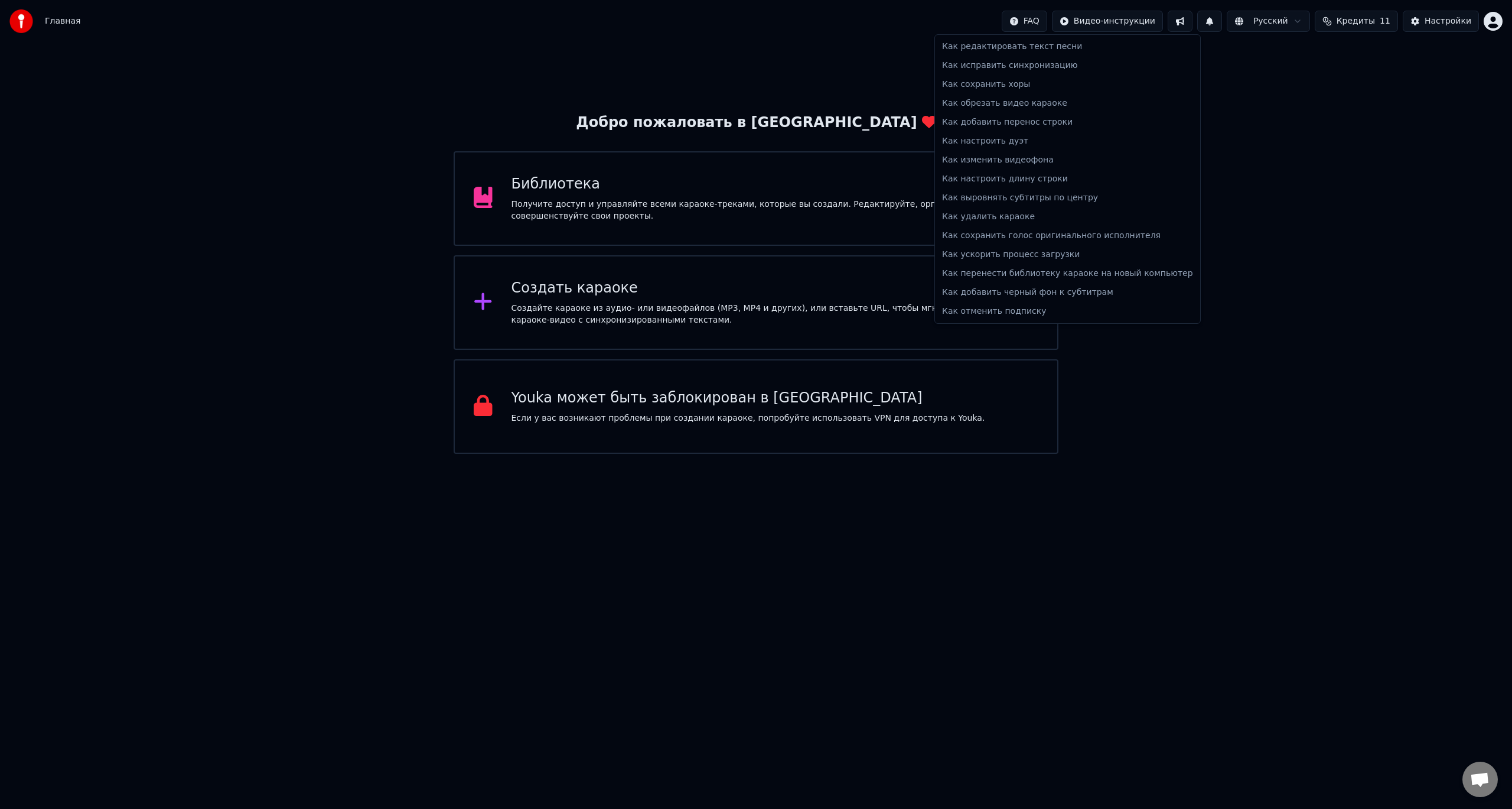
drag, startPoint x: 1049, startPoint y: 20, endPoint x: 1231, endPoint y: 51, distance: 184.6
click at [1049, 20] on html "Главная FAQ Видео-инструкции Русский Кредиты 11 Настройки Добро пожаловать в Yo…" at bounding box center [756, 227] width 1512 height 454
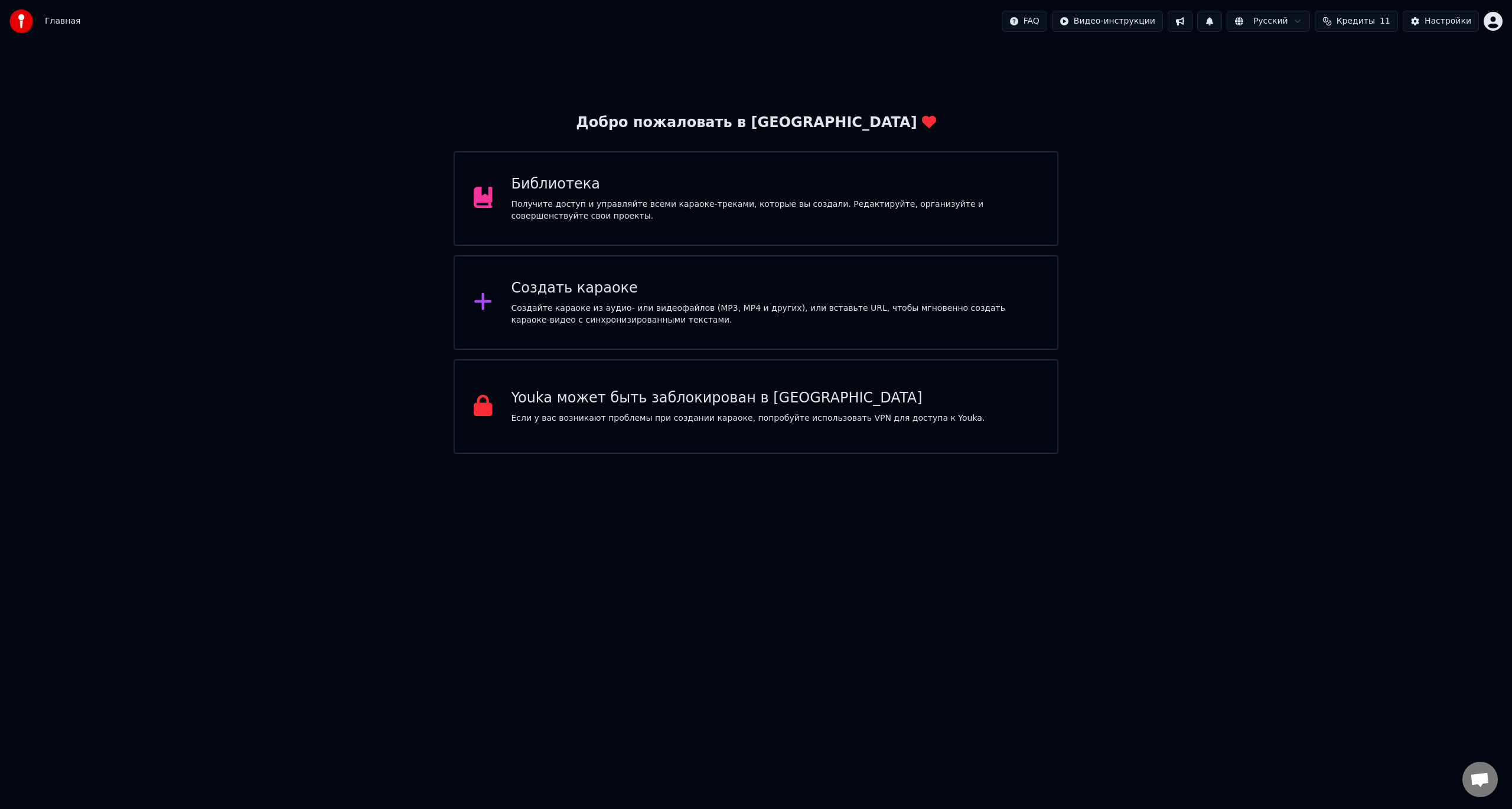
click at [663, 220] on div "Получите доступ и управляйте всеми караоке-треками, которые вы создали. Редакти…" at bounding box center [775, 210] width 528 height 24
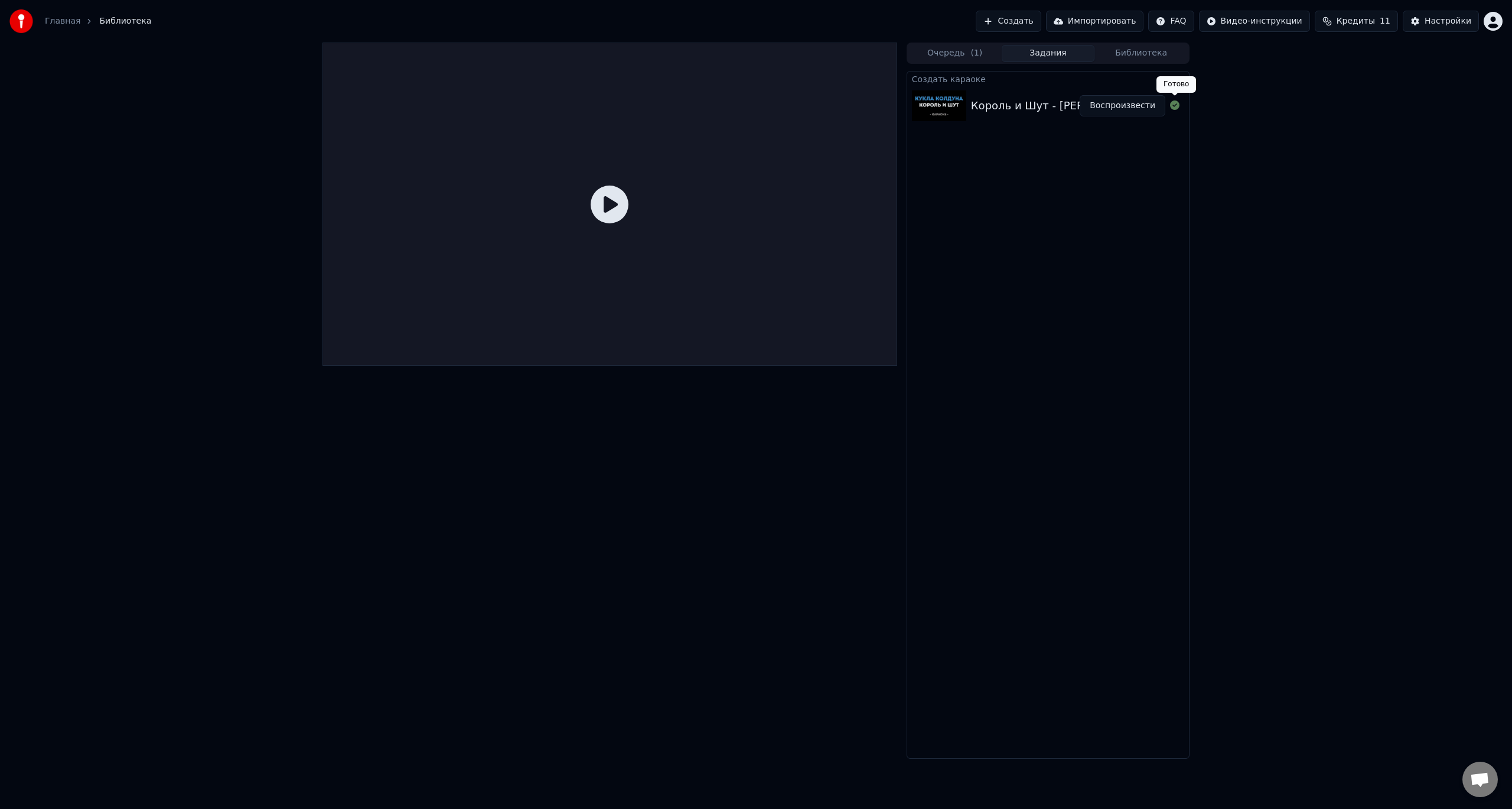
click at [1175, 106] on icon at bounding box center [1175, 105] width 10 height 10
click at [956, 49] on button "Очередь ( 1 )" at bounding box center [955, 53] width 93 height 17
drag, startPoint x: 925, startPoint y: 94, endPoint x: 908, endPoint y: 94, distance: 17.0
click at [924, 94] on img at bounding box center [951, 91] width 54 height 31
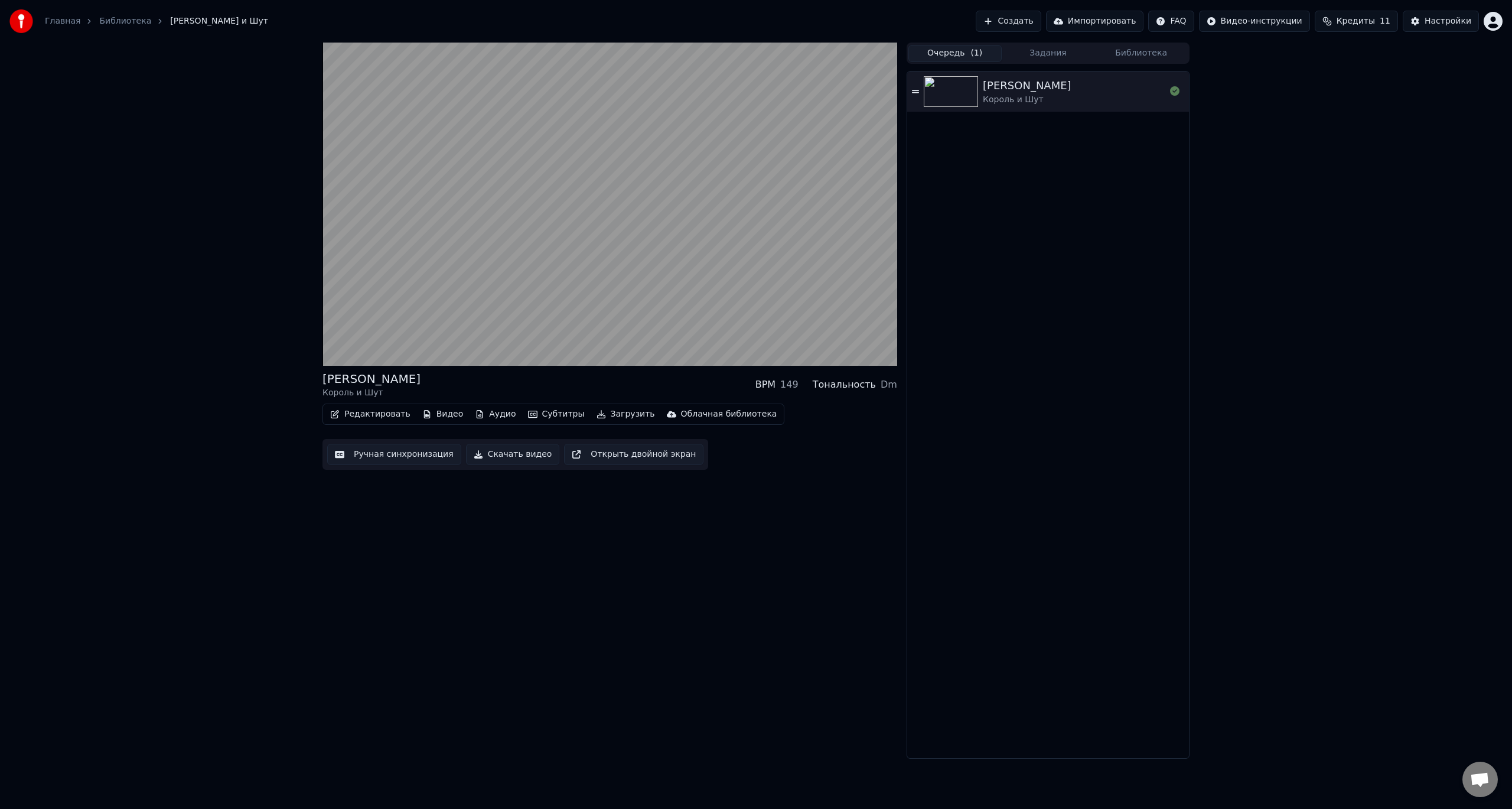
click at [912, 88] on icon at bounding box center [916, 92] width 7 height 8
click at [611, 177] on video at bounding box center [610, 204] width 575 height 323
click at [914, 91] on icon at bounding box center [916, 92] width 7 height 8
click at [1050, 57] on button "Задания" at bounding box center [1049, 53] width 93 height 17
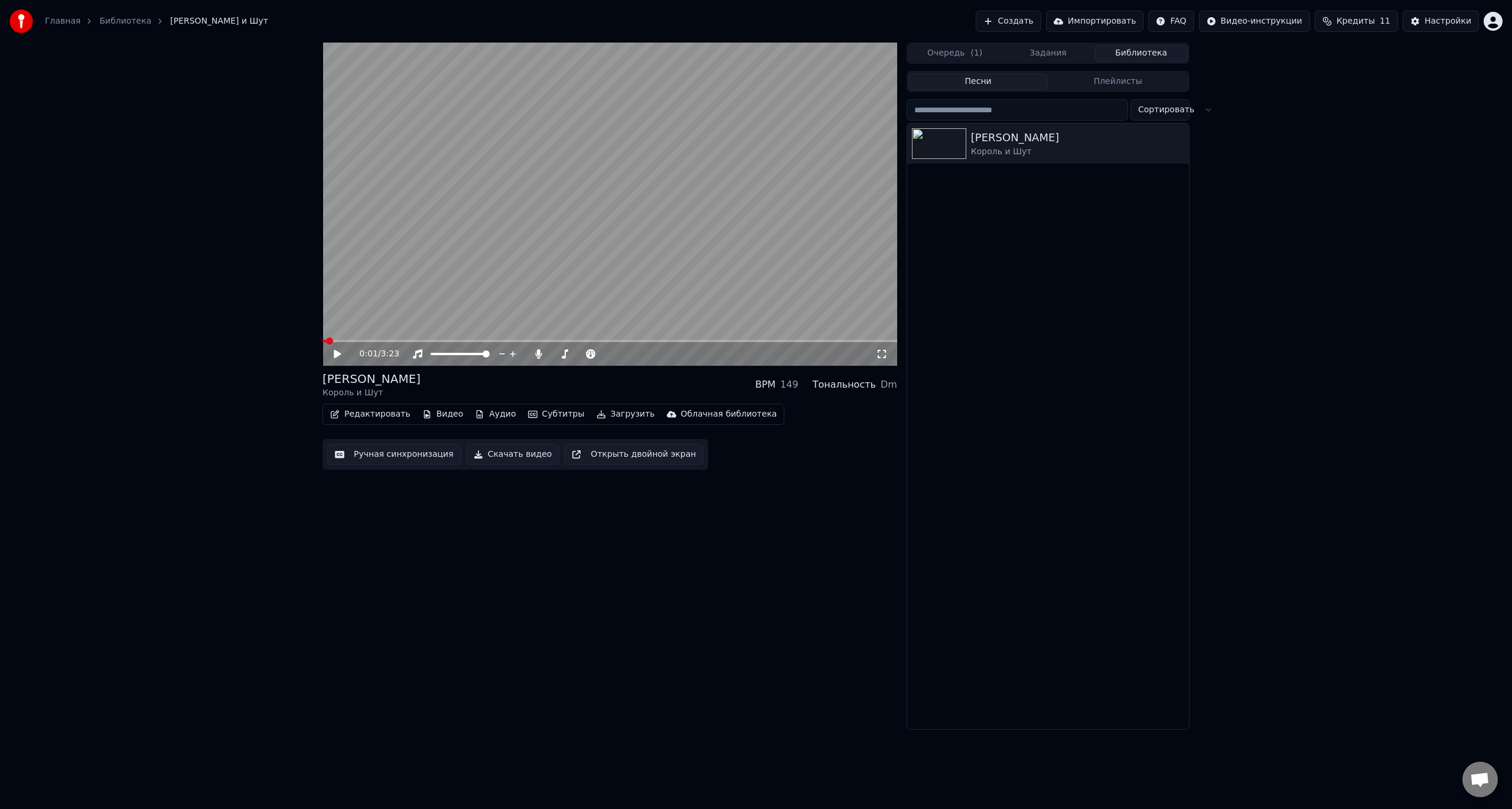
click at [1152, 53] on button "Библиотека" at bounding box center [1141, 53] width 93 height 17
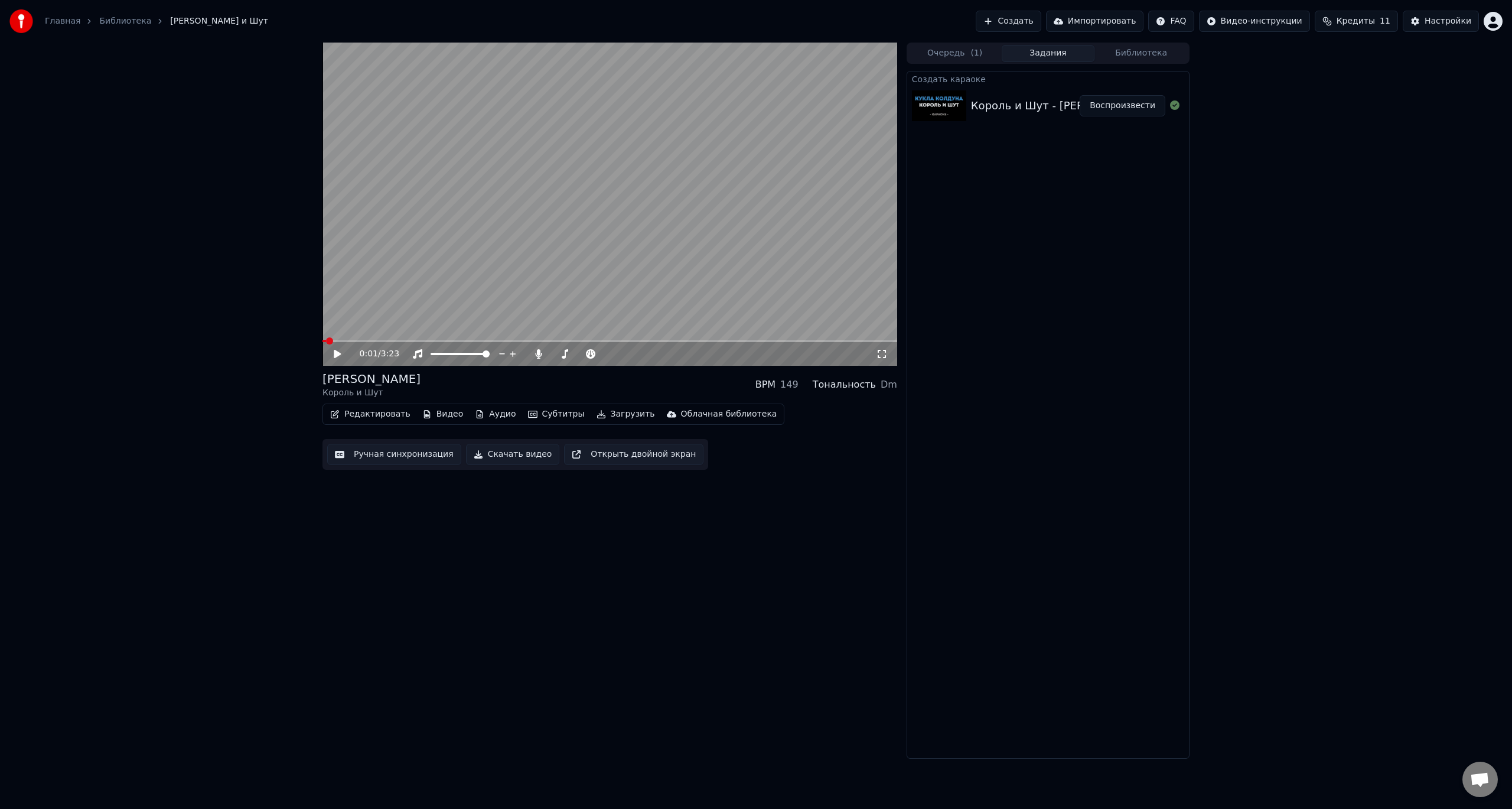
click at [1049, 50] on button "Задания" at bounding box center [1049, 53] width 93 height 17
click at [948, 50] on button "Очередь ( 1 )" at bounding box center [955, 53] width 93 height 17
click at [1050, 55] on button "Задания" at bounding box center [1049, 53] width 93 height 17
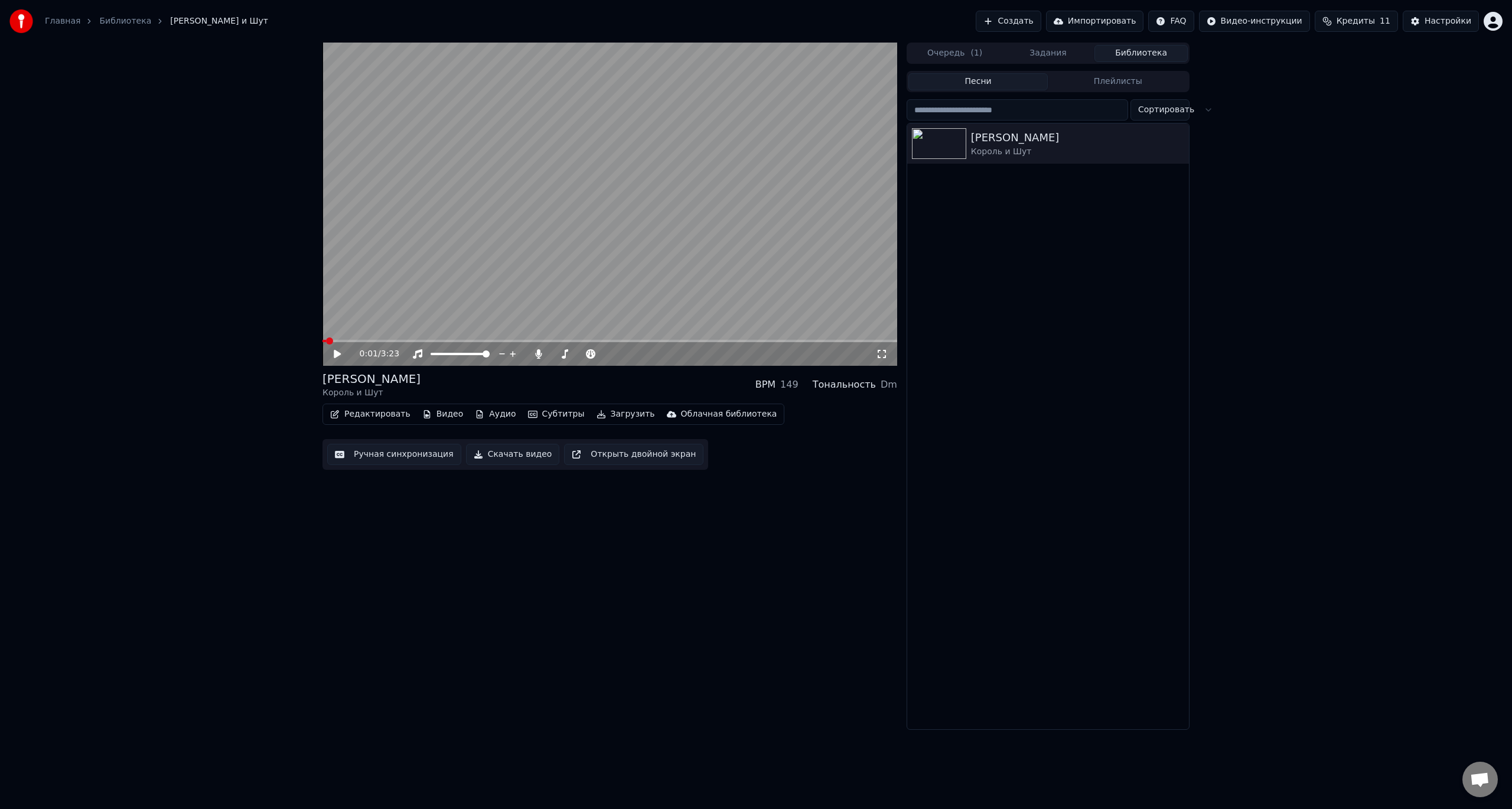
click at [1149, 47] on button "Библиотека" at bounding box center [1141, 53] width 93 height 17
click at [976, 52] on span "( 1 )" at bounding box center [976, 53] width 12 height 12
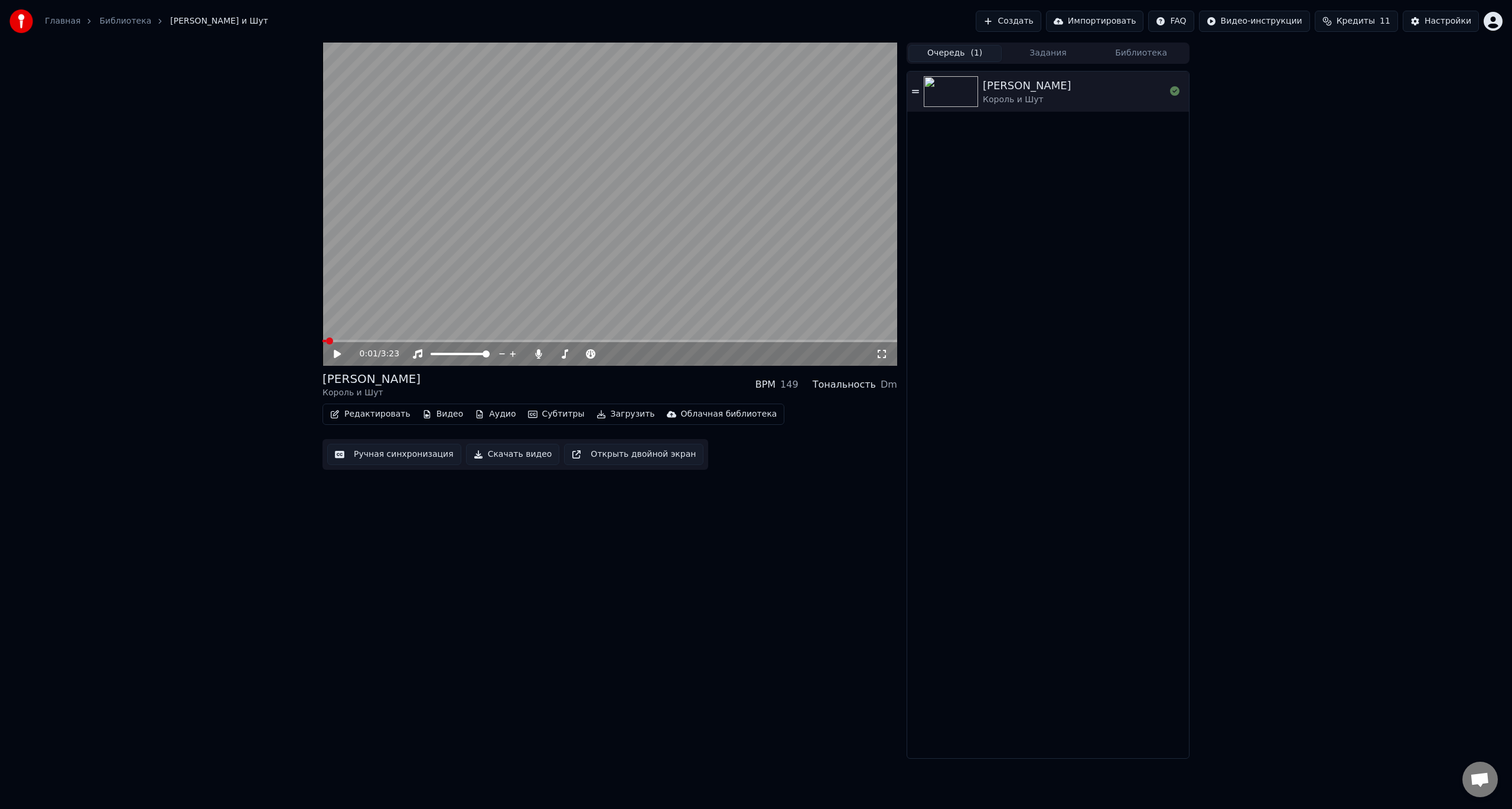
click at [51, 27] on div "Главная Библиотека [PERSON_NAME] и Шут" at bounding box center [139, 21] width 259 height 24
click at [55, 23] on link "Главная" at bounding box center [63, 21] width 36 height 12
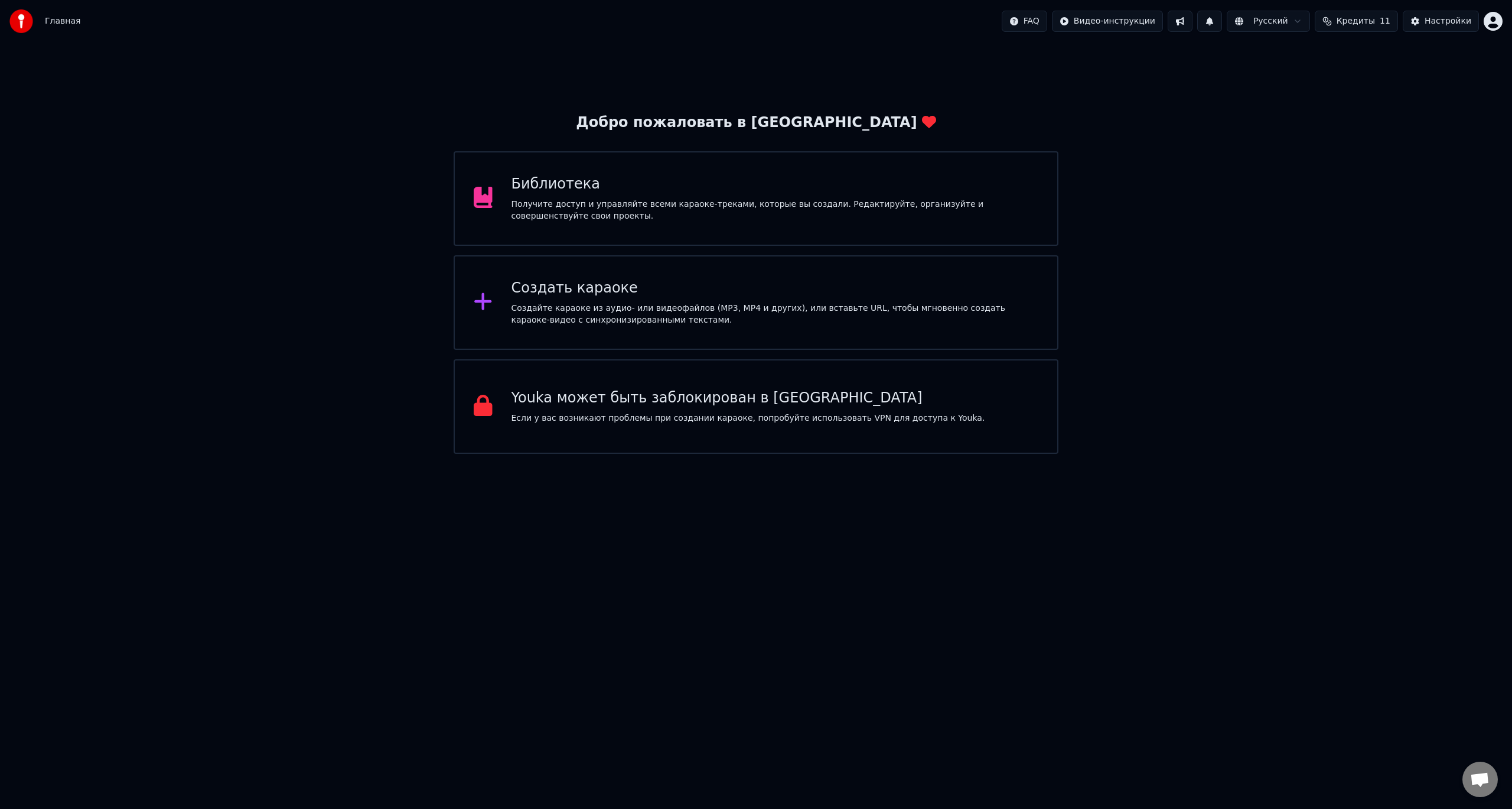
click at [600, 201] on div "Получите доступ и управляйте всеми караоке-треками, которые вы создали. Редакти…" at bounding box center [775, 210] width 528 height 24
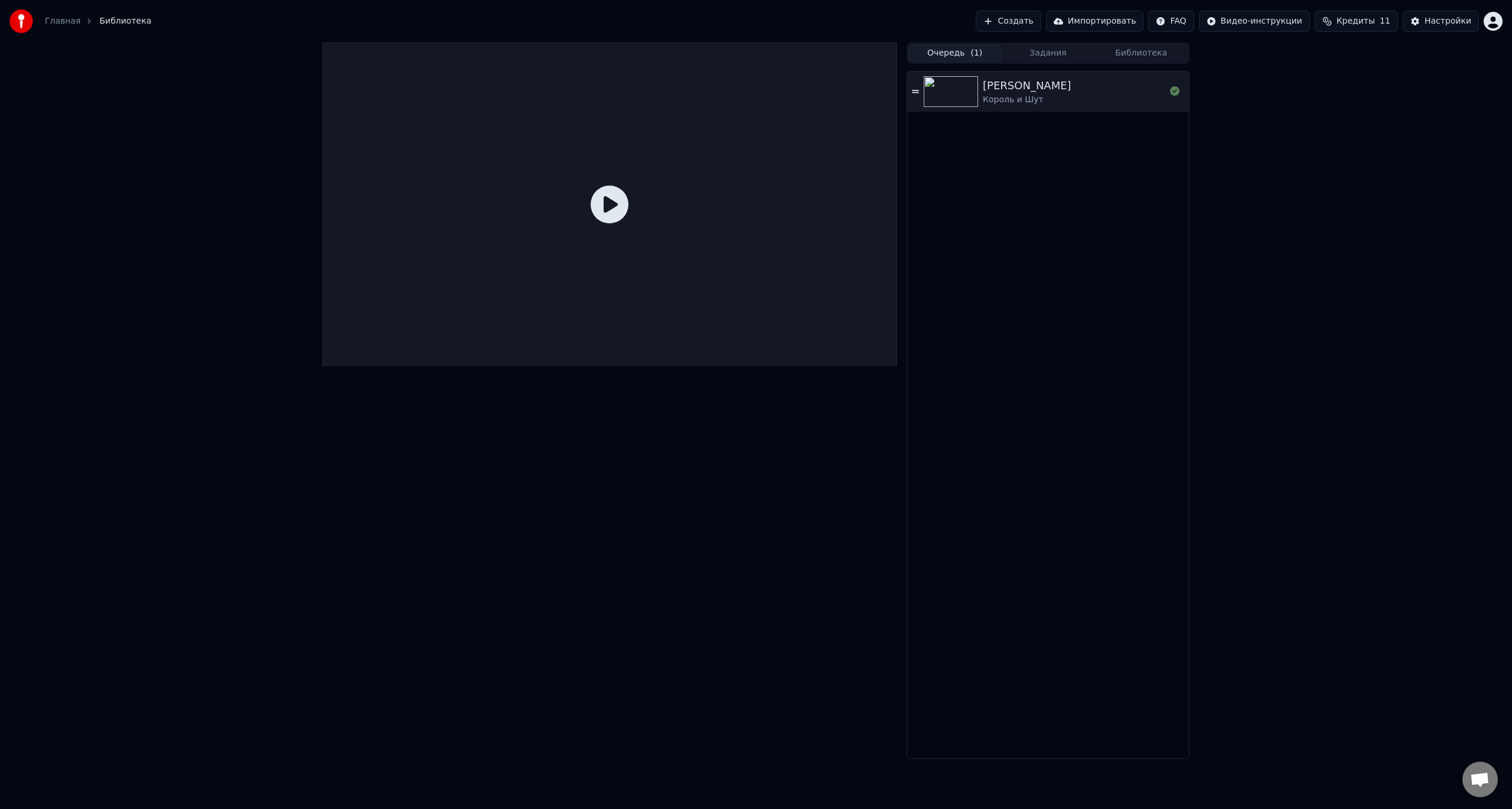
click at [62, 24] on link "Главная" at bounding box center [63, 21] width 36 height 12
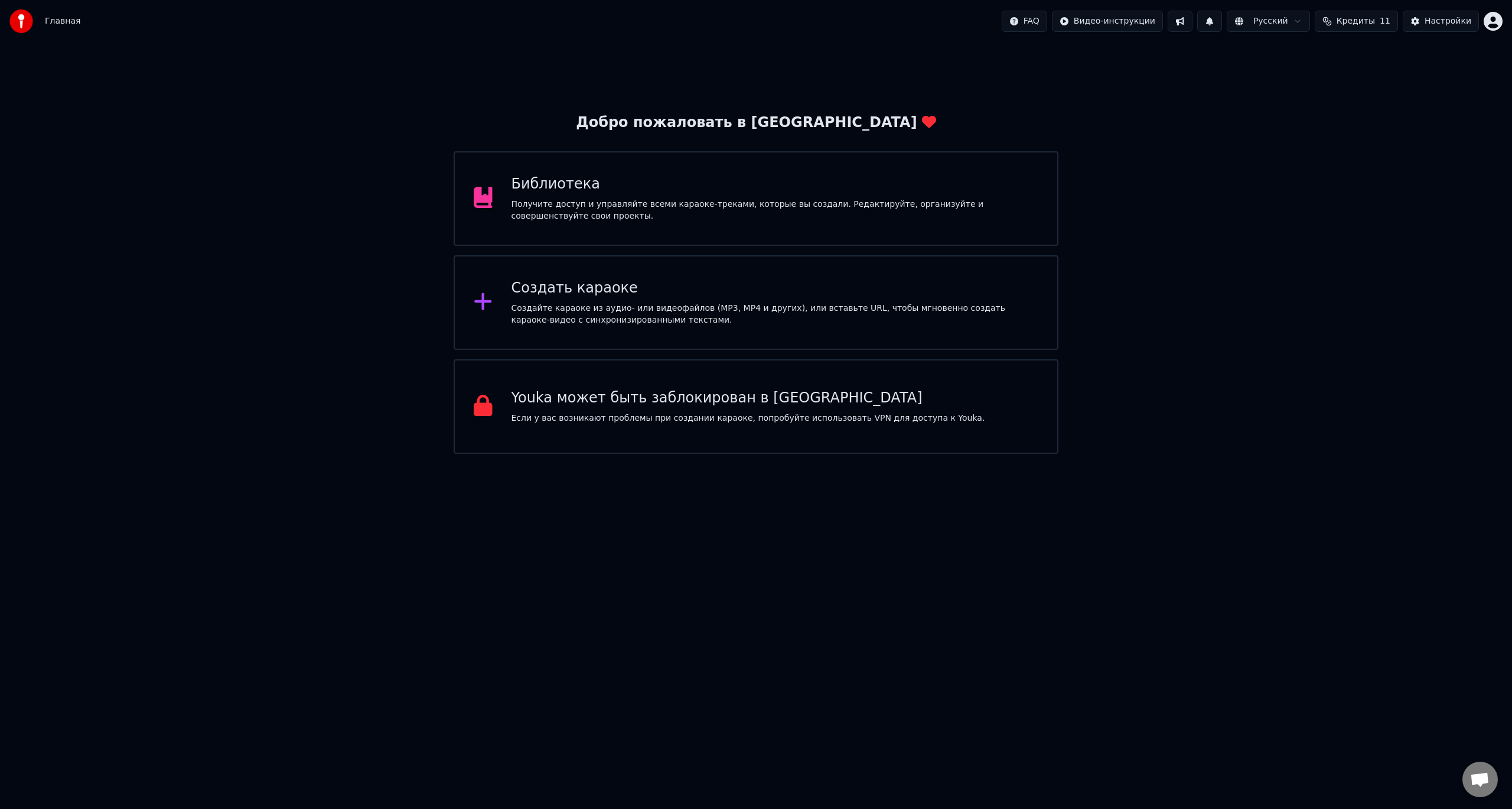
click at [563, 298] on div "Создать караоке Создайте караоке из аудио- или видеофайлов (MP3, MP4 и других),…" at bounding box center [775, 302] width 528 height 47
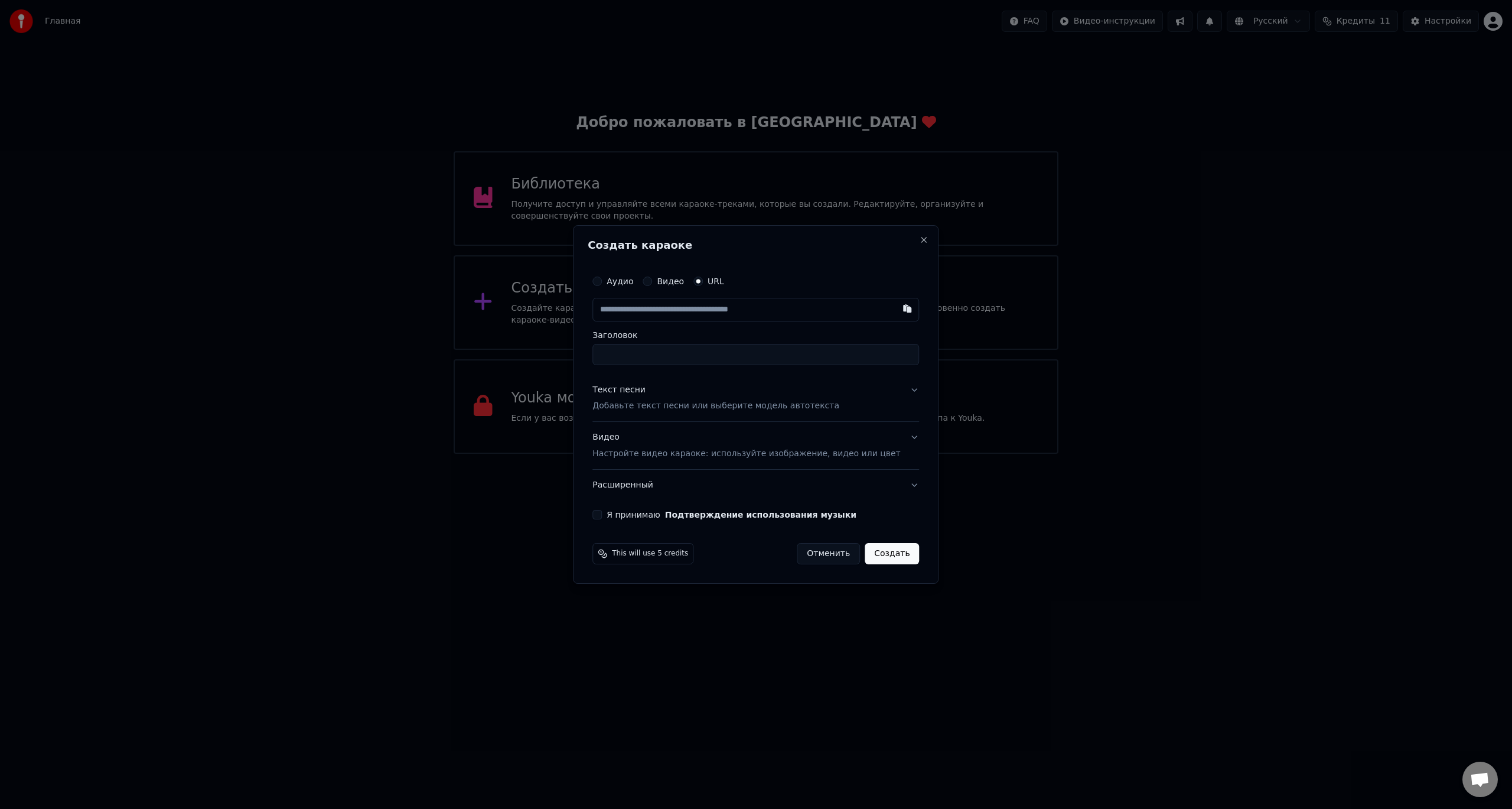
click at [671, 357] on input "Заголовок" at bounding box center [756, 354] width 326 height 21
paste input "**********"
type input "**********"
drag, startPoint x: 833, startPoint y: 352, endPoint x: 567, endPoint y: 334, distance: 266.6
click at [606, 334] on div "**********" at bounding box center [756, 395] width 336 height 260
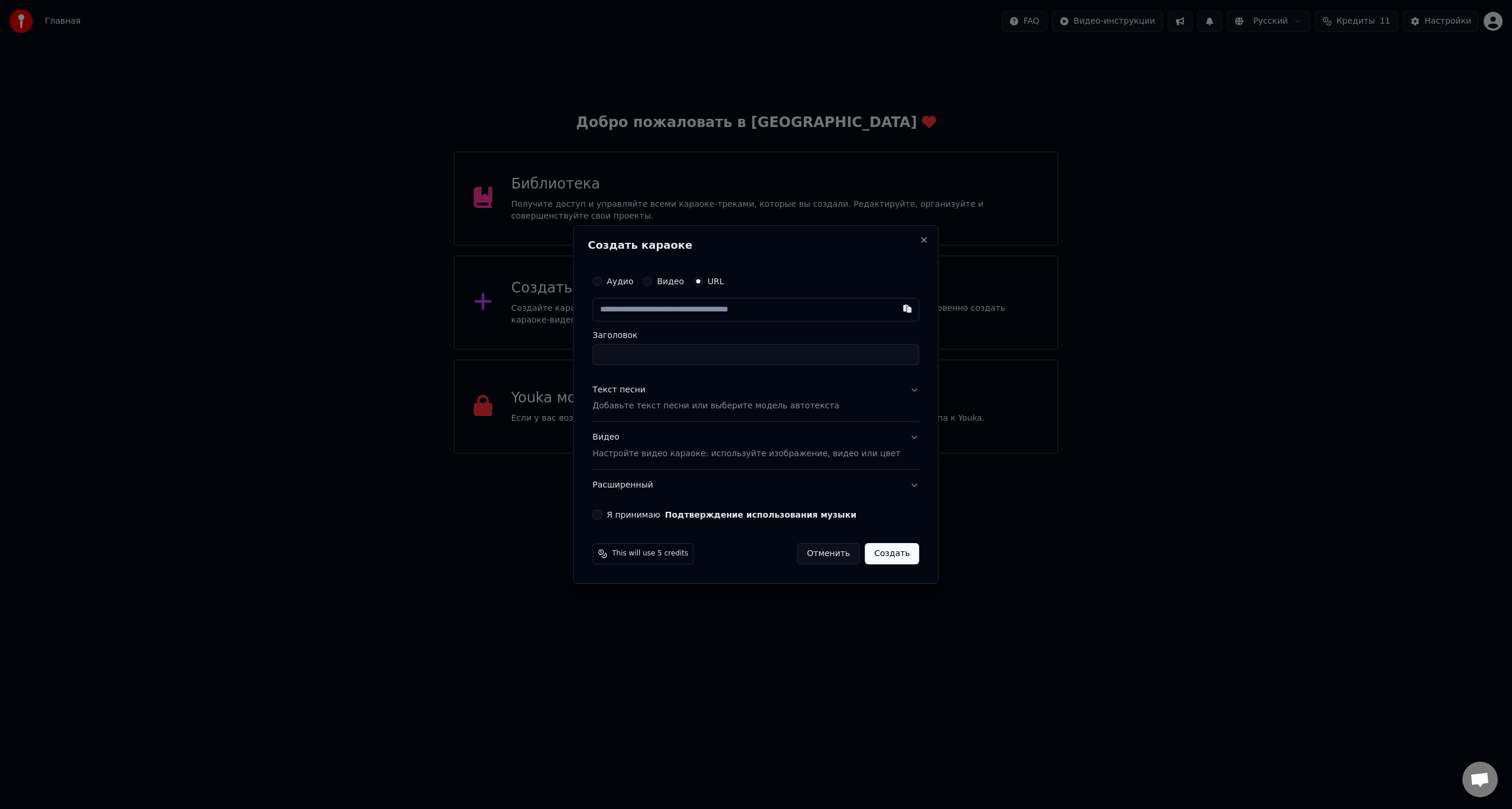
click at [656, 309] on input "text" at bounding box center [756, 309] width 326 height 24
paste input "**********"
type input "**********"
click at [888, 550] on button "Создать" at bounding box center [892, 553] width 54 height 21
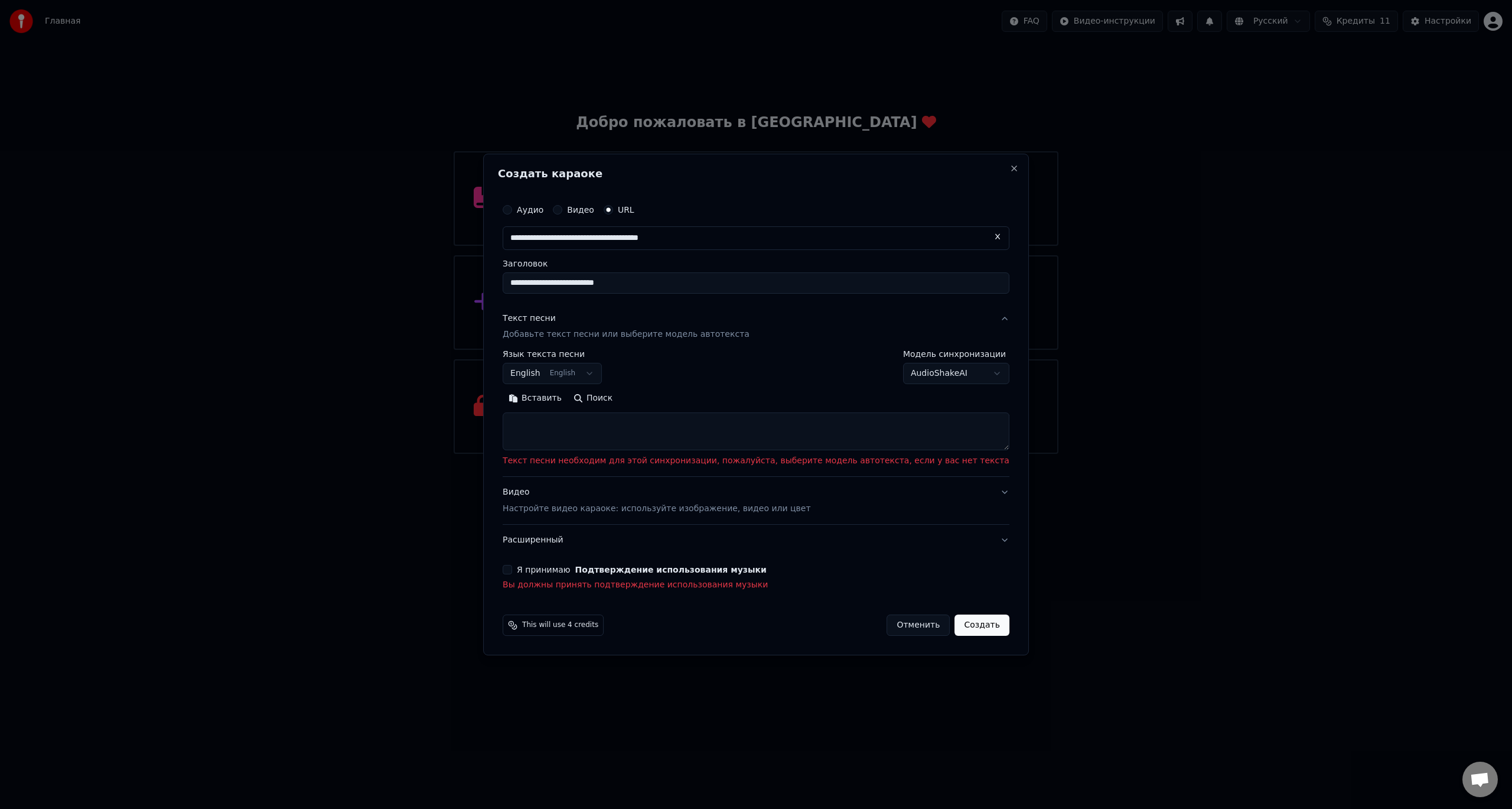
drag, startPoint x: 763, startPoint y: 235, endPoint x: 373, endPoint y: 221, distance: 390.3
click at [379, 221] on body "Главная FAQ Видео-инструкции Русский Кредиты 11 Настройки Добро пожаловать в Yo…" at bounding box center [756, 227] width 1512 height 454
paste input "text"
type input "**********"
drag, startPoint x: 730, startPoint y: 286, endPoint x: 544, endPoint y: 281, distance: 186.1
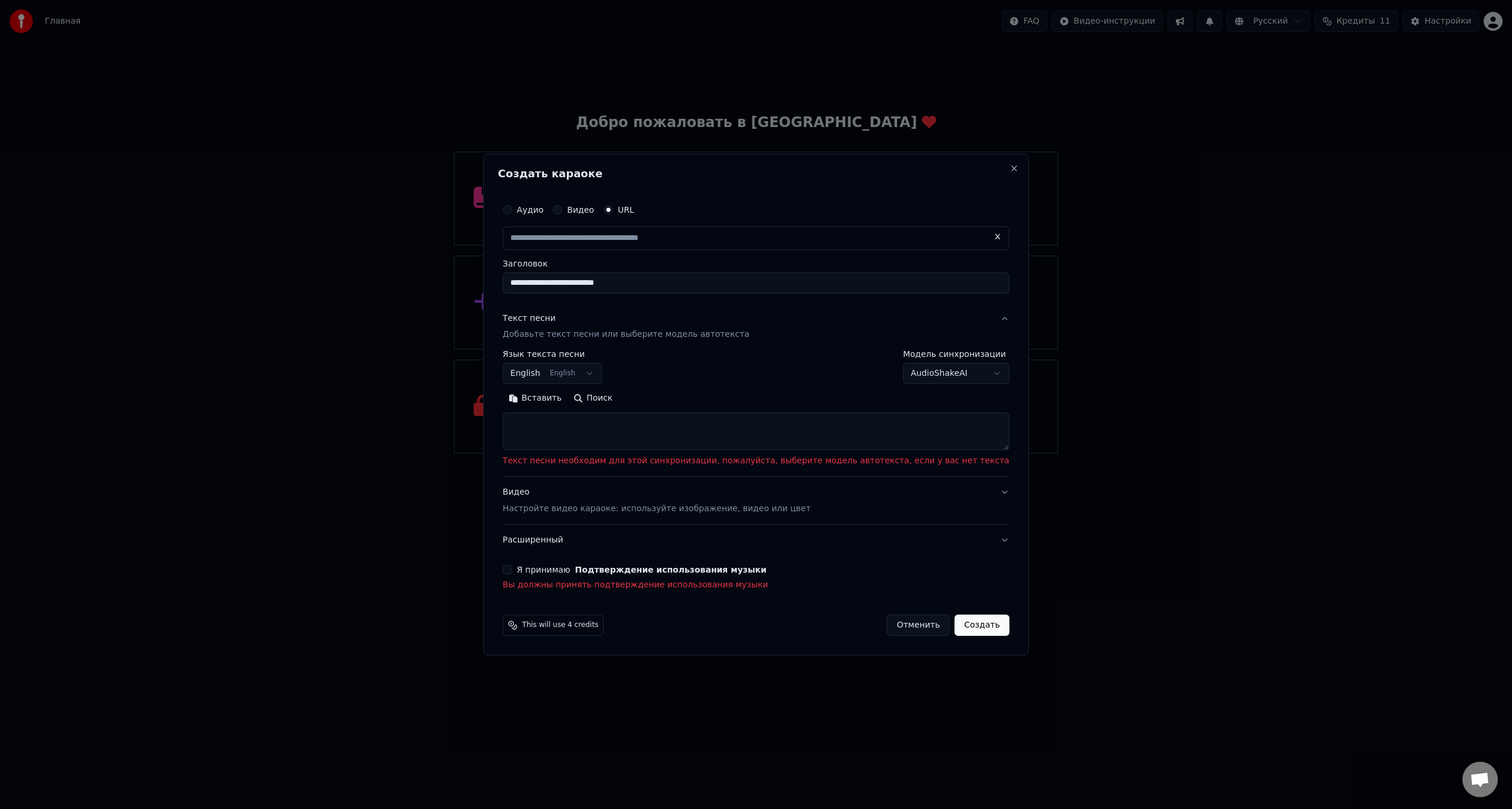
click at [544, 281] on input "**********" at bounding box center [756, 283] width 507 height 21
type input "**********"
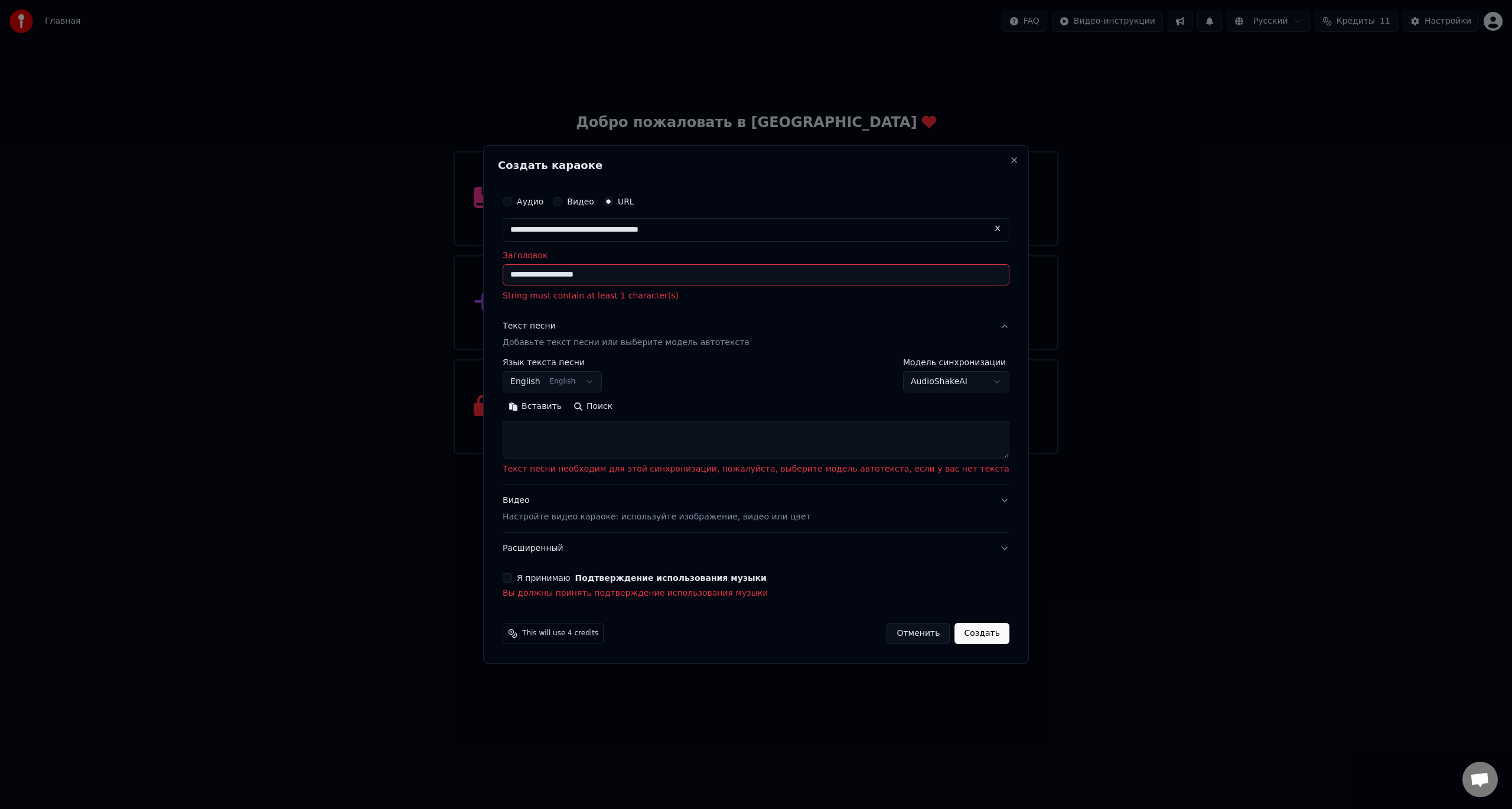
type input "**********"
drag, startPoint x: 884, startPoint y: 232, endPoint x: 886, endPoint y: 239, distance: 7.3
click at [884, 234] on input "**********" at bounding box center [756, 229] width 507 height 24
click at [801, 377] on div "**********" at bounding box center [756, 376] width 507 height 34
click at [615, 380] on body "Главная FAQ Видео-инструкции Русский Кредиты 11 Настройки Добро пожаловать в Yo…" at bounding box center [756, 227] width 1512 height 454
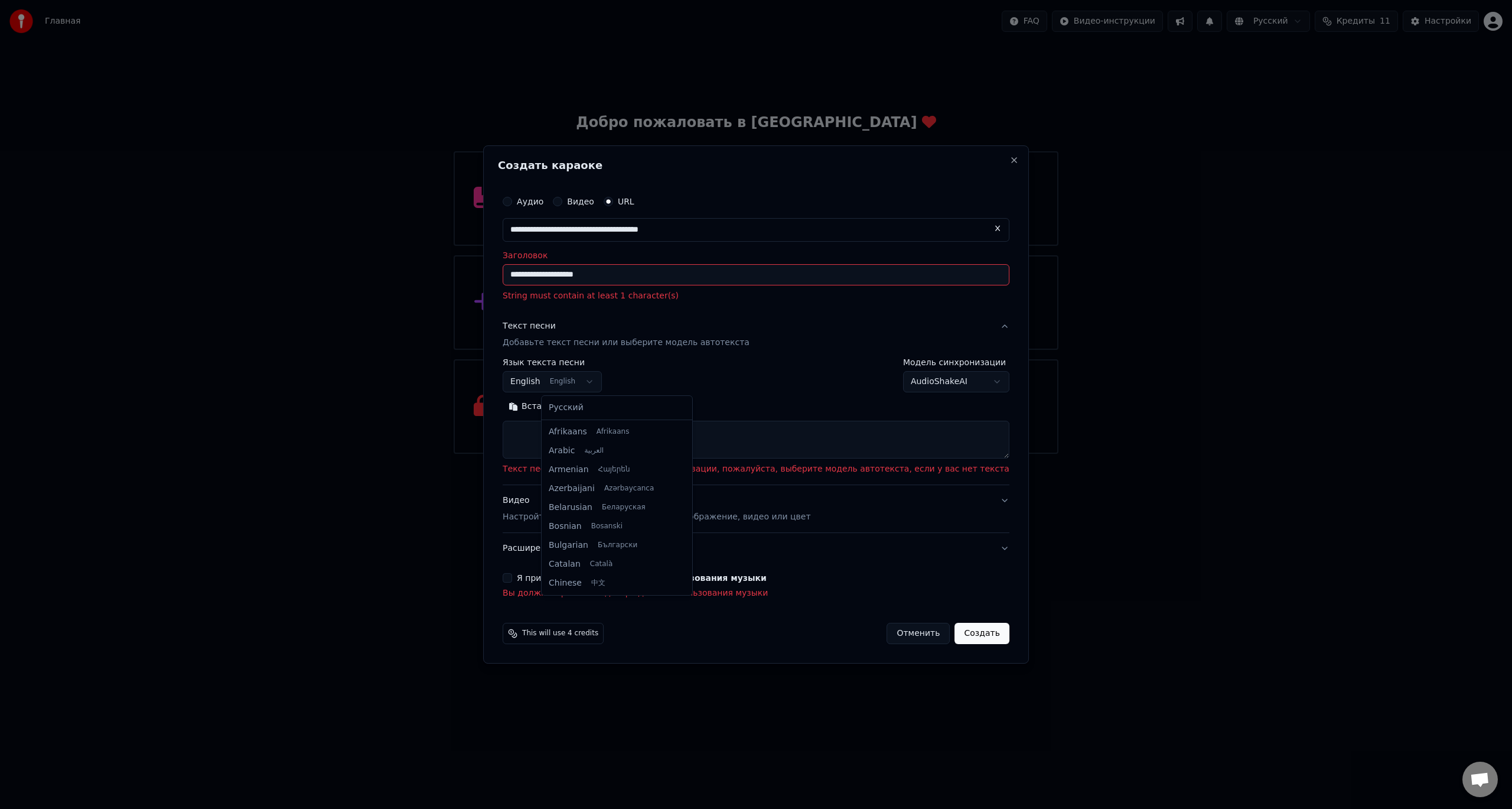
scroll to position [94, 0]
select select "**"
click at [955, 634] on button "Создать" at bounding box center [982, 633] width 54 height 21
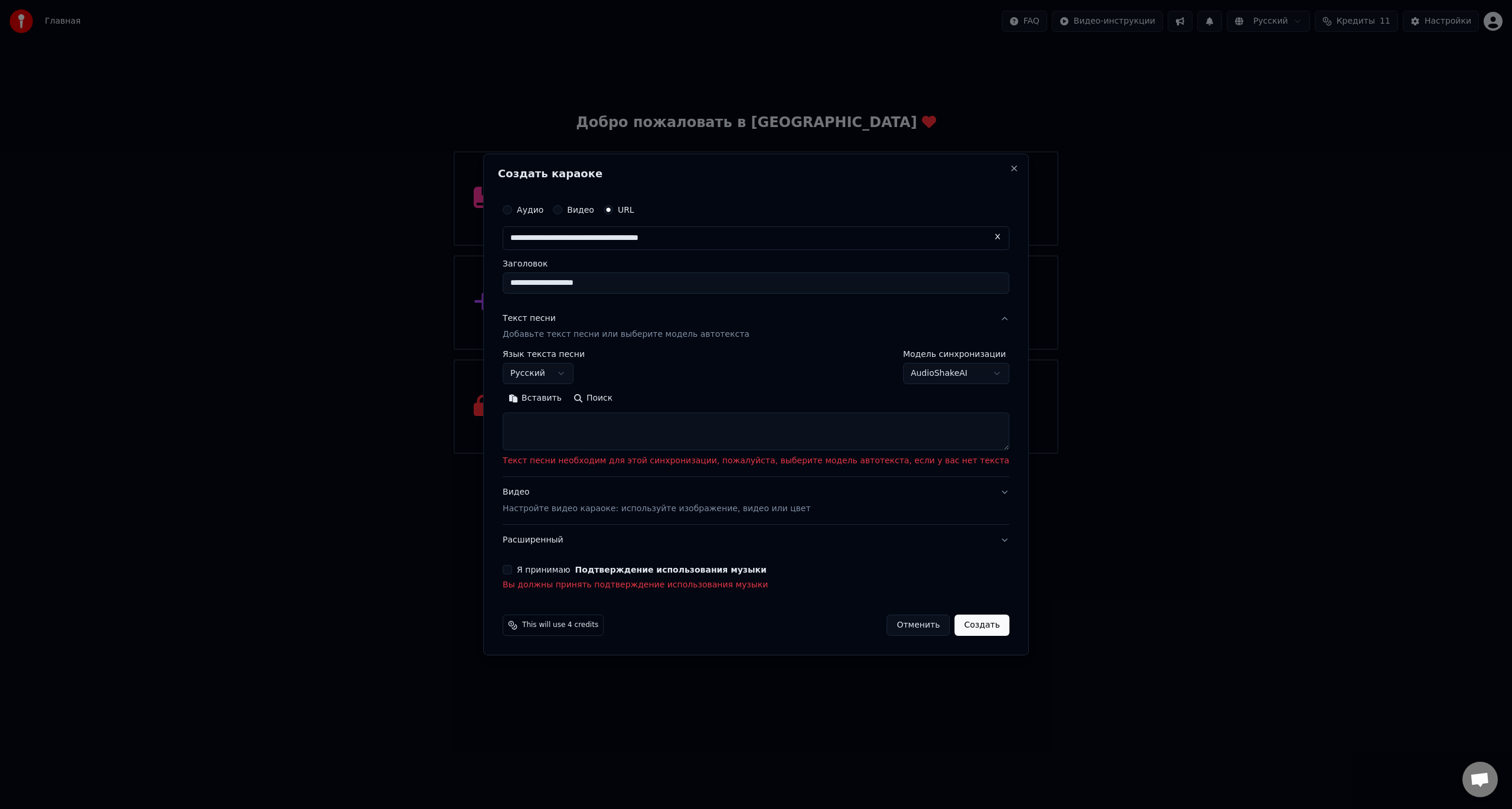
click at [977, 162] on div "**********" at bounding box center [756, 404] width 546 height 502
click at [1010, 170] on button "Close" at bounding box center [1014, 168] width 10 height 10
select select
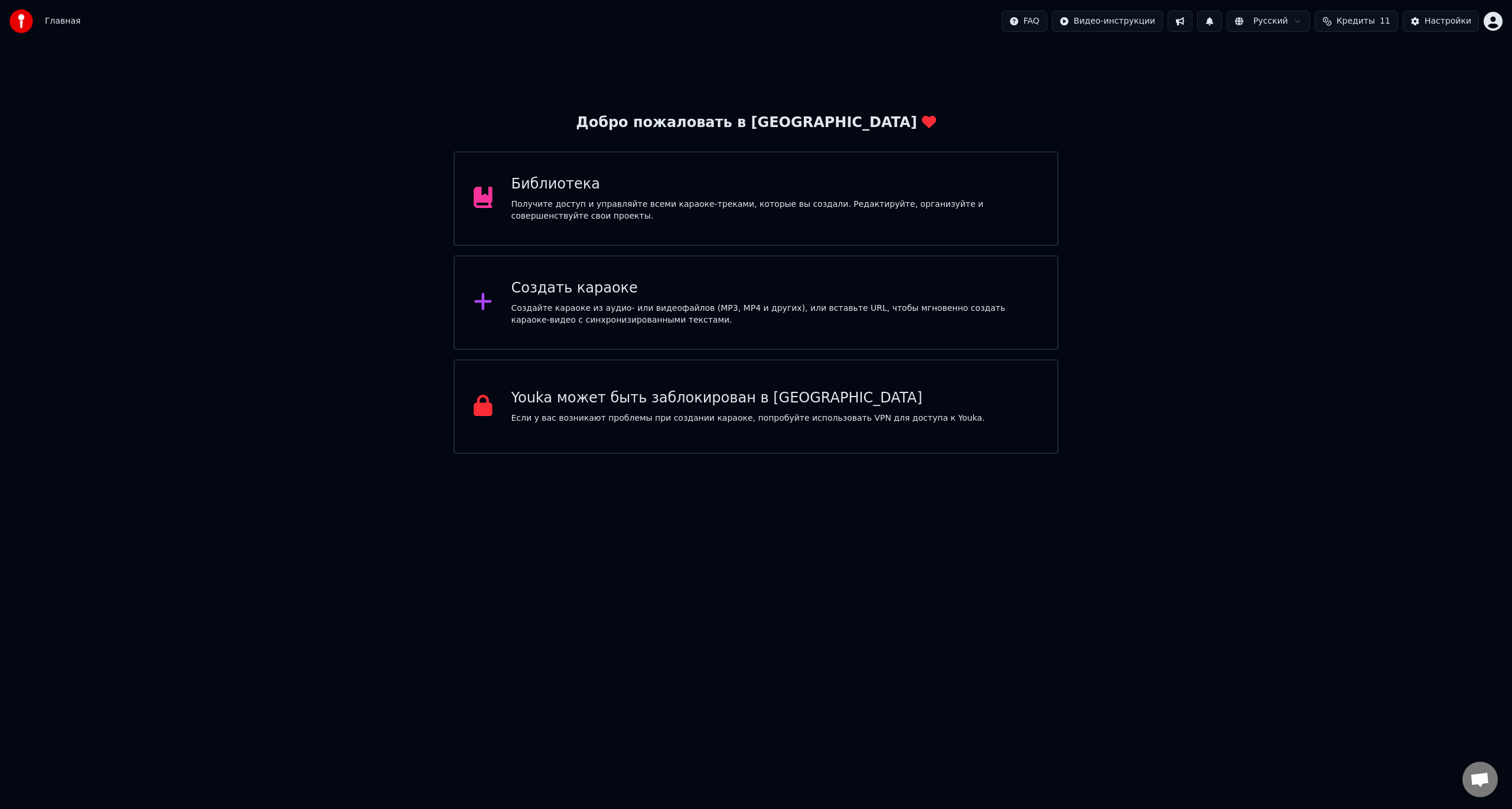
click at [580, 306] on div "Создайте караоке из аудио- или видеофайлов (MP3, MP4 и других), или вставьте UR…" at bounding box center [775, 314] width 528 height 24
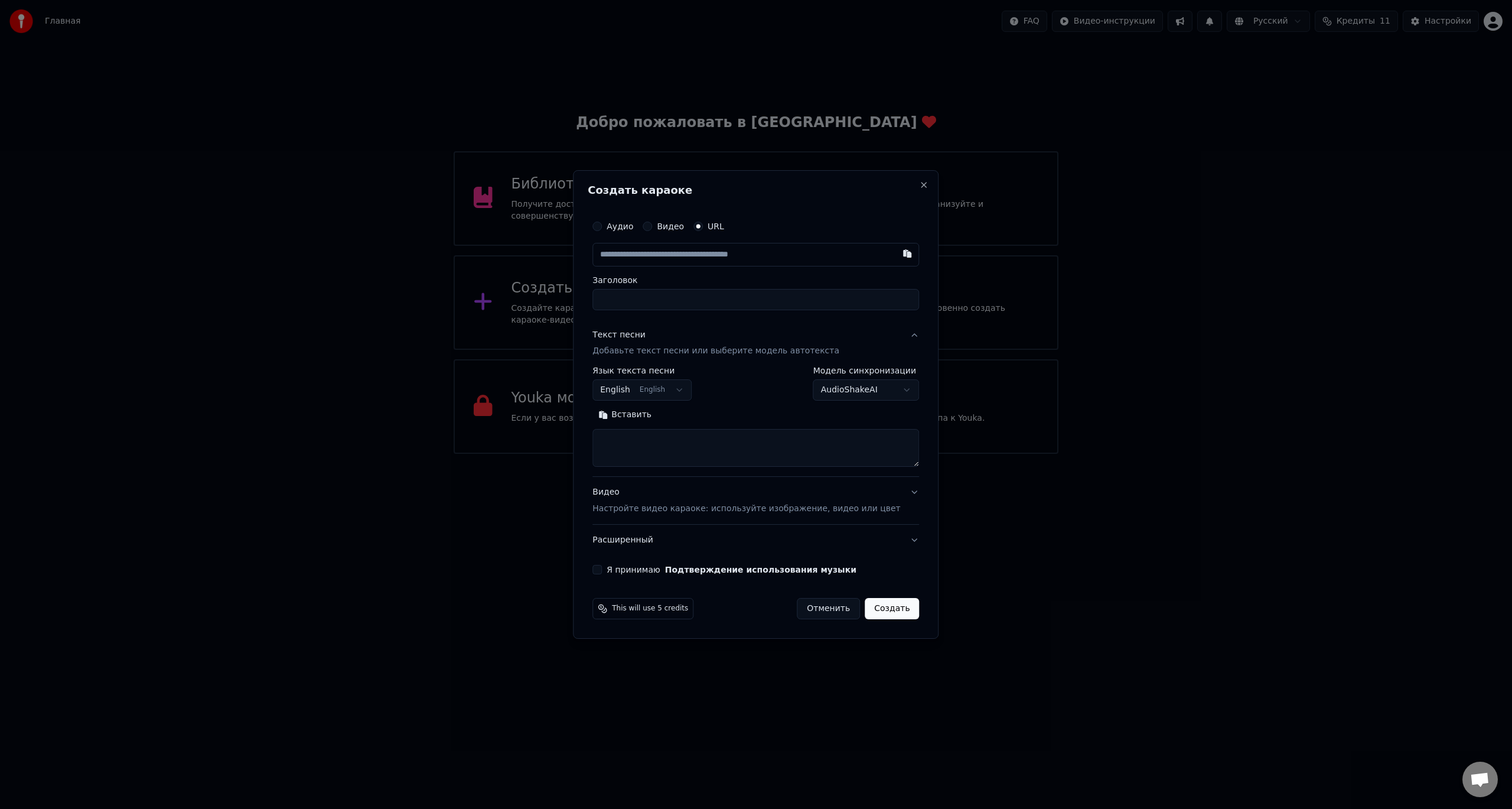
click at [680, 294] on input "Заголовок" at bounding box center [756, 299] width 326 height 21
paste input "**********"
type input "**********"
click at [880, 615] on button "Создать" at bounding box center [892, 608] width 54 height 21
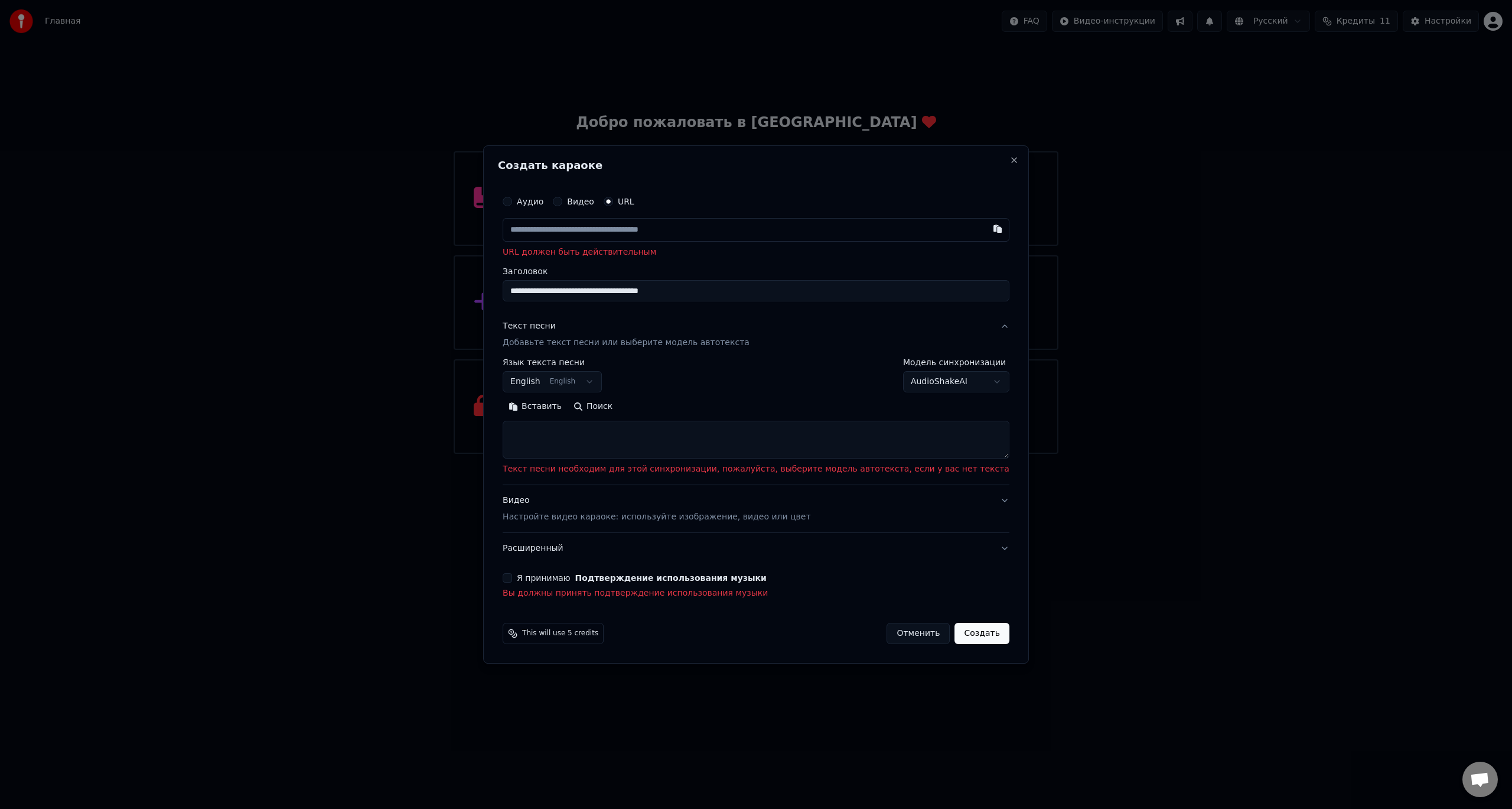
click at [653, 446] on textarea at bounding box center [756, 439] width 507 height 38
paste textarea "**********"
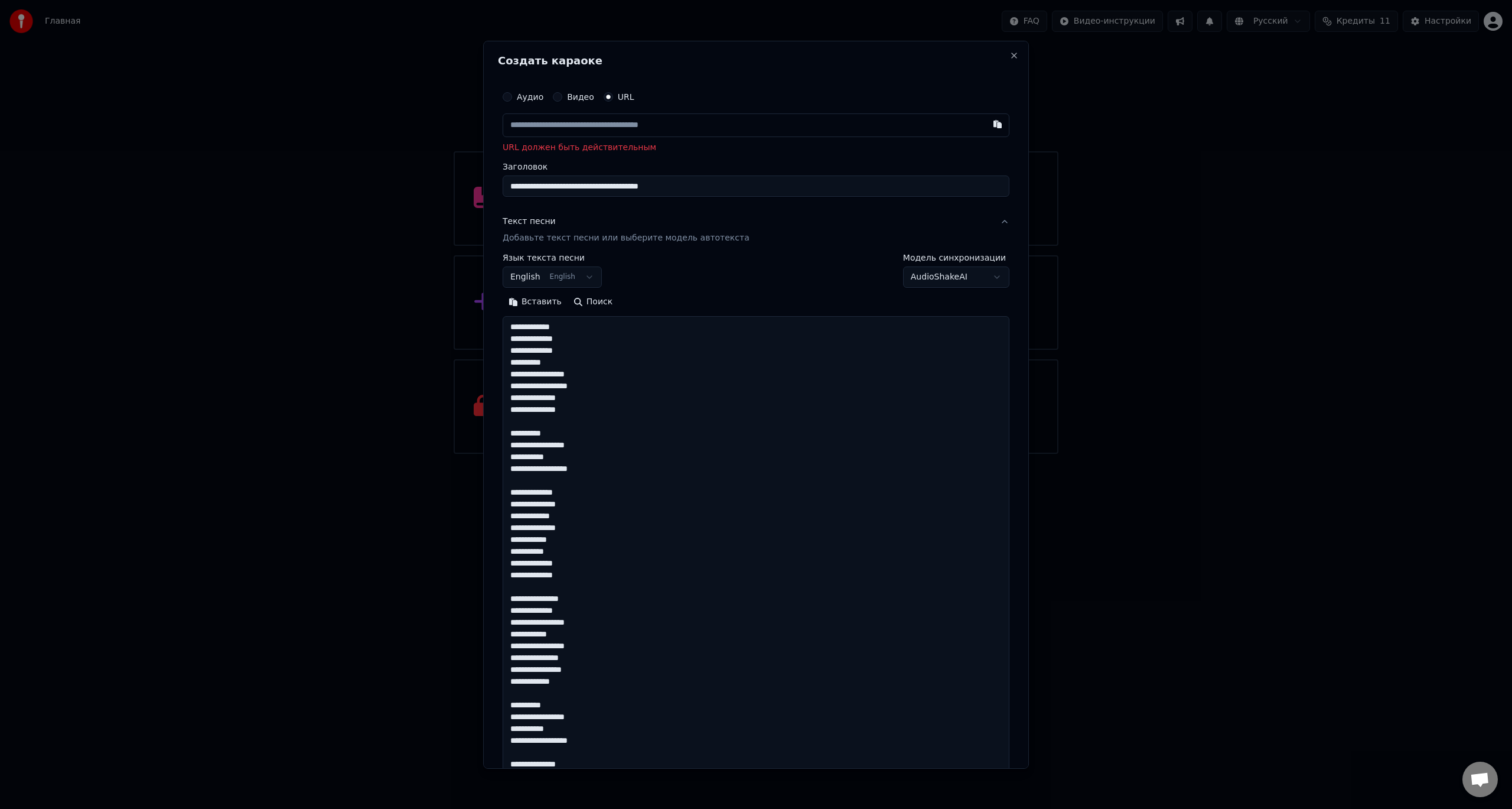
scroll to position [499, 0]
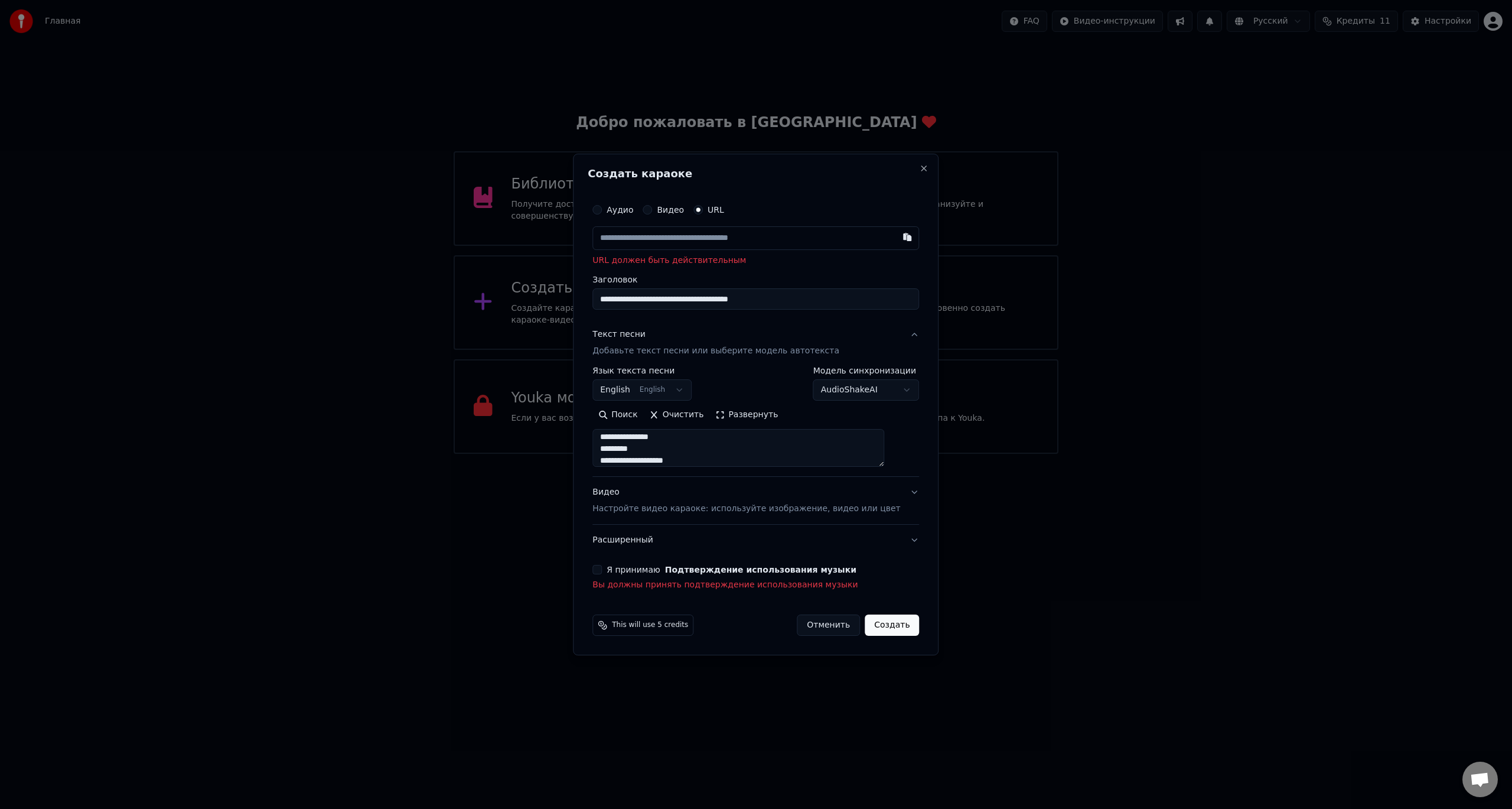
type textarea "**********"
click at [691, 387] on body "Главная FAQ Видео-инструкции Русский Кредиты 11 Настройки Добро пожаловать в Yo…" at bounding box center [756, 227] width 1512 height 454
select select "**"
click at [880, 632] on button "Создать" at bounding box center [892, 625] width 54 height 21
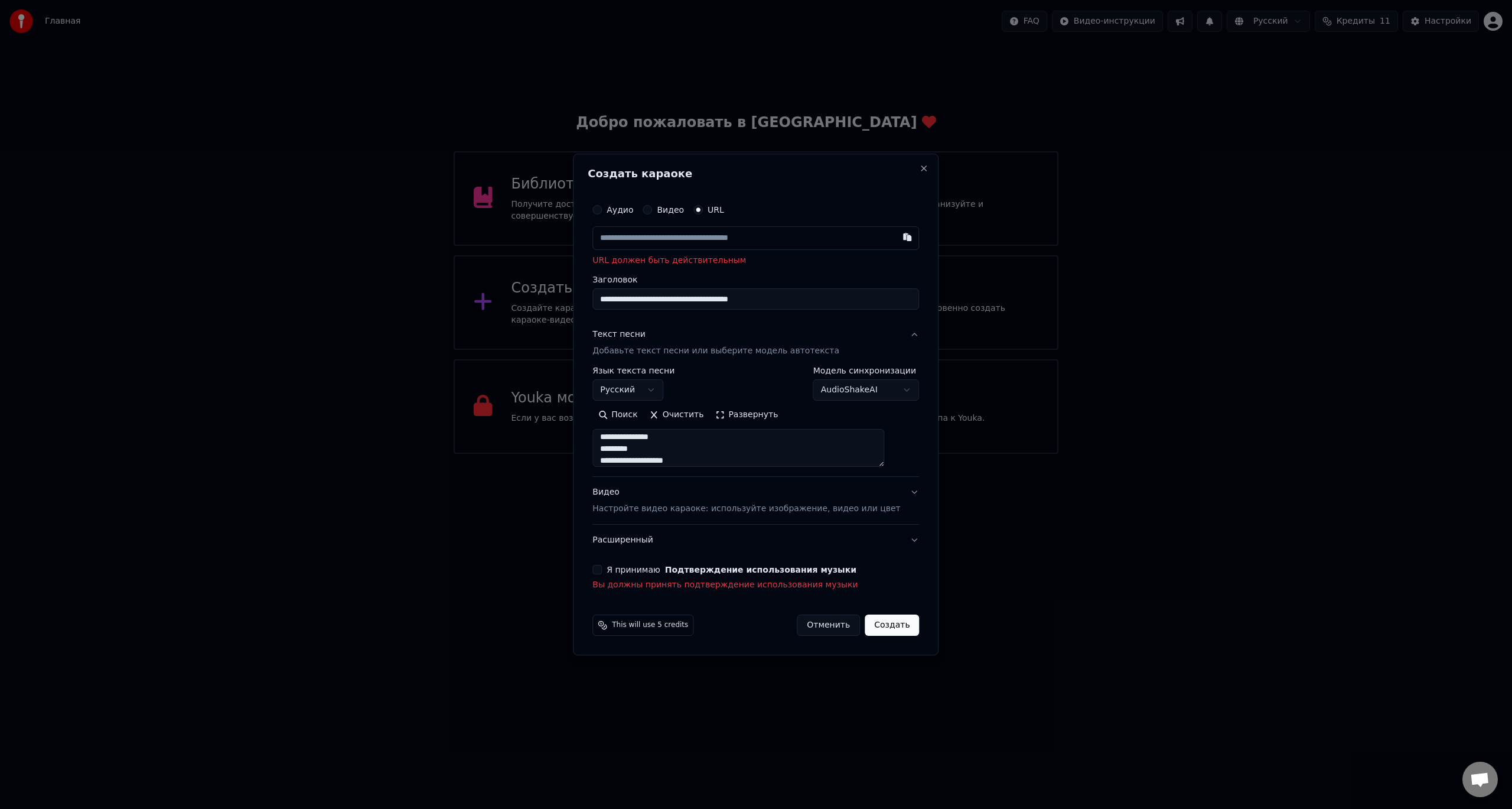
click at [602, 567] on button "Я принимаю Подтверждение использования музыки" at bounding box center [598, 569] width 10 height 10
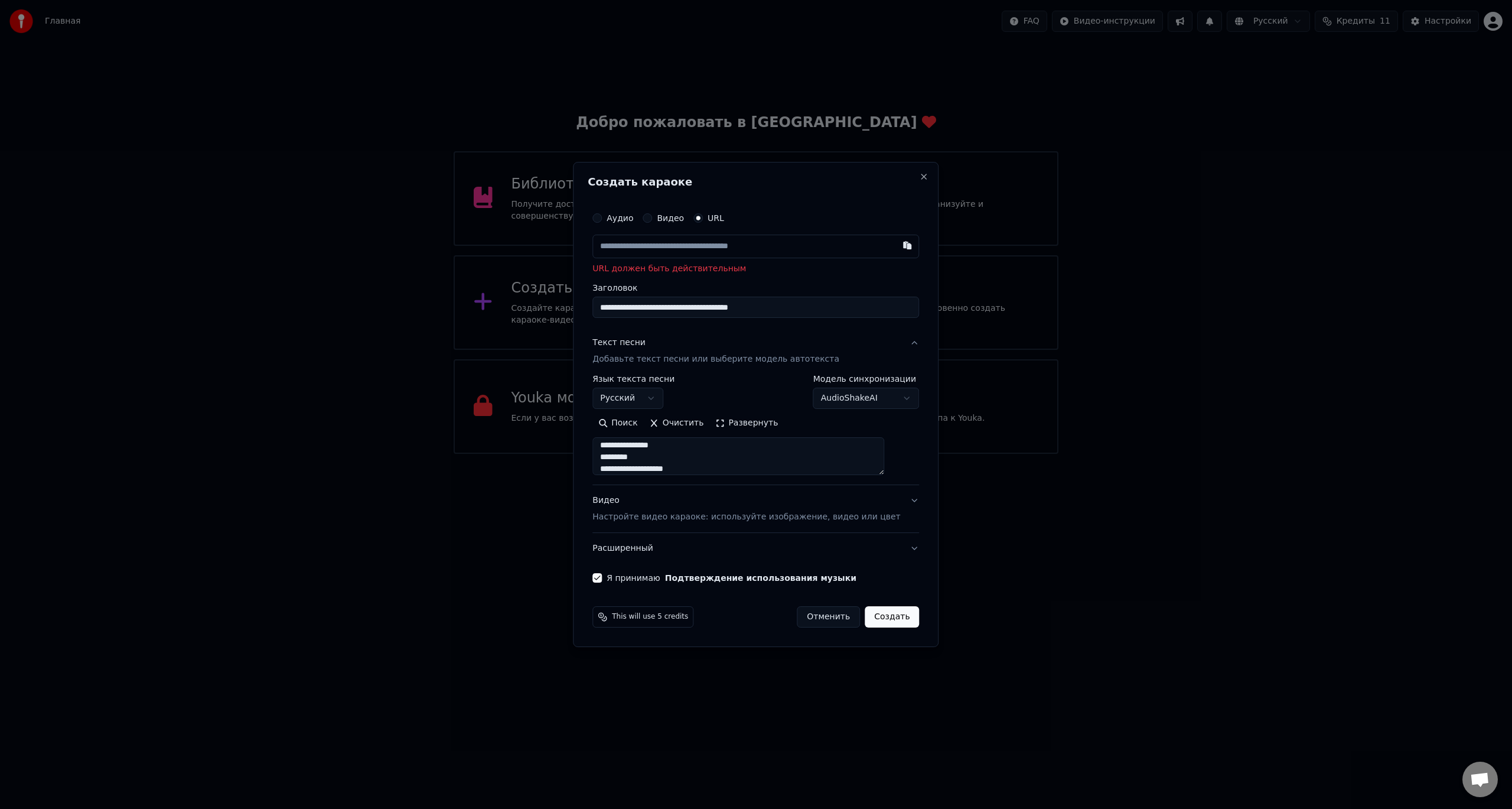
click at [886, 616] on button "Создать" at bounding box center [892, 616] width 54 height 21
click at [851, 392] on body "Главная FAQ Видео-инструкции Русский Кредиты 11 Настройки Добро пожаловать в Yo…" at bounding box center [756, 227] width 1512 height 454
click at [854, 398] on body "Главная FAQ Видео-инструкции Русский Кредиты 11 Настройки Добро пожаловать в Yo…" at bounding box center [756, 227] width 1512 height 454
click at [783, 250] on input "text" at bounding box center [756, 246] width 326 height 24
drag, startPoint x: 856, startPoint y: 312, endPoint x: 548, endPoint y: 300, distance: 308.2
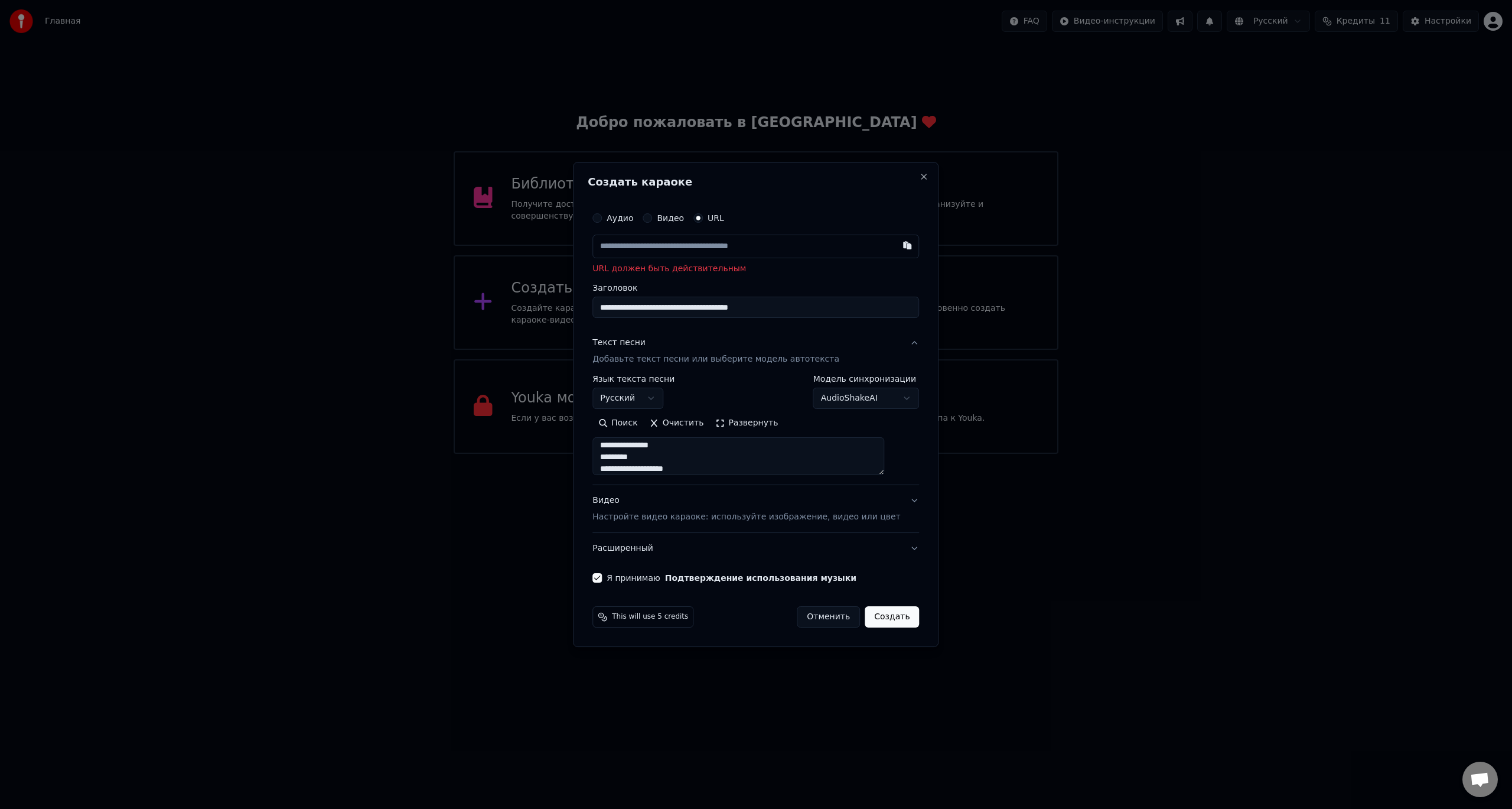
click at [574, 292] on body "Главная FAQ Видео-инструкции Русский Кредиты 11 Настройки Добро пожаловать в Yo…" at bounding box center [756, 227] width 1512 height 454
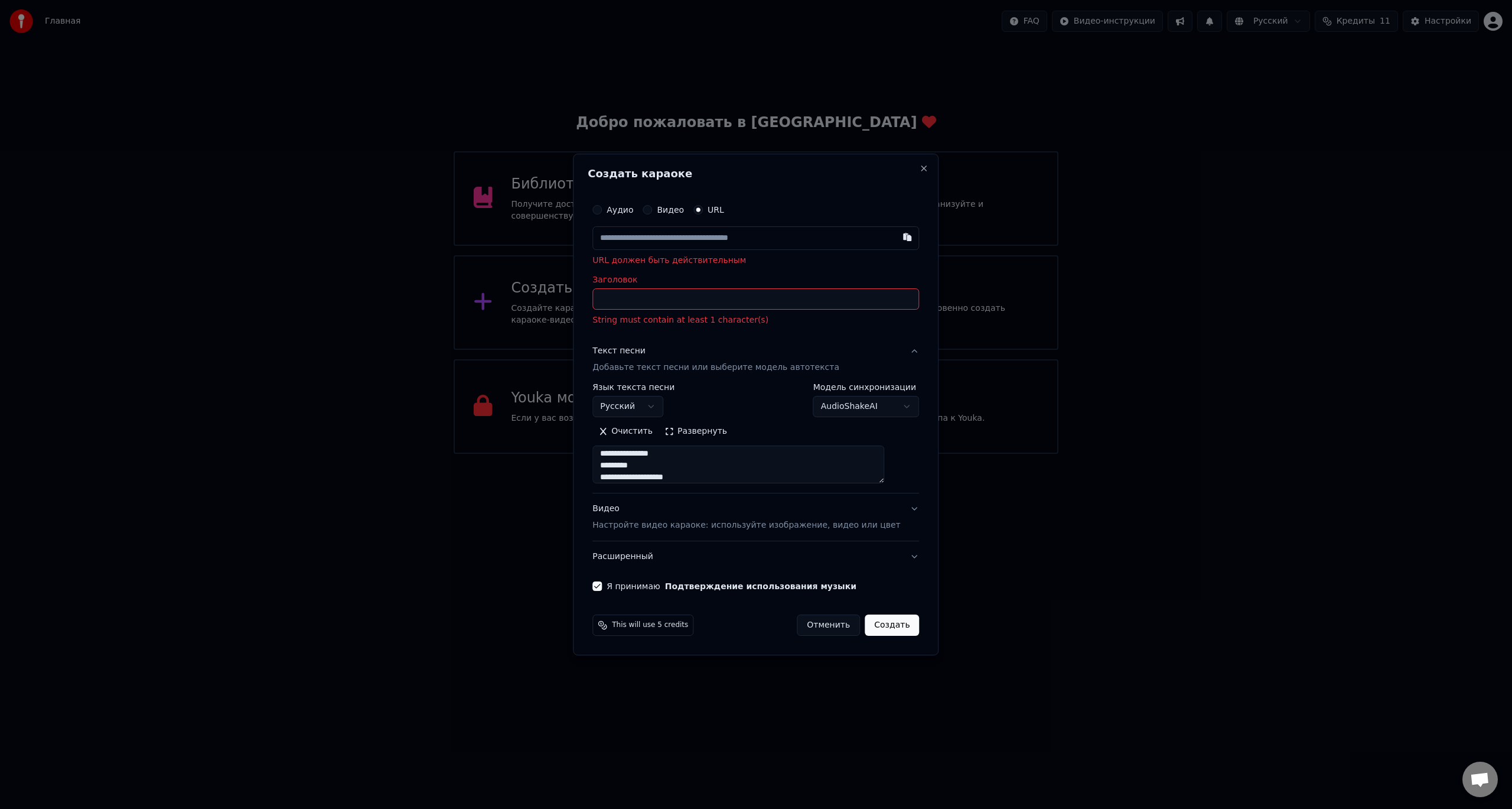
click at [743, 239] on input "text" at bounding box center [756, 238] width 326 height 24
click at [698, 237] on input "text" at bounding box center [756, 238] width 326 height 24
paste input "**********"
type input "**********"
click at [882, 629] on button "Создать" at bounding box center [892, 625] width 54 height 21
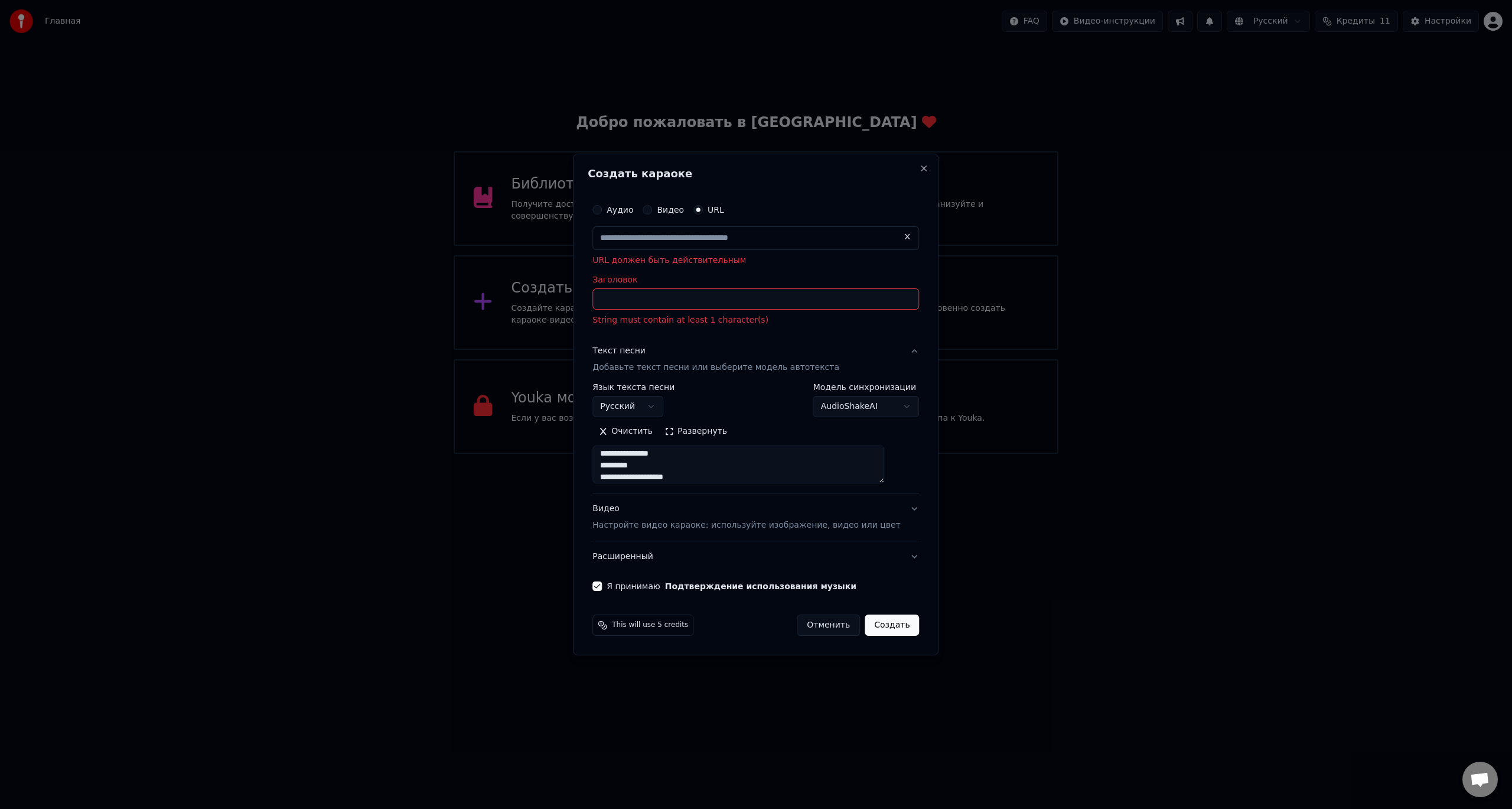
type input "**********"
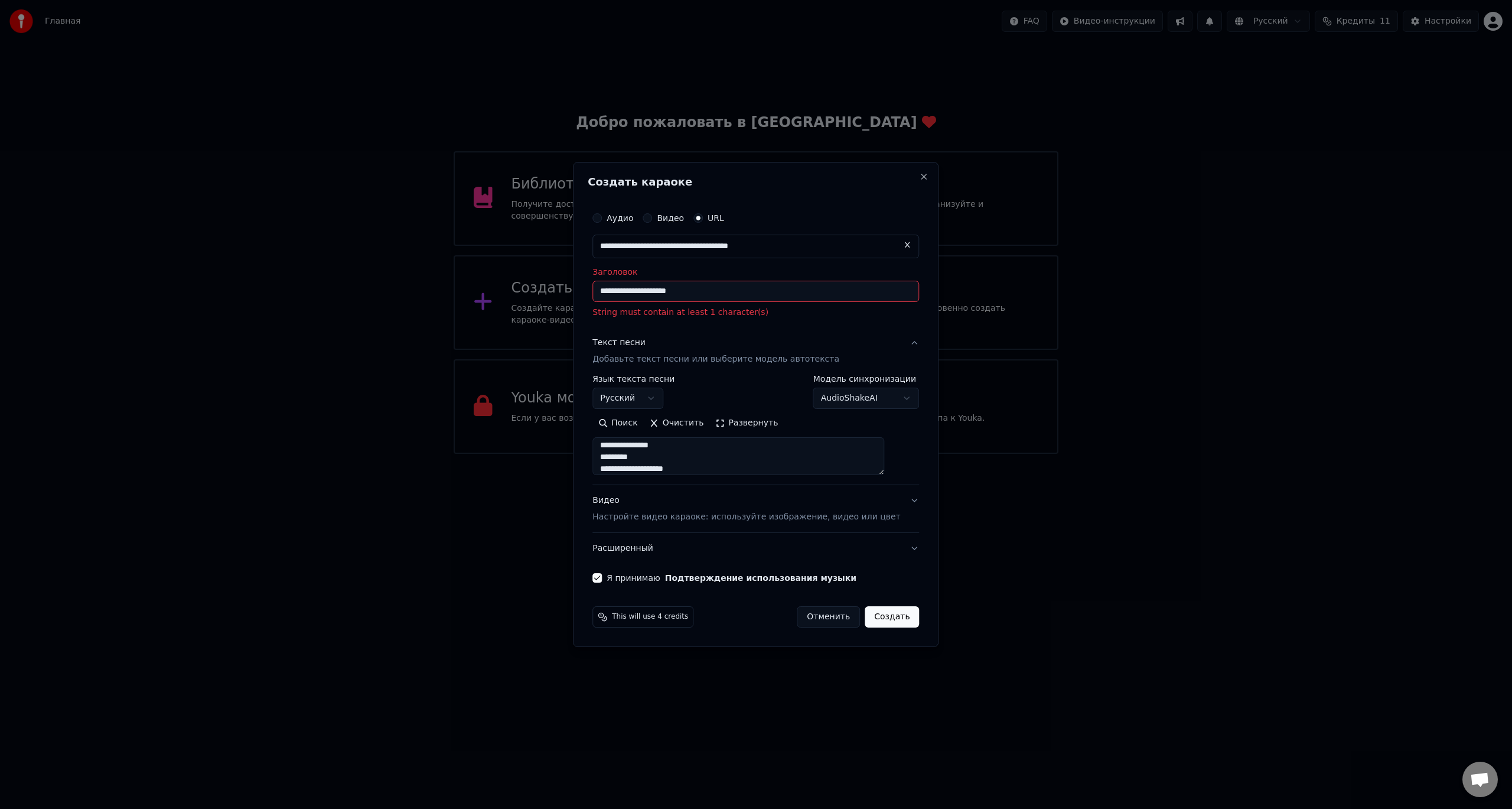
click at [871, 606] on div "This will use 4 credits Отменить Создать" at bounding box center [756, 617] width 336 height 31
click at [874, 615] on button "Создать" at bounding box center [892, 616] width 54 height 21
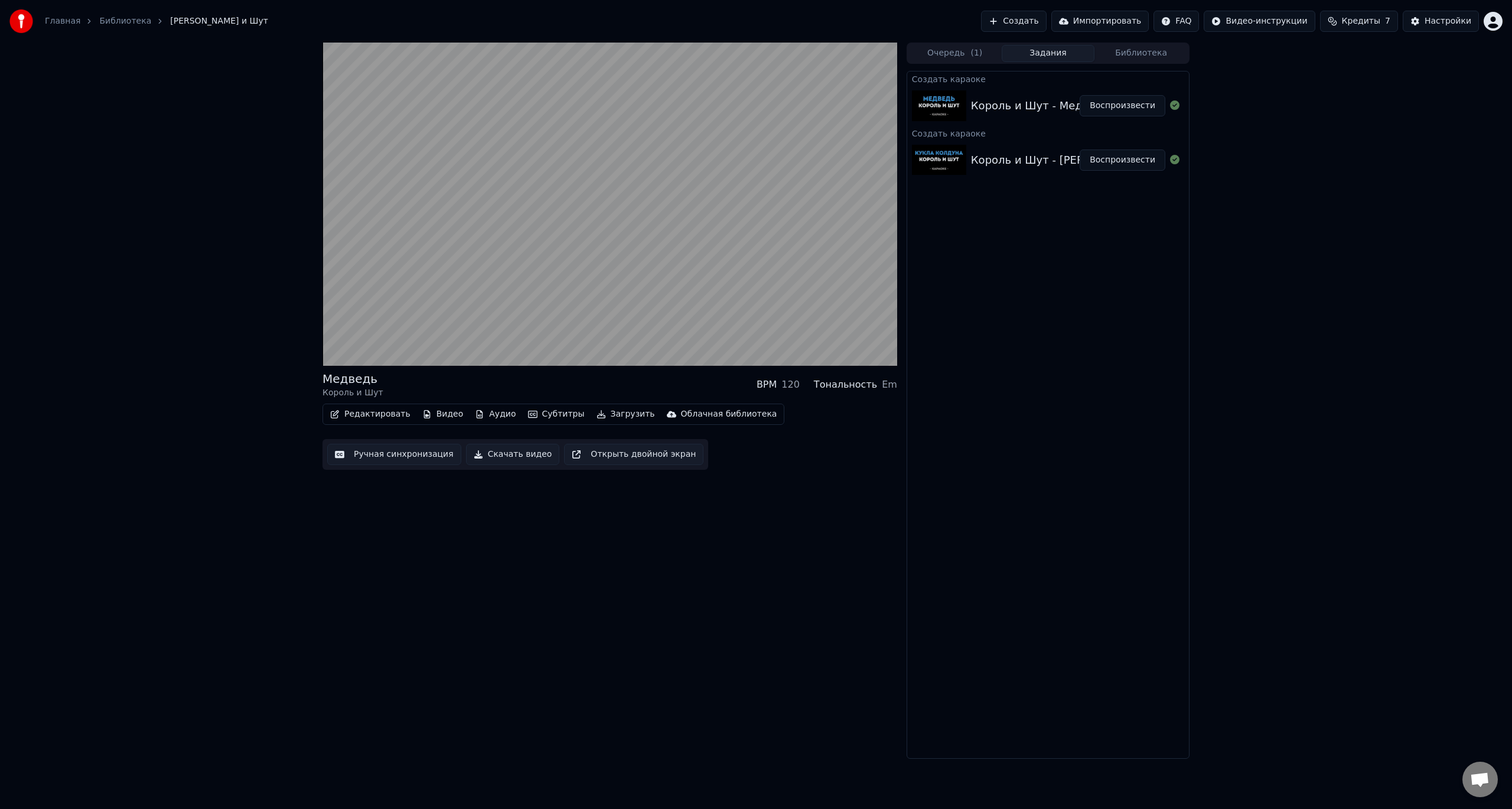
click at [1129, 106] on button "Воспроизвести" at bounding box center [1123, 105] width 86 height 21
click at [880, 352] on icon at bounding box center [882, 354] width 12 height 10
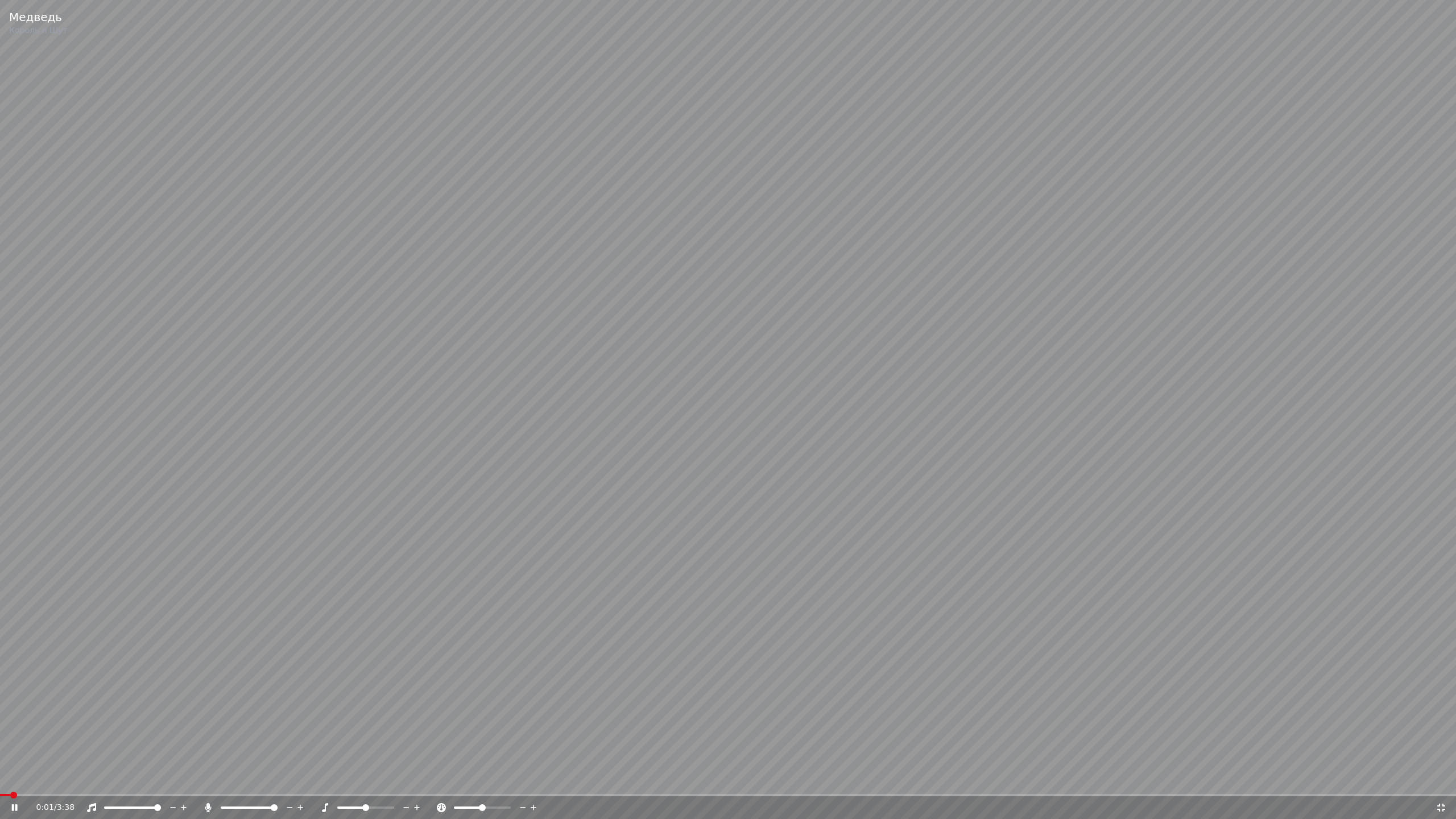
click at [941, 397] on video at bounding box center [728, 409] width 1456 height 819
click at [835, 530] on video at bounding box center [728, 409] width 1456 height 819
click at [743, 497] on video at bounding box center [728, 409] width 1456 height 819
click at [454, 778] on span at bounding box center [457, 807] width 7 height 7
click at [867, 473] on video at bounding box center [728, 409] width 1456 height 819
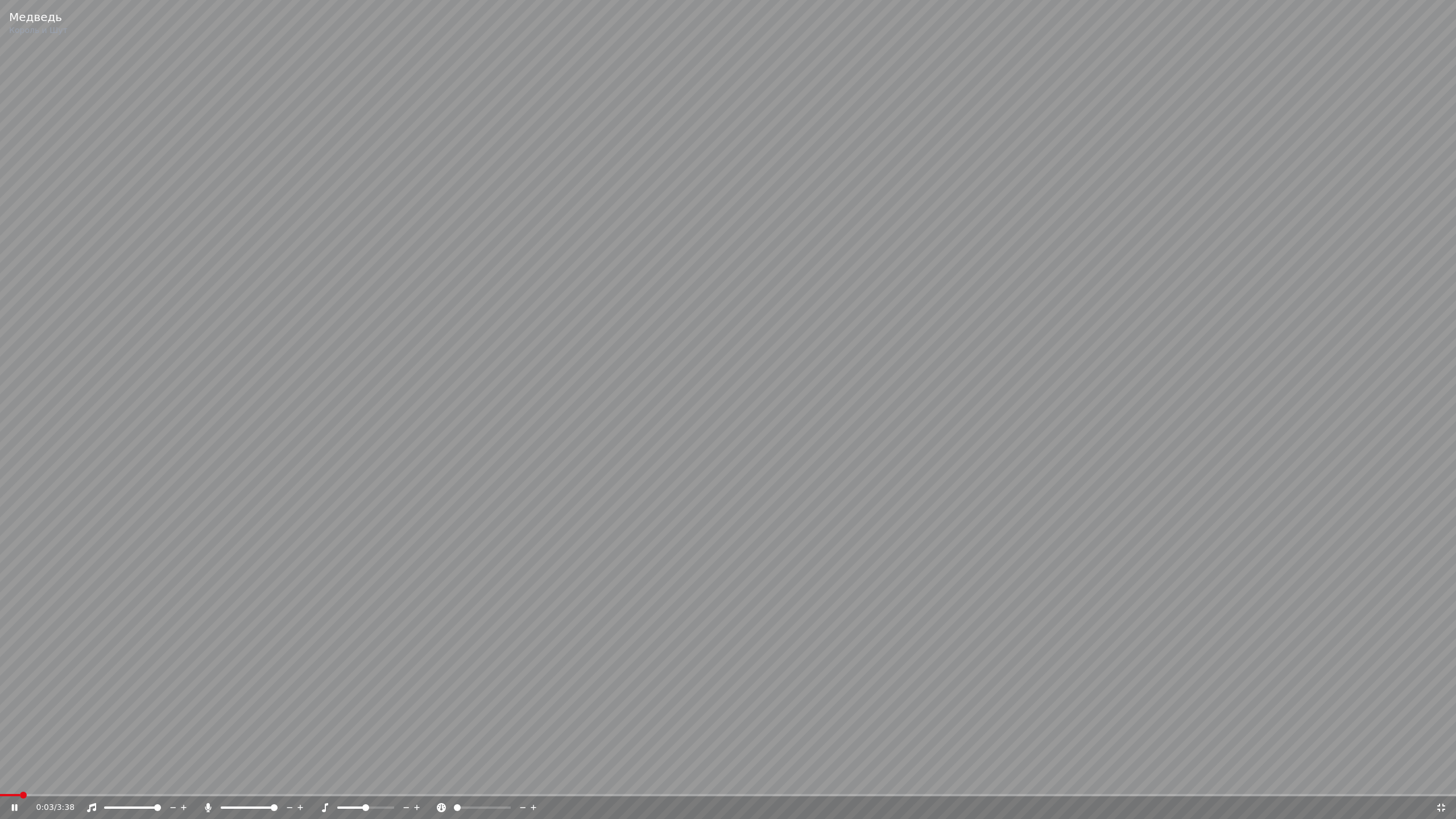
click at [20, 778] on span at bounding box center [23, 795] width 7 height 7
click at [1140, 461] on video at bounding box center [728, 409] width 1456 height 819
click at [483, 778] on span at bounding box center [482, 807] width 7 height 7
click at [1440, 778] on icon at bounding box center [1441, 807] width 8 height 8
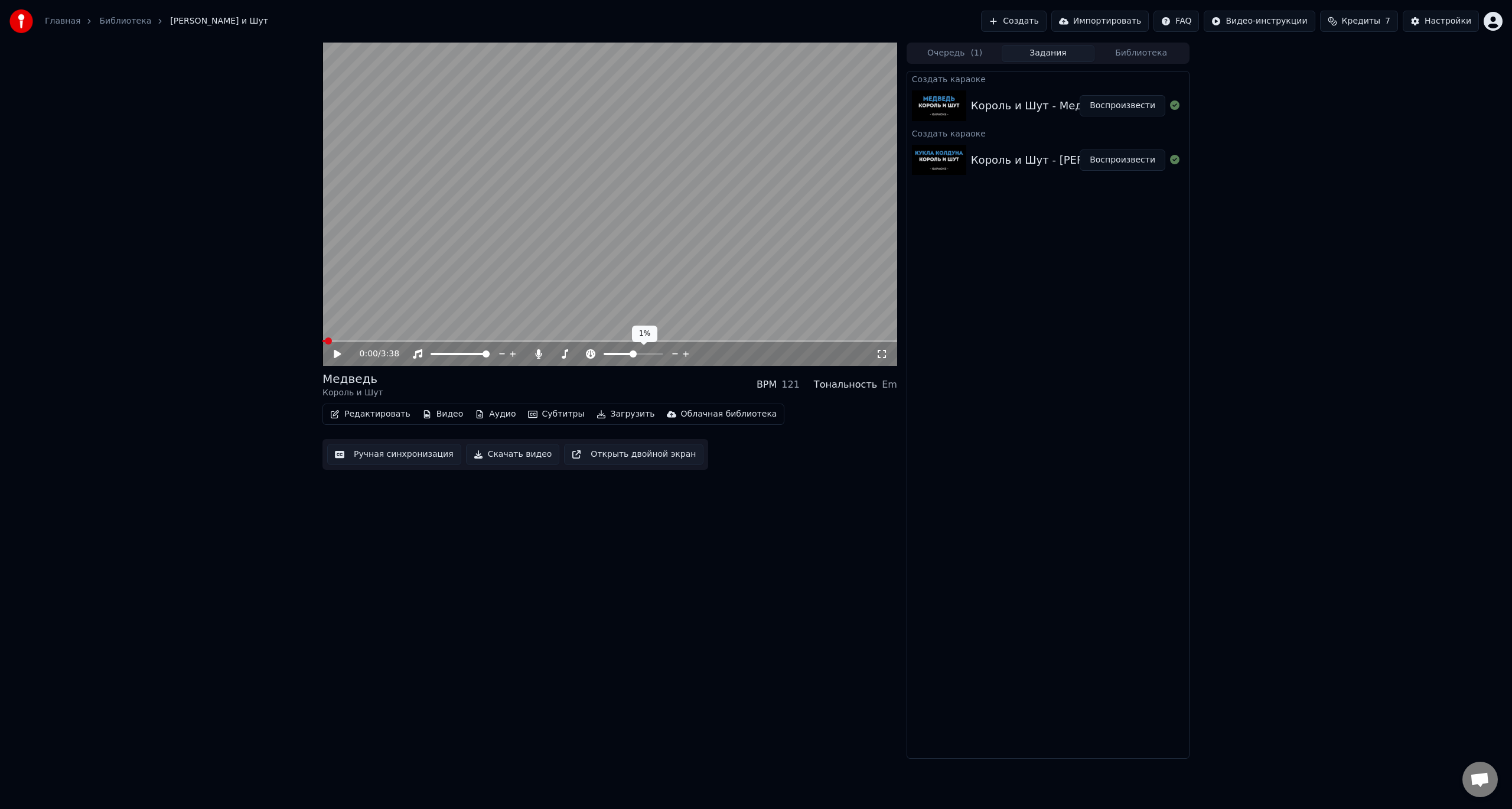
click at [688, 354] on icon at bounding box center [686, 354] width 6 height 6
click at [604, 354] on span at bounding box center [607, 354] width 7 height 7
click at [650, 218] on video at bounding box center [610, 204] width 575 height 323
click at [658, 227] on video at bounding box center [610, 204] width 575 height 323
click at [606, 355] on span at bounding box center [607, 354] width 7 height 7
